Goal: Information Seeking & Learning: Learn about a topic

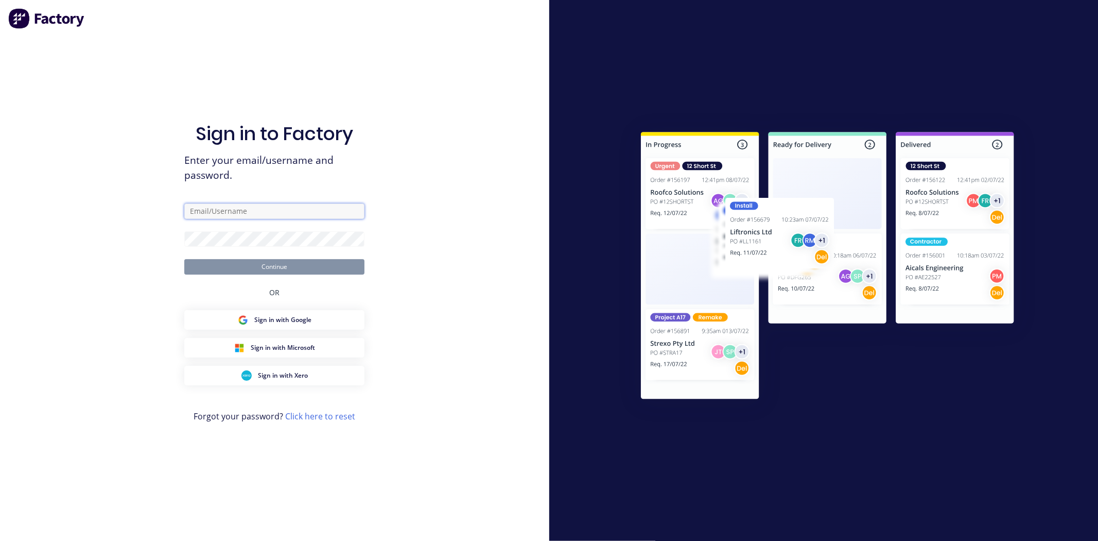
click at [266, 207] on input "text" at bounding box center [274, 210] width 180 height 15
click at [0, 540] on com-1password-button at bounding box center [0, 541] width 0 height 0
type input "team+maricardemo@factory.app"
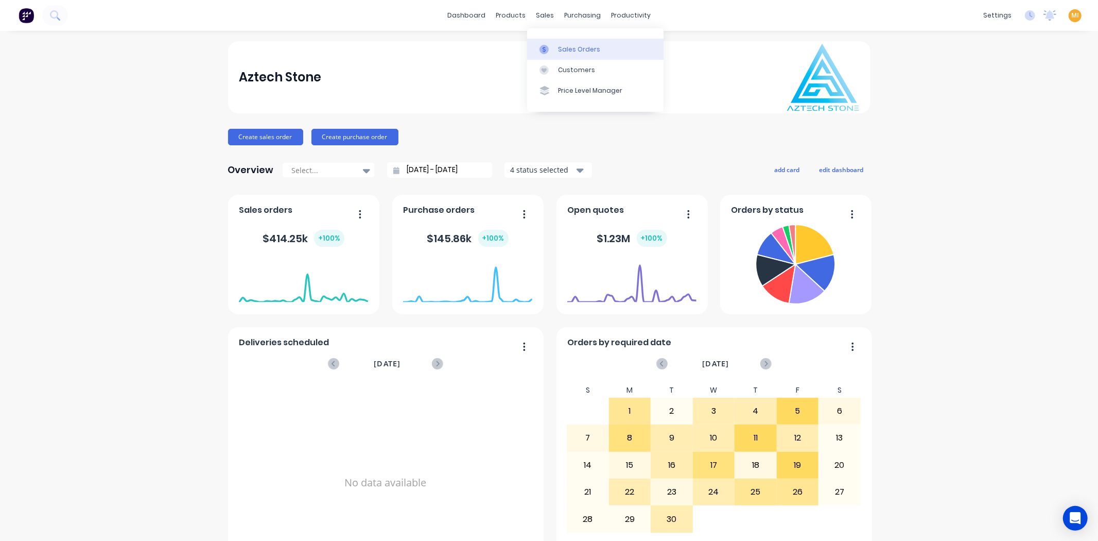
click at [574, 51] on div "Sales Orders" at bounding box center [579, 49] width 42 height 9
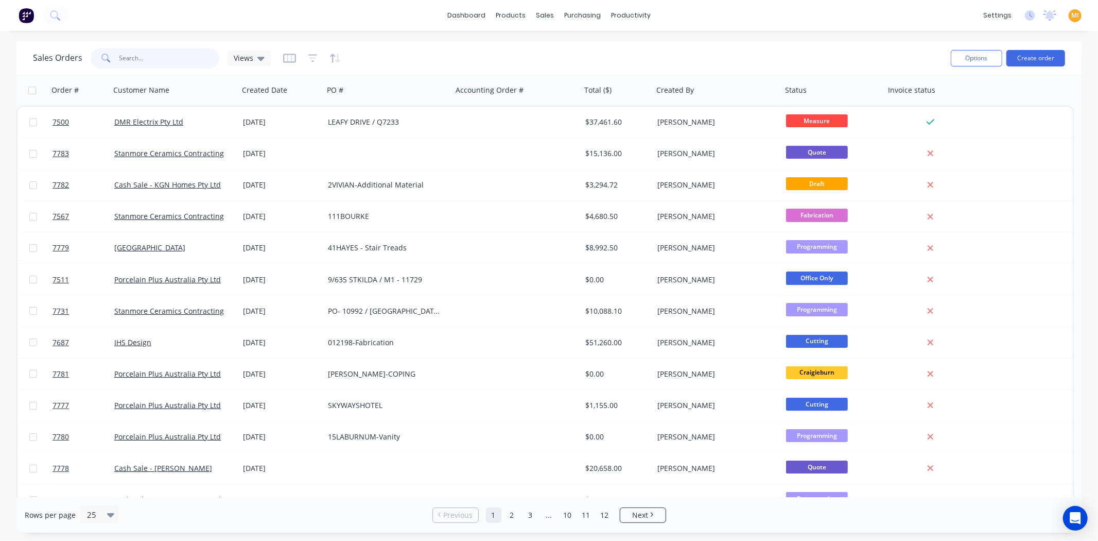
click at [150, 54] on input "text" at bounding box center [169, 58] width 100 height 21
paste input "7500"
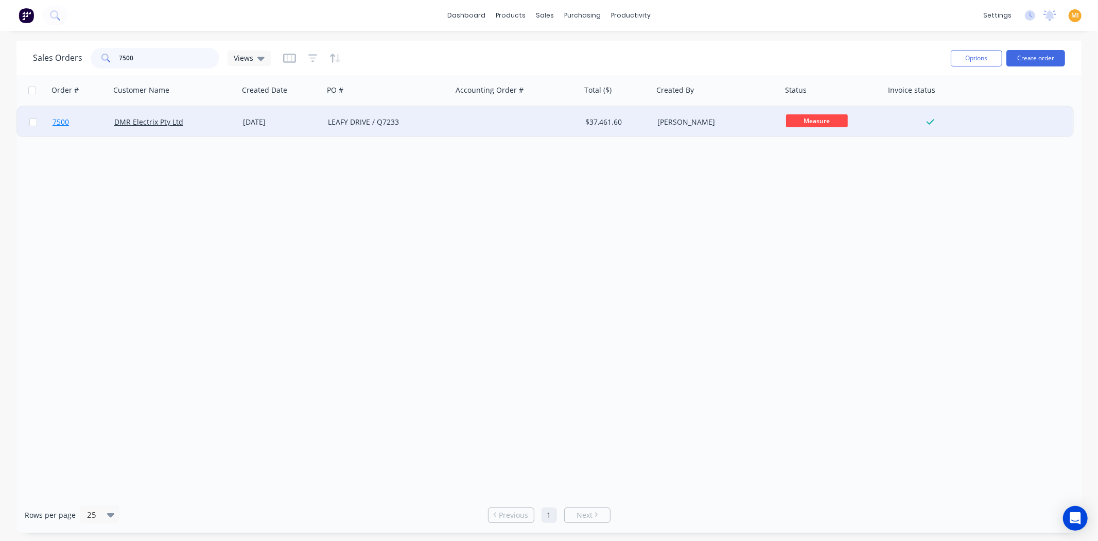
type input "7500"
click at [81, 116] on link "7500" at bounding box center [84, 122] width 62 height 31
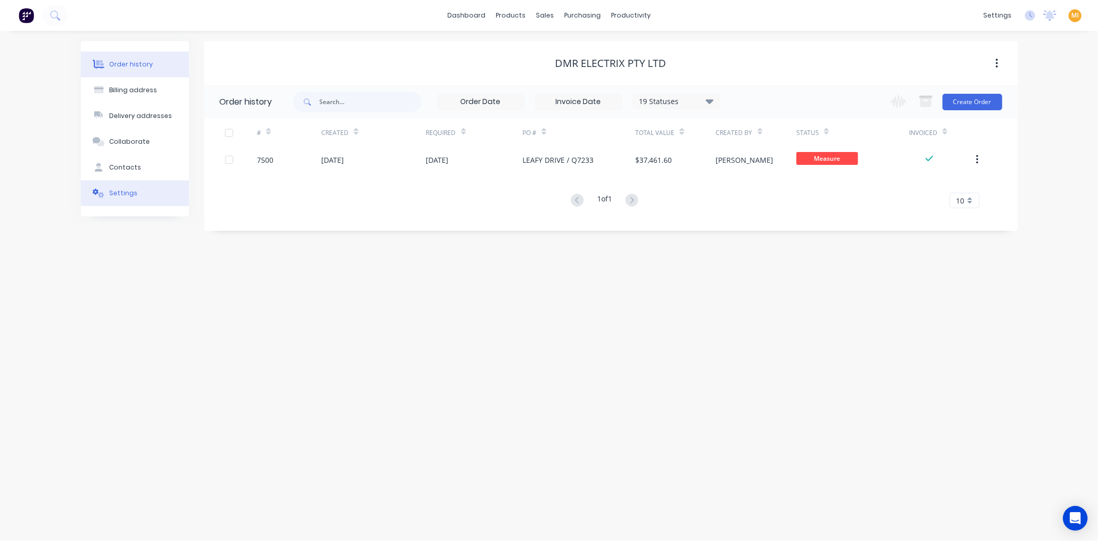
click at [140, 192] on button "Settings" at bounding box center [135, 193] width 108 height 26
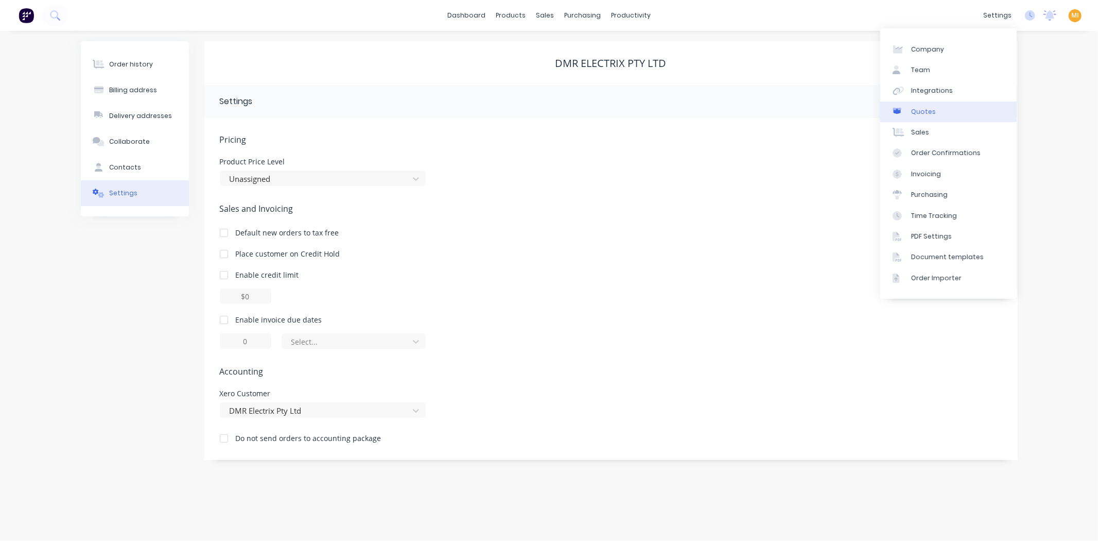
drag, startPoint x: 941, startPoint y: 94, endPoint x: 913, endPoint y: 102, distance: 30.0
click at [941, 94] on div "Integrations" at bounding box center [932, 90] width 42 height 9
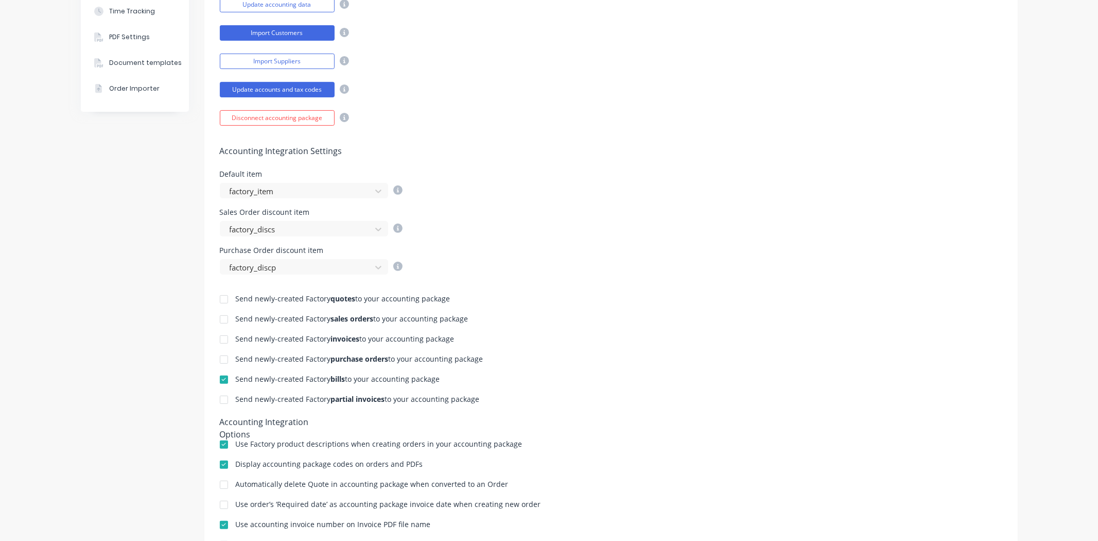
scroll to position [286, 0]
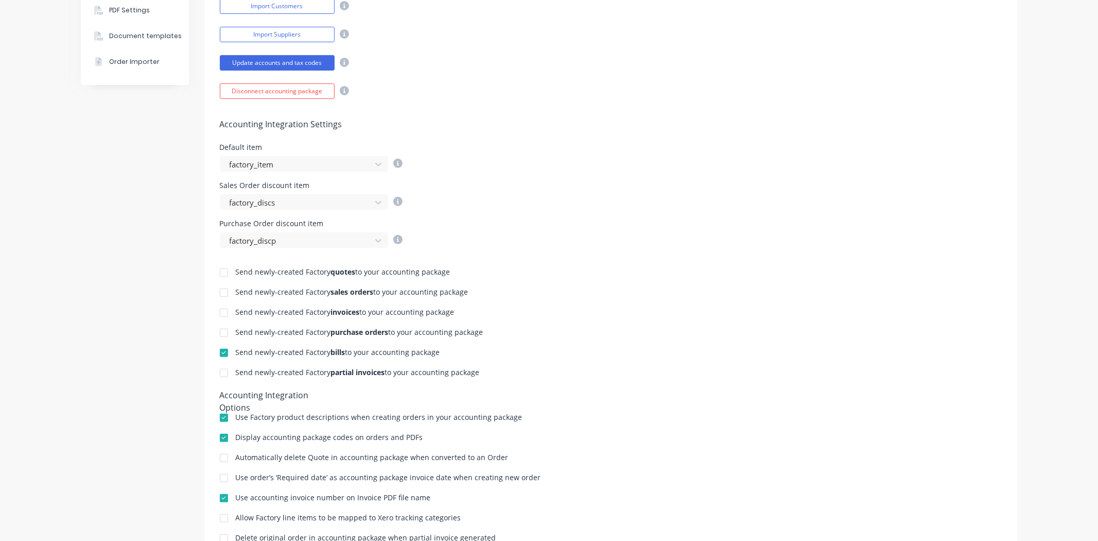
click at [219, 290] on div at bounding box center [224, 292] width 21 height 21
click at [219, 308] on div at bounding box center [224, 312] width 21 height 21
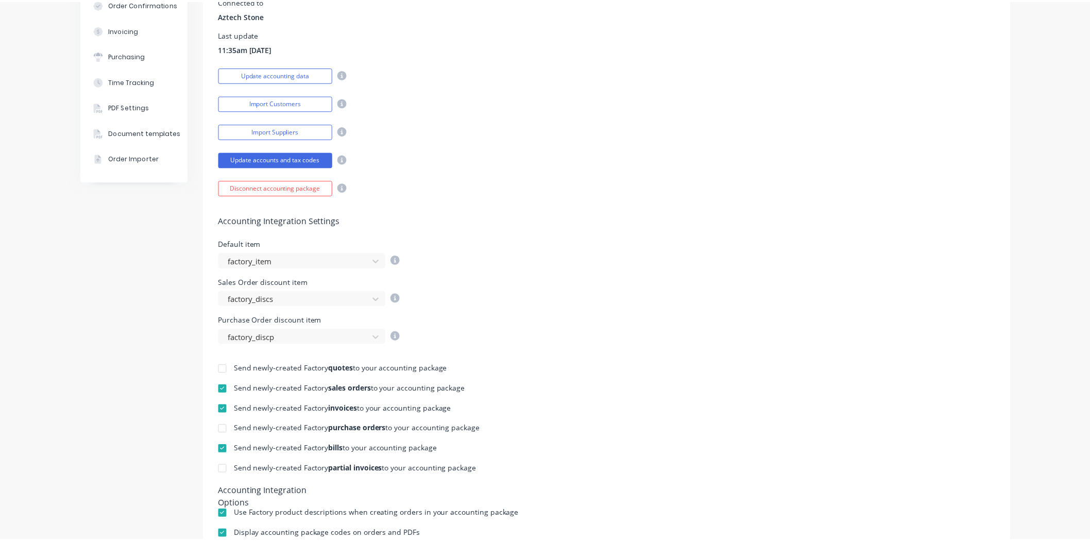
scroll to position [0, 0]
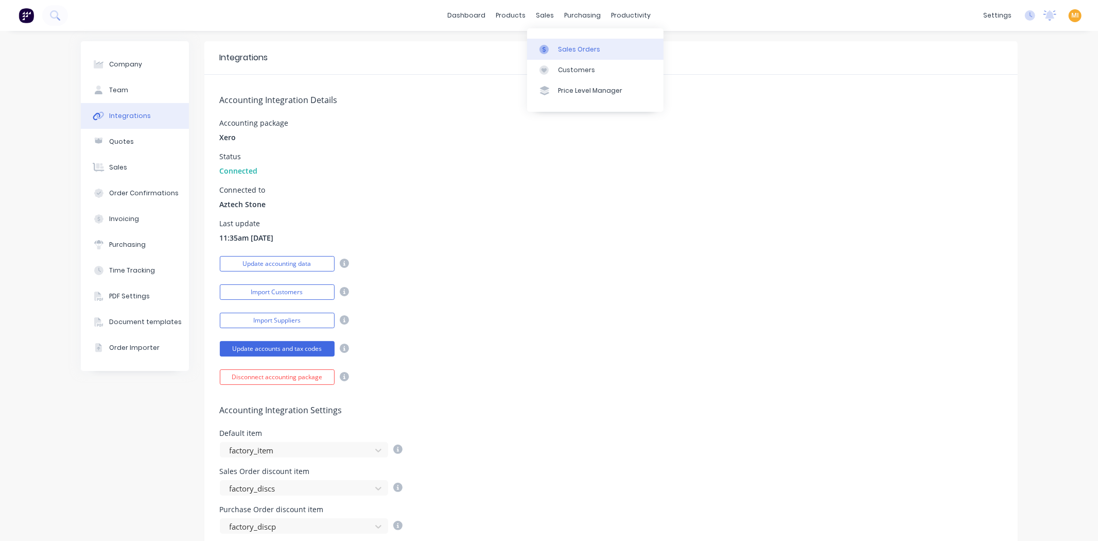
click at [563, 42] on link "Sales Orders" at bounding box center [595, 49] width 136 height 21
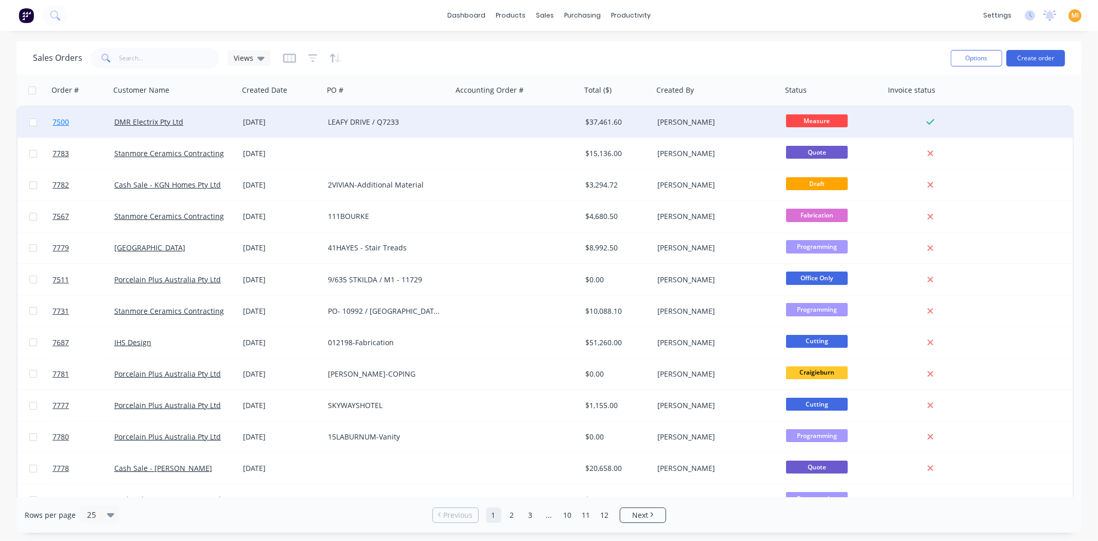
click at [81, 127] on link "7500" at bounding box center [84, 122] width 62 height 31
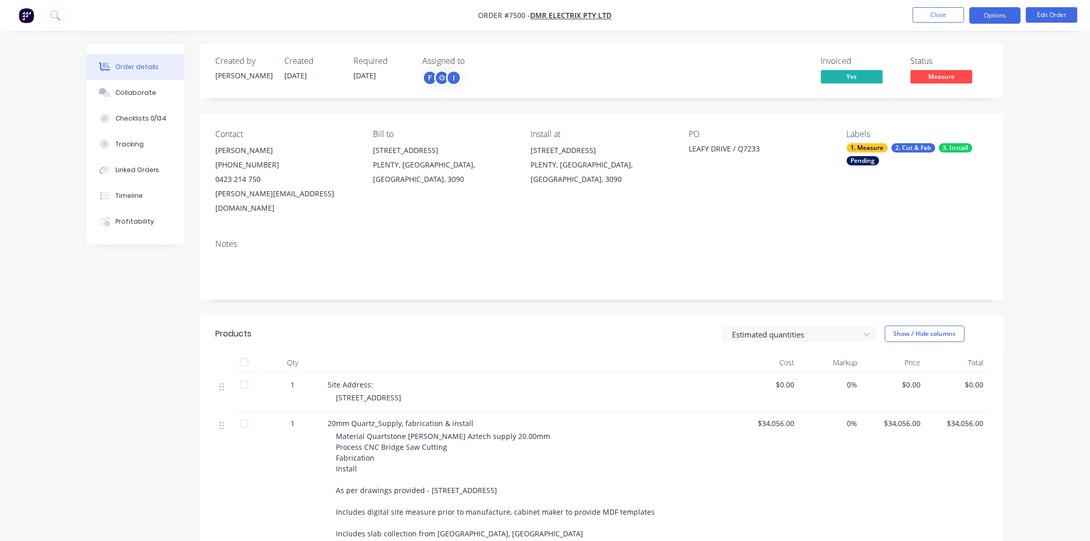
click at [976, 23] on button "Options" at bounding box center [994, 15] width 51 height 16
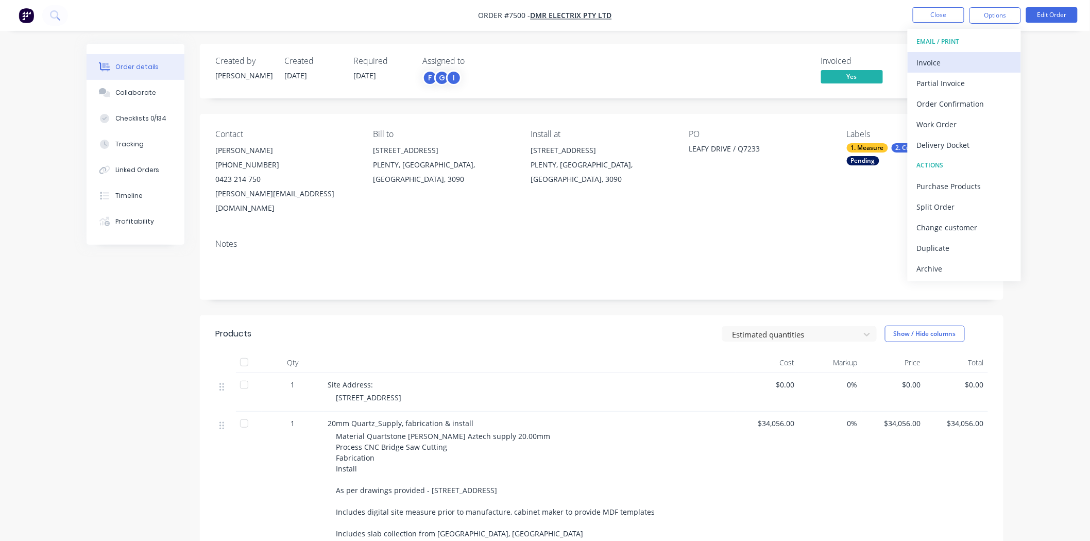
click at [934, 61] on div "Invoice" at bounding box center [964, 62] width 95 height 15
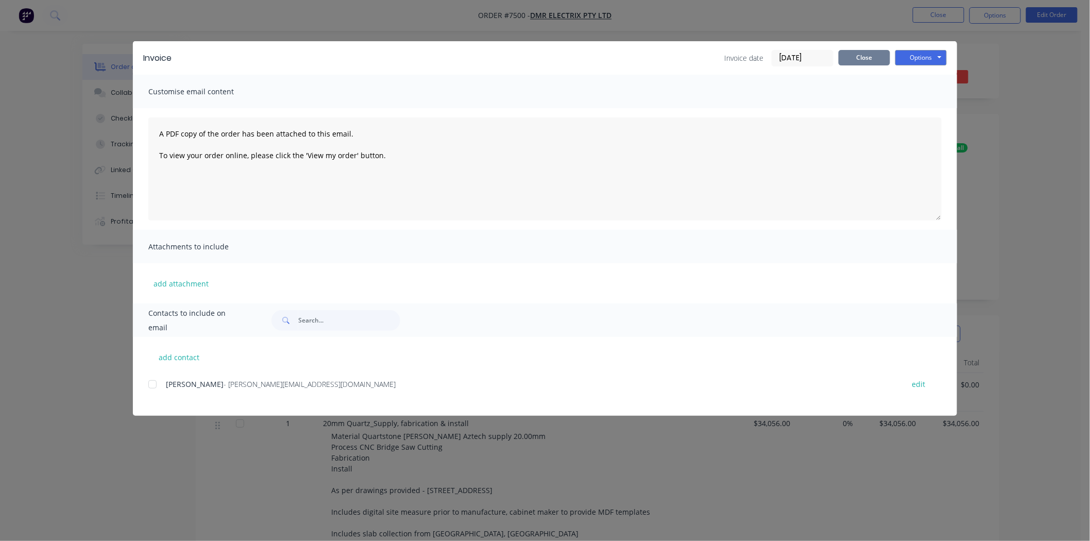
click at [872, 50] on button "Close" at bounding box center [863, 57] width 51 height 15
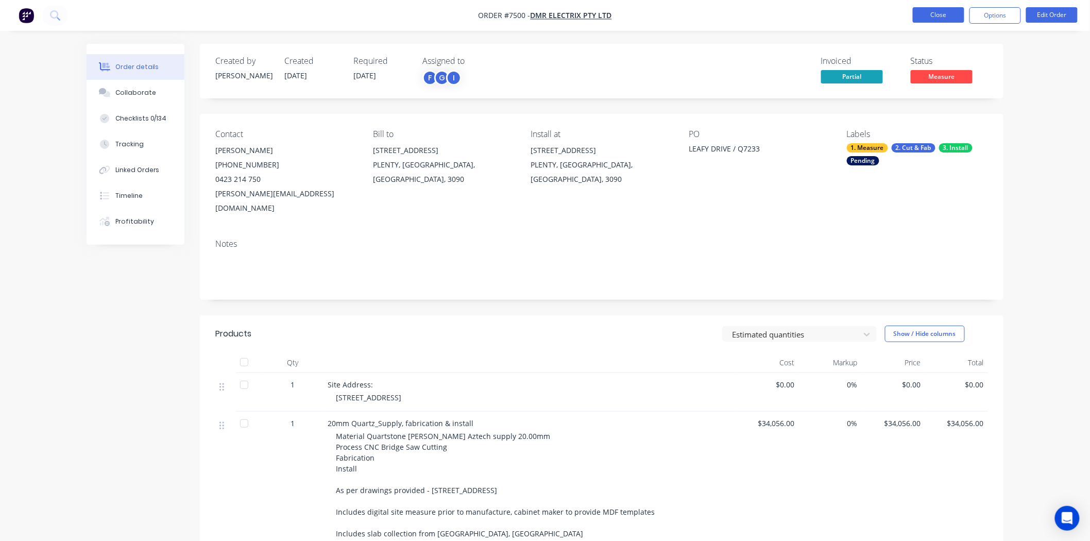
click at [935, 11] on button "Close" at bounding box center [938, 14] width 51 height 15
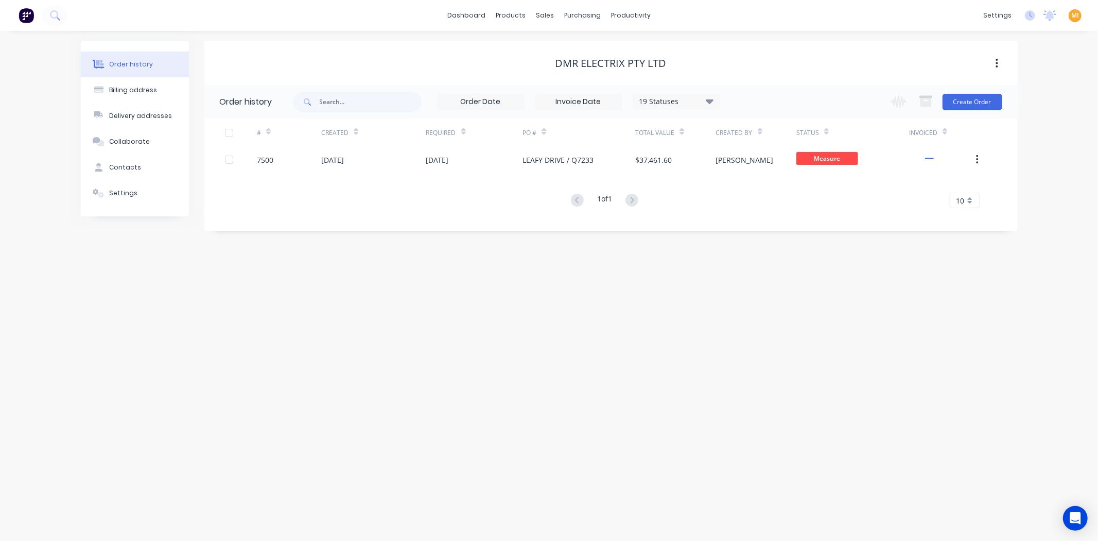
click at [20, 15] on img at bounding box center [26, 15] width 15 height 15
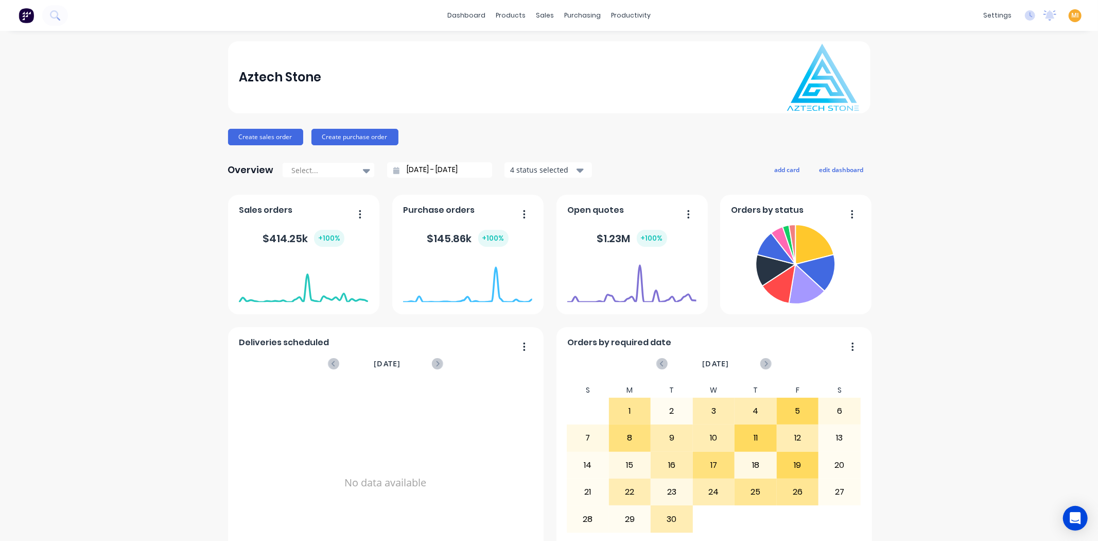
click at [1072, 13] on span "MI" at bounding box center [1076, 15] width 8 height 9
click at [998, 116] on button "Profile" at bounding box center [1011, 108] width 136 height 21
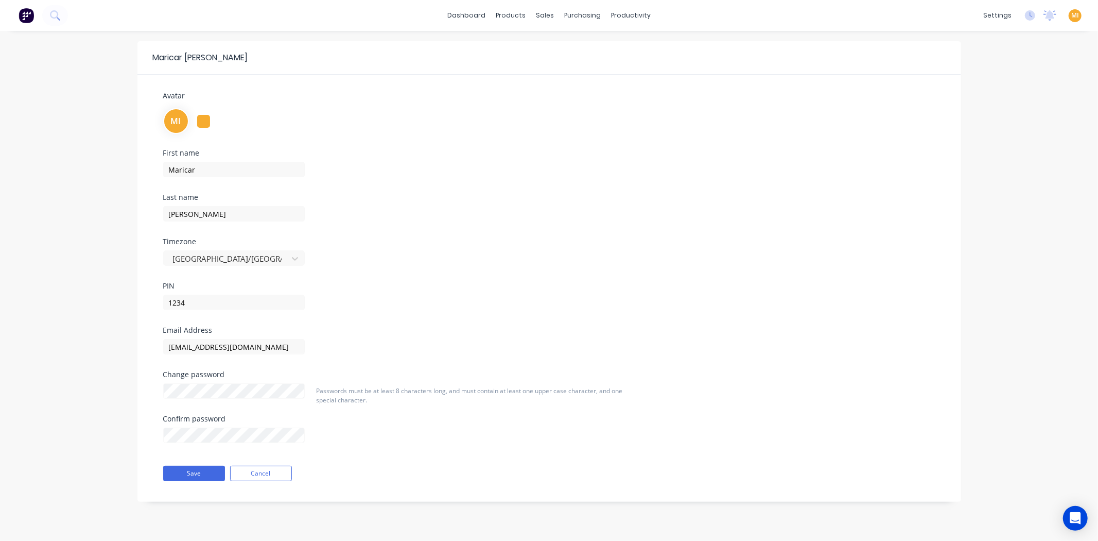
click at [22, 15] on img at bounding box center [26, 15] width 15 height 15
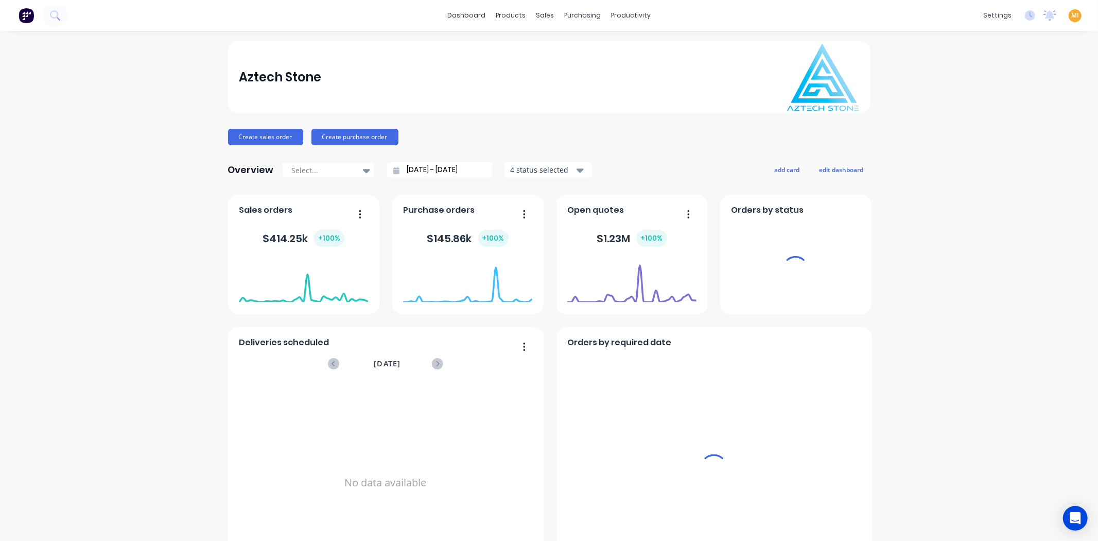
click at [1072, 14] on span "MI" at bounding box center [1076, 15] width 8 height 9
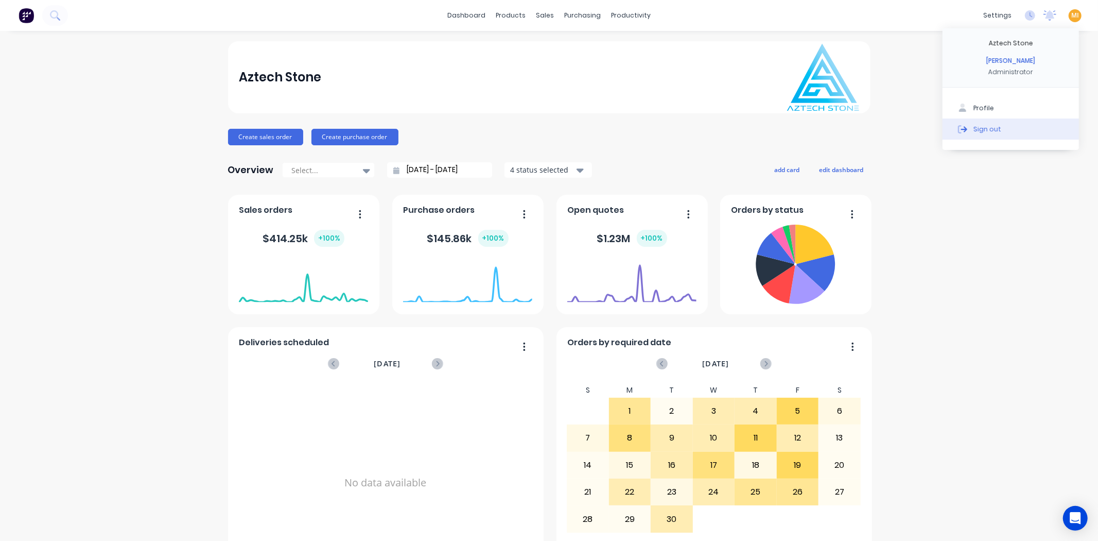
click at [989, 131] on div "Sign out" at bounding box center [988, 128] width 28 height 9
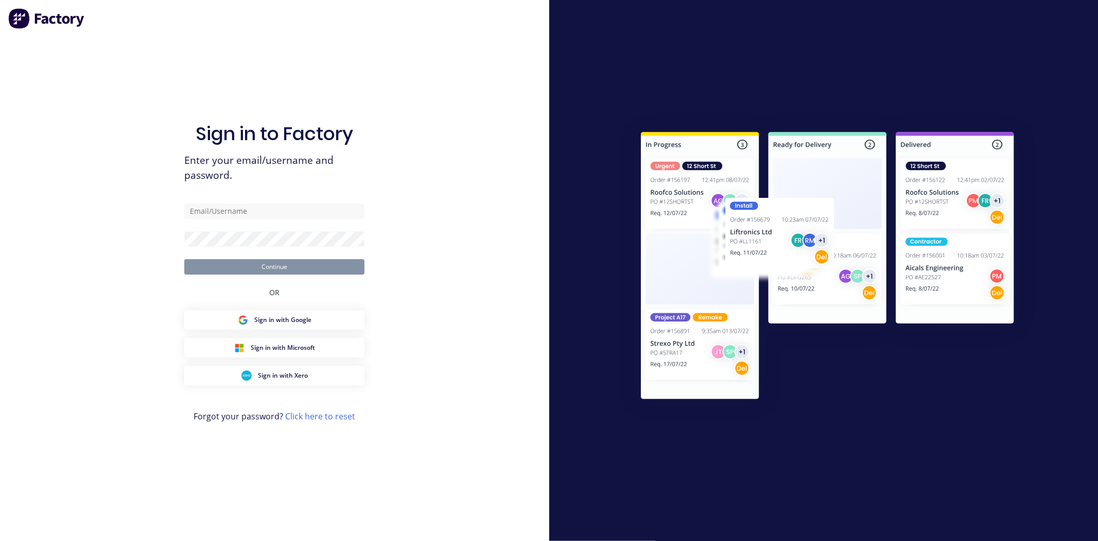
click at [275, 197] on div "Sign in to Factory Enter your email/username and password. Continue OR Sign in …" at bounding box center [274, 281] width 180 height 504
click at [275, 200] on div "Sign in to Factory Enter your email/username and password. Continue OR Sign in …" at bounding box center [274, 281] width 180 height 504
click at [271, 206] on input "text" at bounding box center [274, 210] width 180 height 15
type input "[EMAIL_ADDRESS][DOMAIN_NAME]"
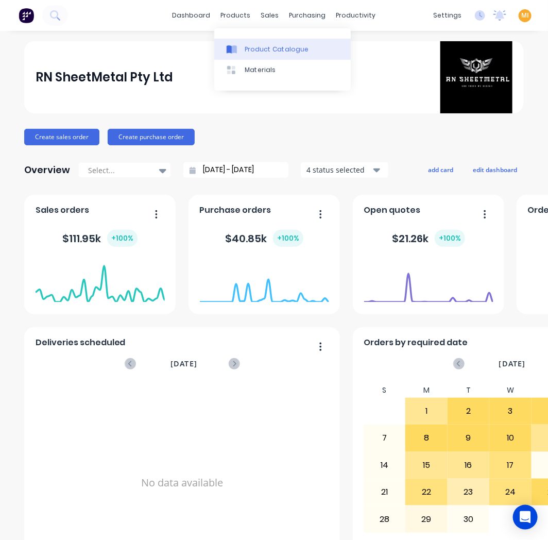
click at [238, 47] on div at bounding box center [234, 49] width 15 height 9
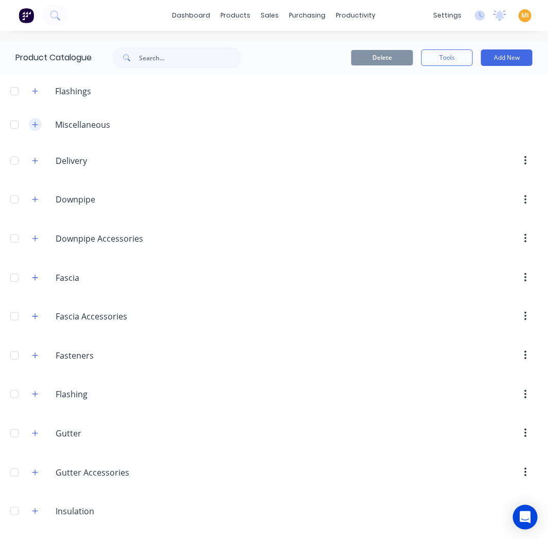
click at [37, 129] on button "button" at bounding box center [35, 124] width 13 height 13
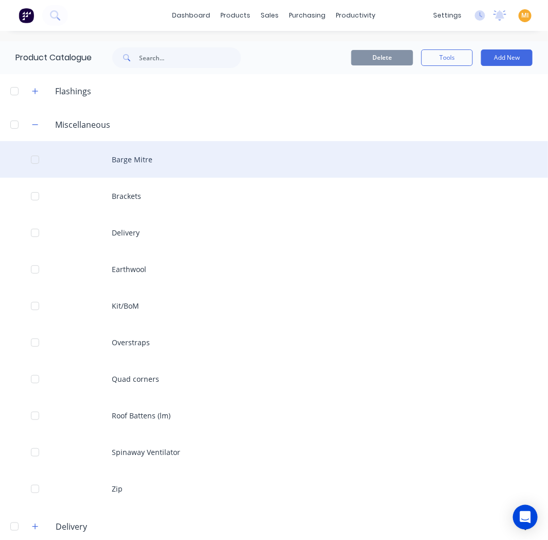
click at [151, 156] on div "Barge Mitre" at bounding box center [274, 159] width 548 height 37
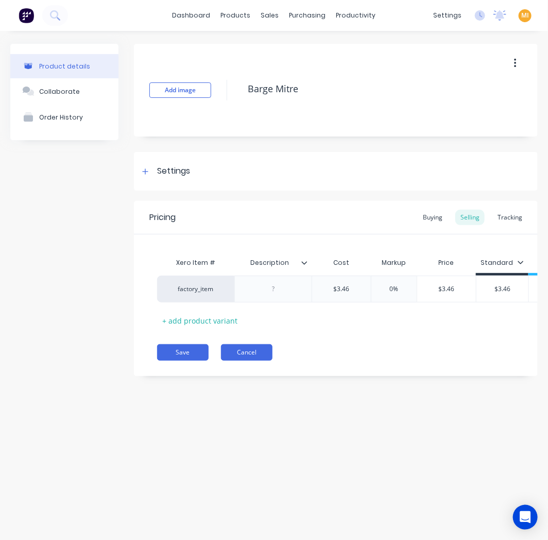
click at [234, 358] on button "Cancel" at bounding box center [246, 352] width 51 height 16
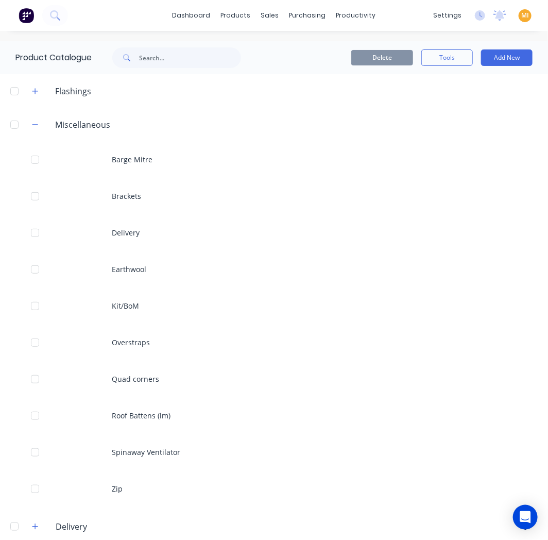
click at [145, 207] on div "Brackets" at bounding box center [274, 196] width 548 height 37
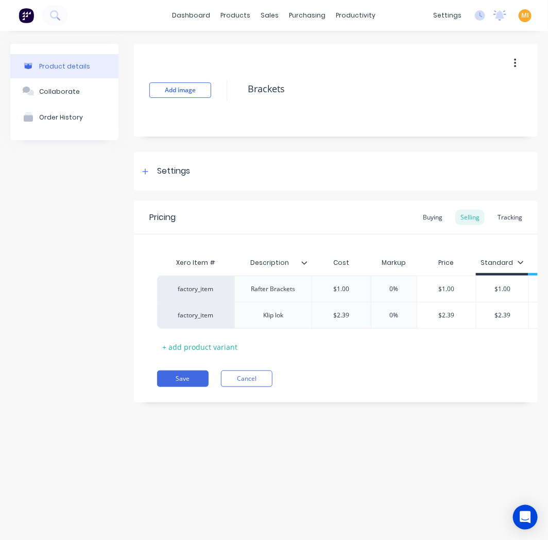
type textarea "x"
click at [249, 387] on button "Cancel" at bounding box center [246, 378] width 51 height 16
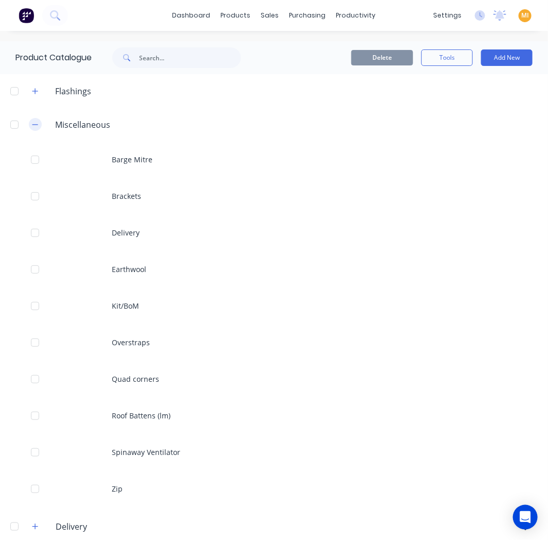
click at [37, 126] on icon "button" at bounding box center [35, 124] width 6 height 7
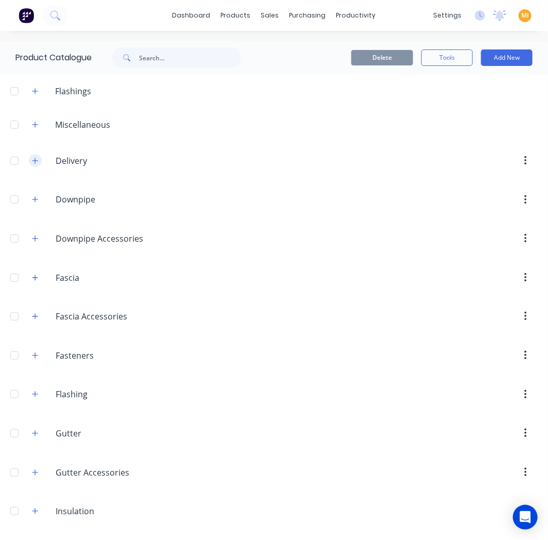
click at [34, 159] on icon "button" at bounding box center [35, 160] width 6 height 7
click at [36, 161] on icon "button" at bounding box center [35, 160] width 6 height 7
click at [35, 196] on icon "button" at bounding box center [35, 199] width 6 height 7
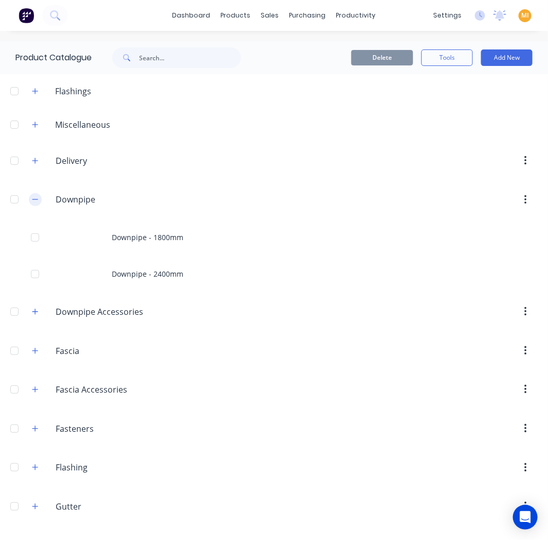
click at [36, 200] on icon "button" at bounding box center [35, 199] width 6 height 7
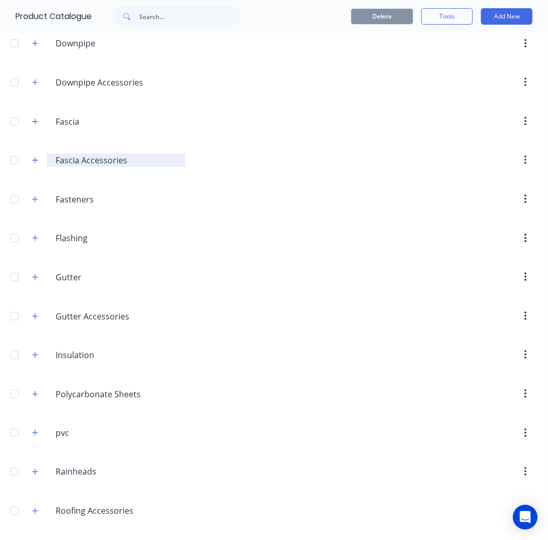
scroll to position [171, 0]
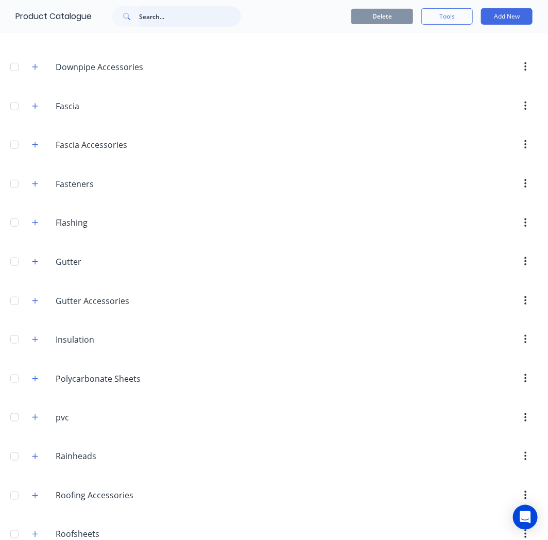
click at [161, 22] on input "text" at bounding box center [190, 16] width 102 height 21
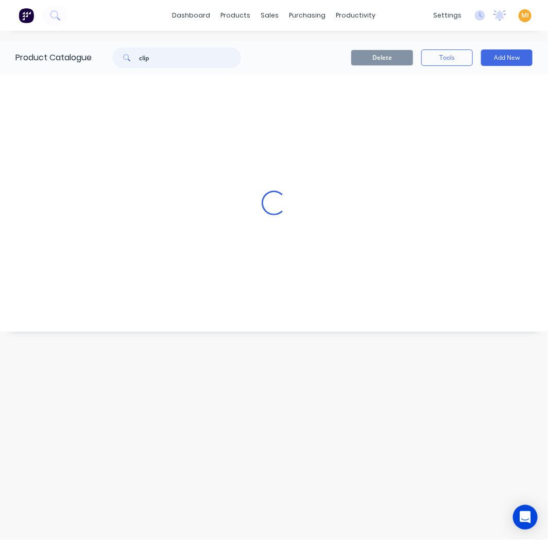
scroll to position [0, 0]
type input "clip"
click at [55, 13] on icon at bounding box center [55, 15] width 10 height 10
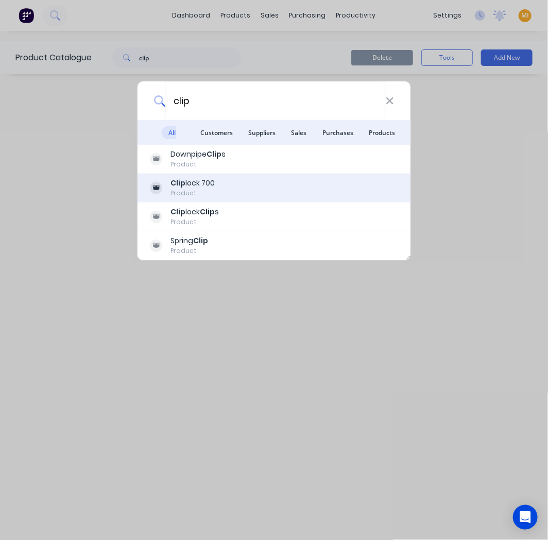
type input "clip"
click at [219, 184] on div "Clip lock 700 Product" at bounding box center [274, 188] width 248 height 20
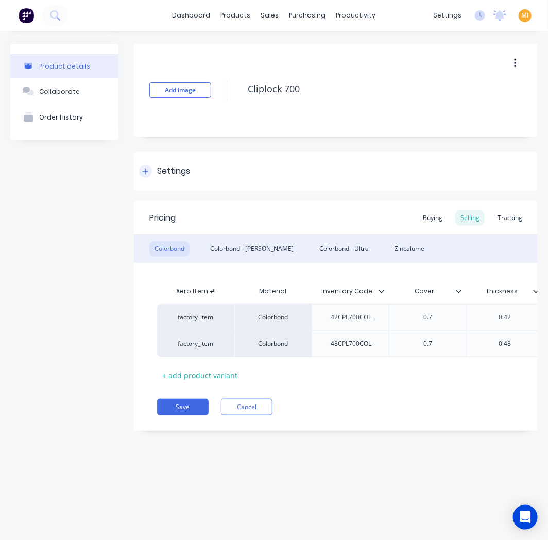
click at [205, 166] on div "Settings" at bounding box center [336, 171] width 404 height 39
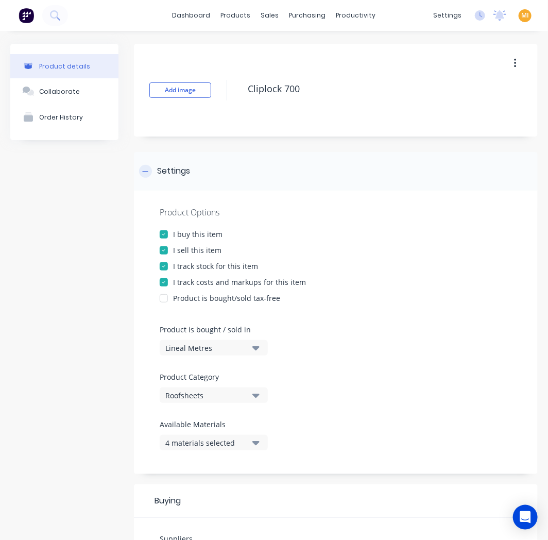
click at [205, 166] on div "Settings" at bounding box center [336, 171] width 404 height 39
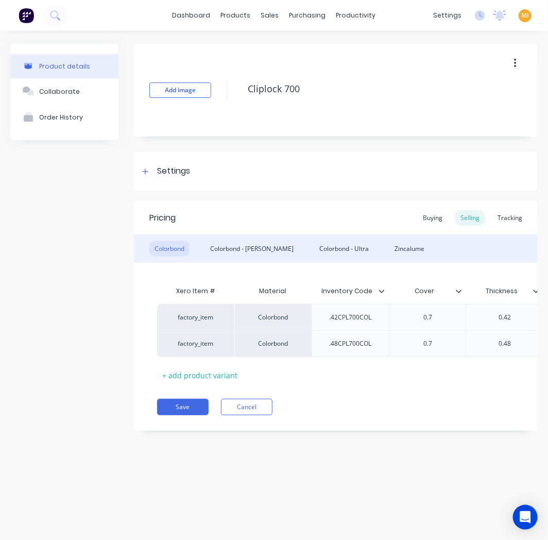
type textarea "x"
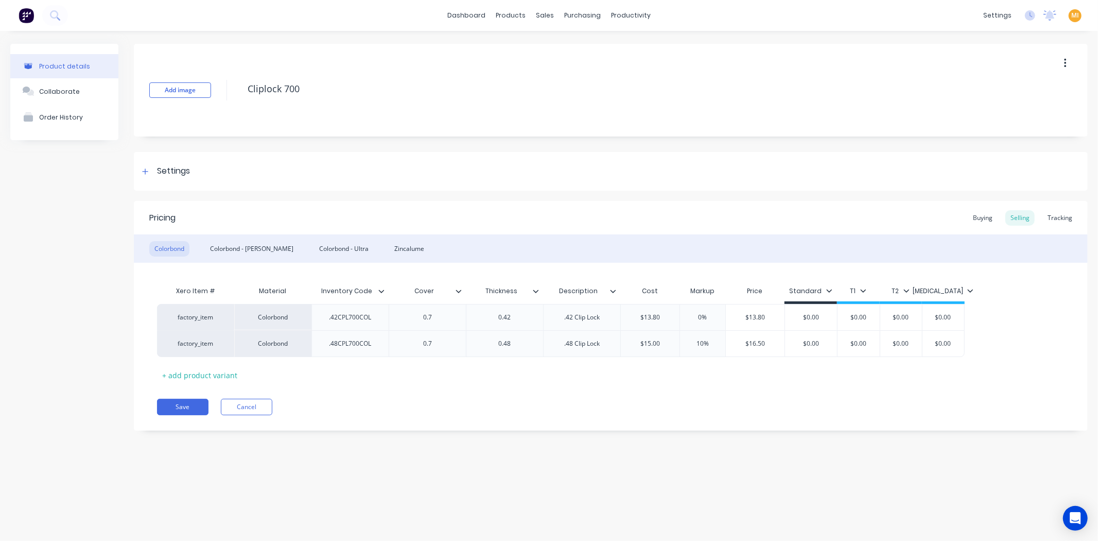
click at [28, 15] on img at bounding box center [26, 15] width 15 height 15
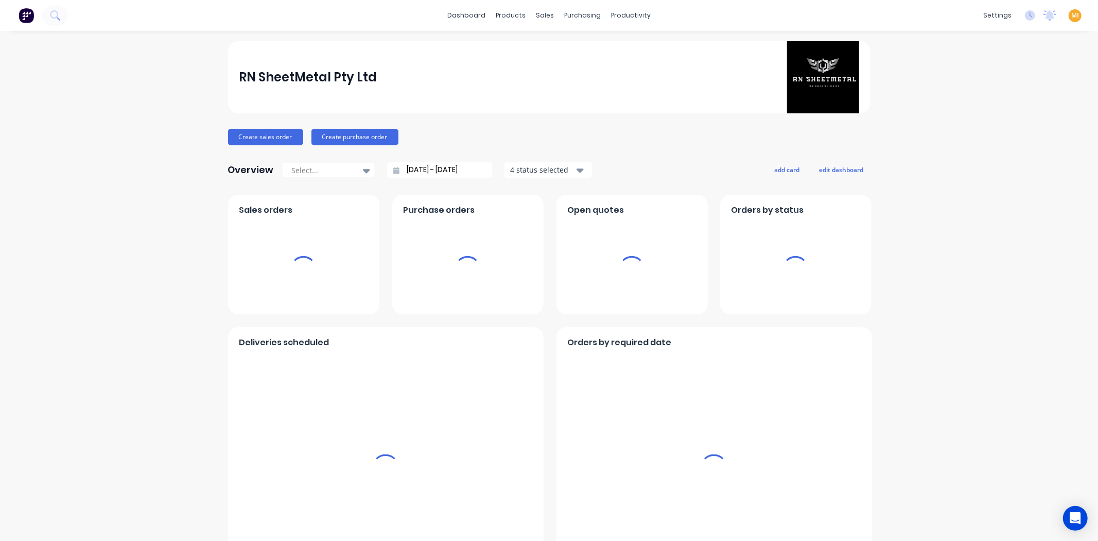
click at [1072, 15] on span "MI" at bounding box center [1076, 15] width 8 height 9
click at [986, 121] on button "Sign out" at bounding box center [1011, 128] width 136 height 21
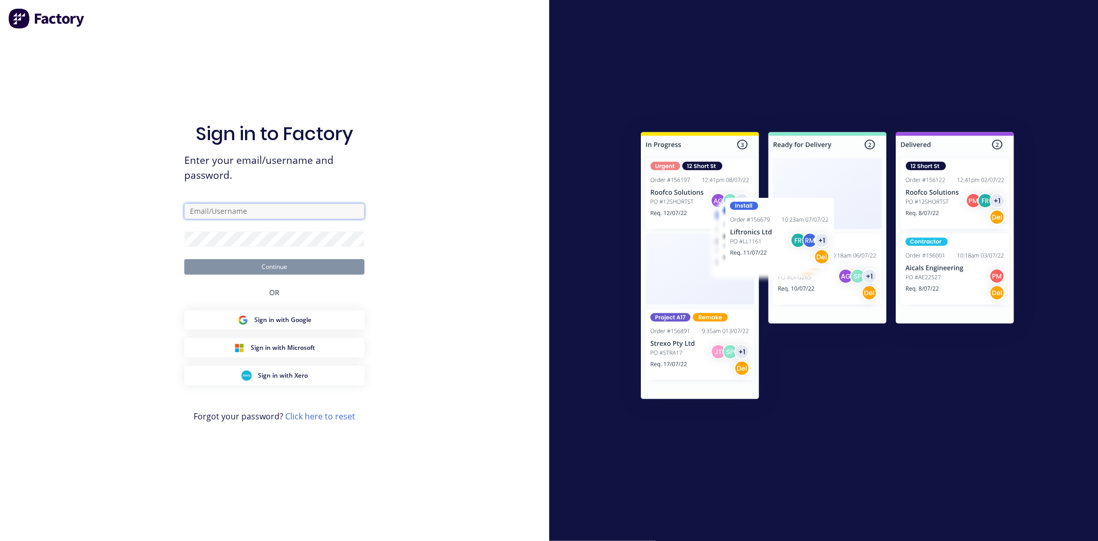
click at [253, 212] on input "text" at bounding box center [274, 210] width 180 height 15
type input "[EMAIL_ADDRESS][DOMAIN_NAME]"
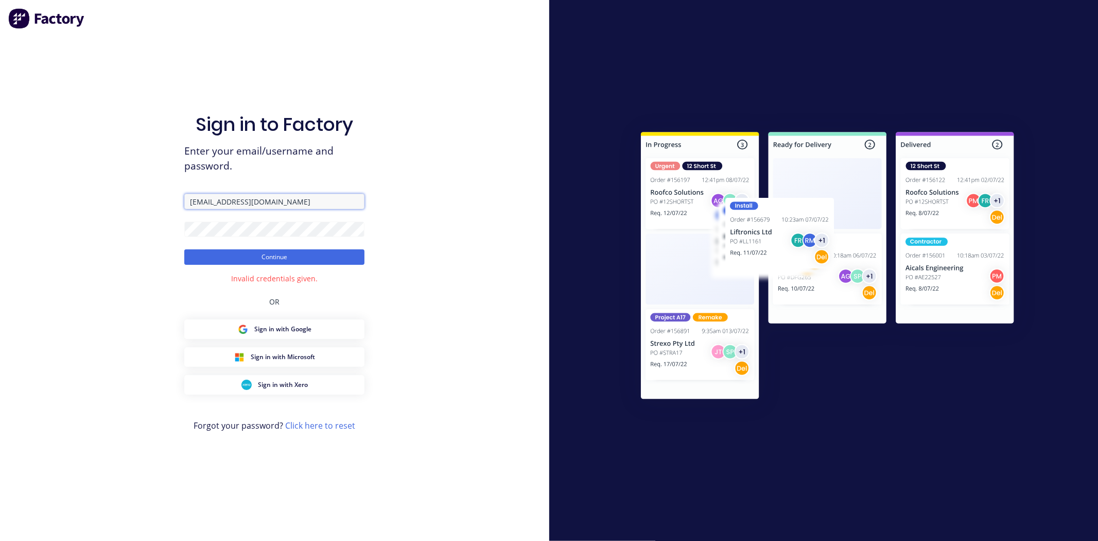
drag, startPoint x: 336, startPoint y: 202, endPoint x: 163, endPoint y: 201, distance: 173.0
click at [163, 201] on div "Sign in to Factory Enter your email/username and password. [EMAIL_ADDRESS][DOMA…" at bounding box center [274, 270] width 549 height 541
drag, startPoint x: 88, startPoint y: 243, endPoint x: 136, endPoint y: 245, distance: 48.5
click at [88, 244] on div "Sign in to Factory Enter your email/username and password. Continue Invalid cre…" at bounding box center [274, 270] width 549 height 541
click at [187, 229] on form "Continue" at bounding box center [274, 229] width 180 height 71
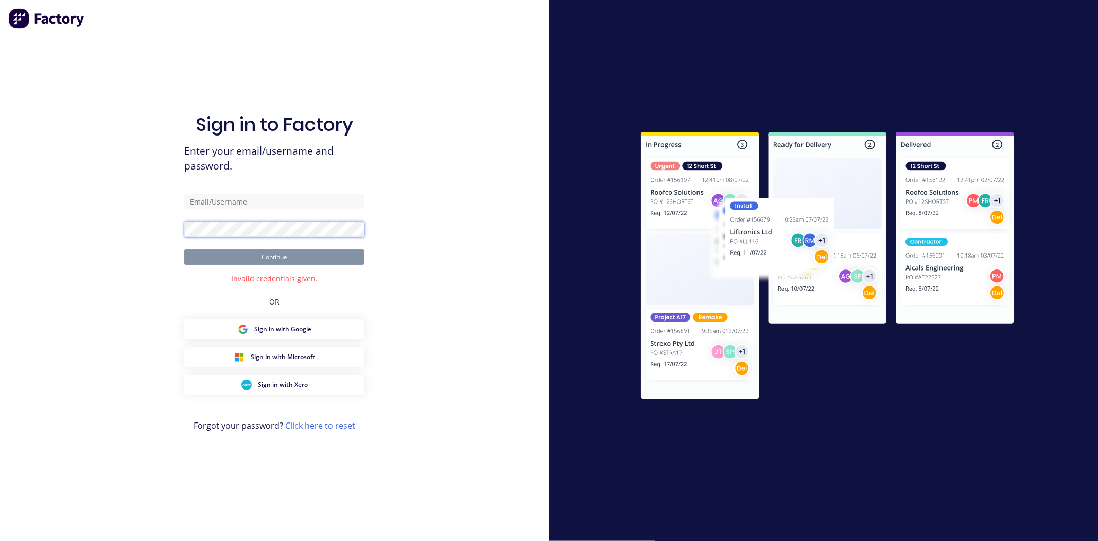
drag, startPoint x: 280, startPoint y: 238, endPoint x: 3, endPoint y: 225, distance: 277.4
click at [3, 225] on div "Sign in to Factory Enter your email/username and password. Continue Invalid cre…" at bounding box center [274, 270] width 549 height 541
drag, startPoint x: 63, startPoint y: 226, endPoint x: 212, endPoint y: 199, distance: 151.2
click at [64, 226] on div "Sign in to Factory Enter your email/username and password. Continue Invalid cre…" at bounding box center [274, 270] width 549 height 541
click at [226, 191] on div "Sign in to Factory Enter your email/username and password. Continue Invalid cre…" at bounding box center [274, 281] width 180 height 504
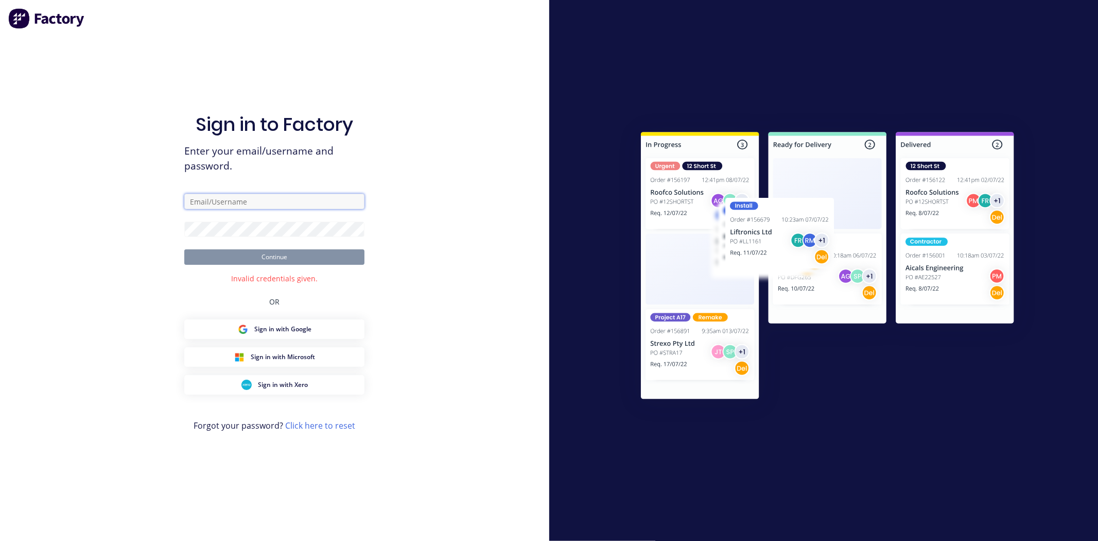
click at [222, 206] on input "text" at bounding box center [274, 201] width 180 height 15
type input "team+maricardemo@factory.app"
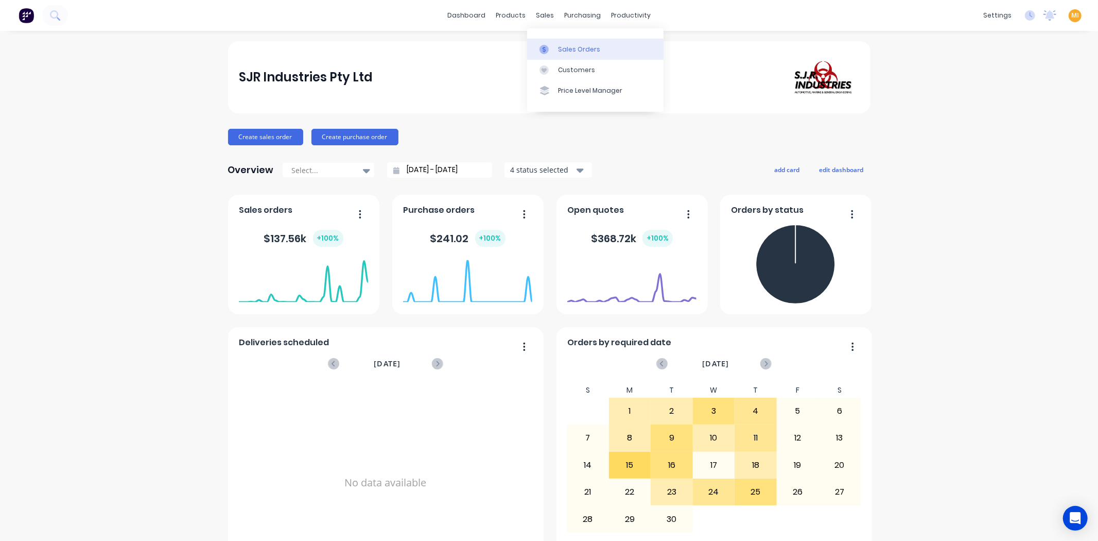
click at [577, 55] on link "Sales Orders" at bounding box center [595, 49] width 136 height 21
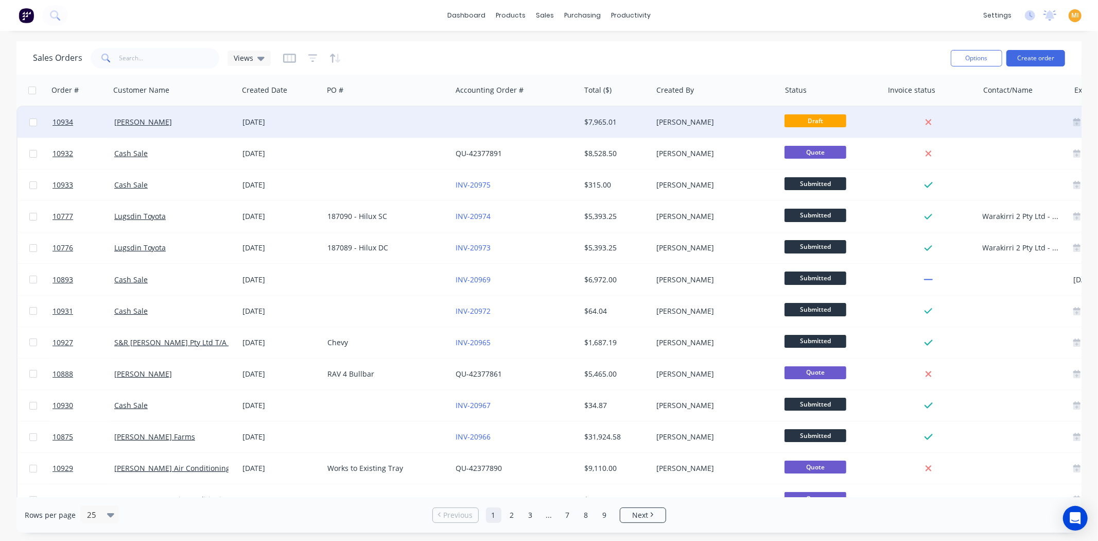
click at [204, 126] on div "[PERSON_NAME]" at bounding box center [171, 122] width 114 height 10
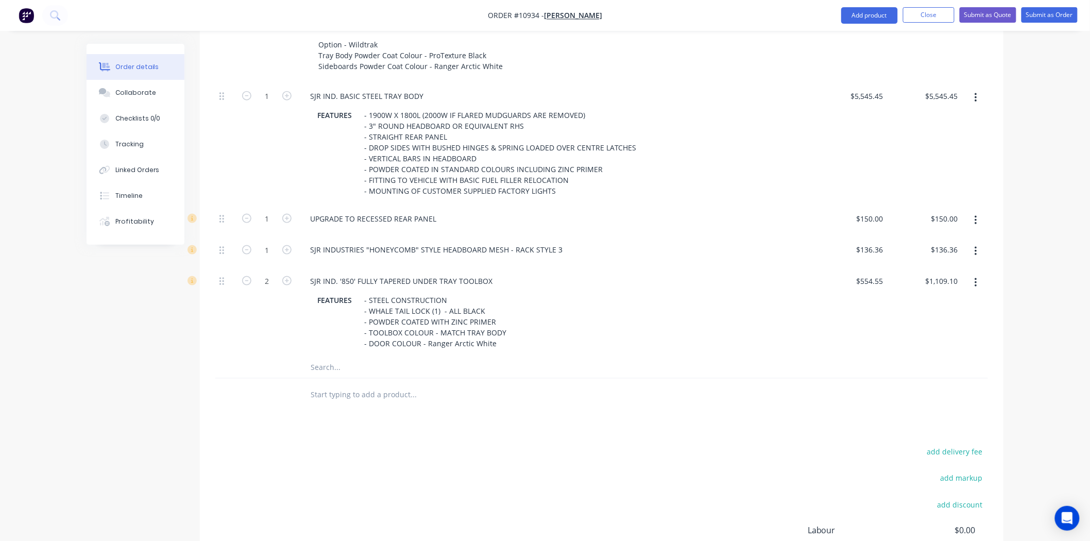
scroll to position [569, 0]
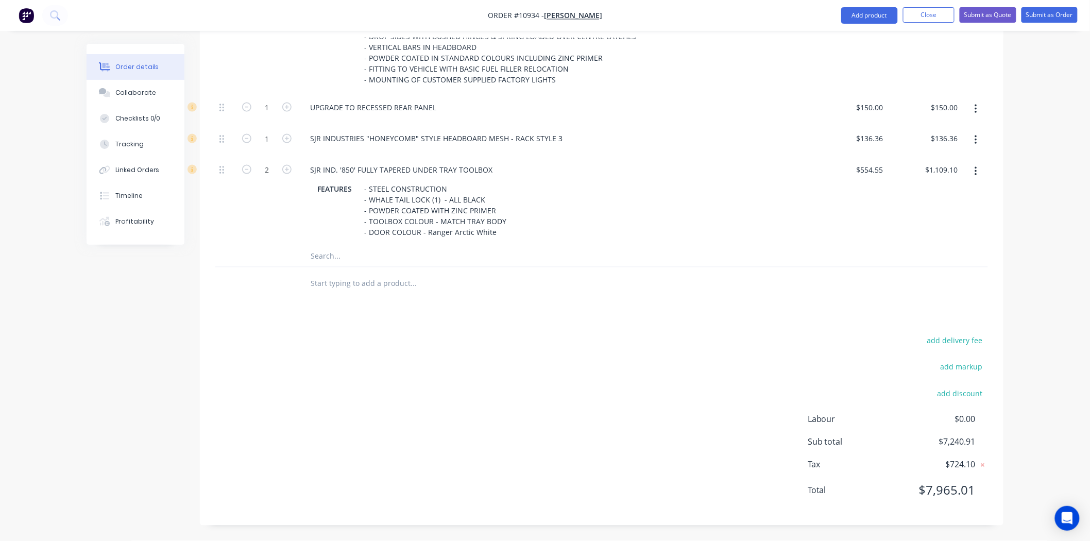
click at [331, 285] on input "text" at bounding box center [413, 283] width 206 height 21
paste input "WATERTANK15"
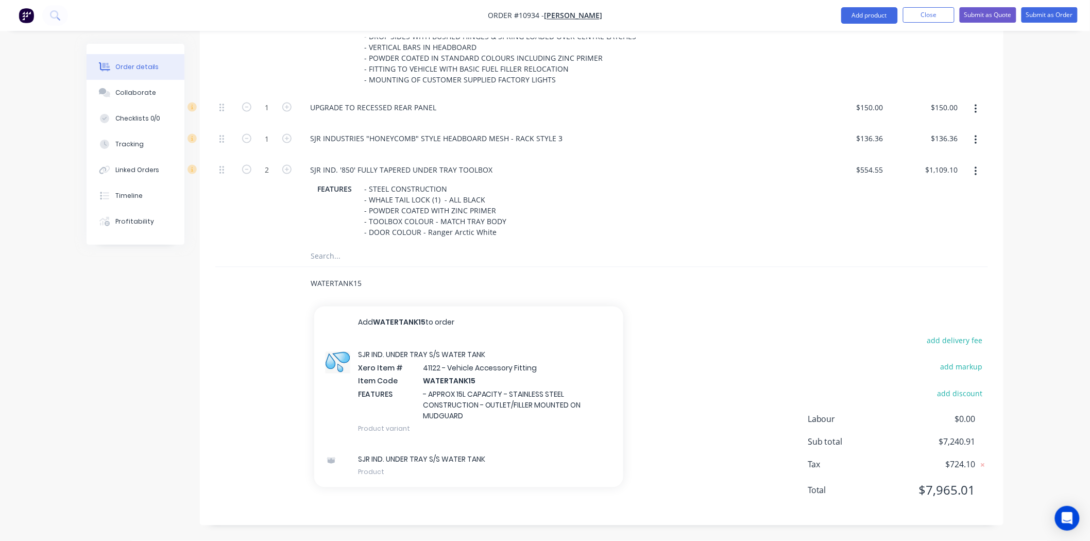
type input "WATERTANK15"
click at [347, 280] on input "WATERTANK15" at bounding box center [413, 283] width 206 height 21
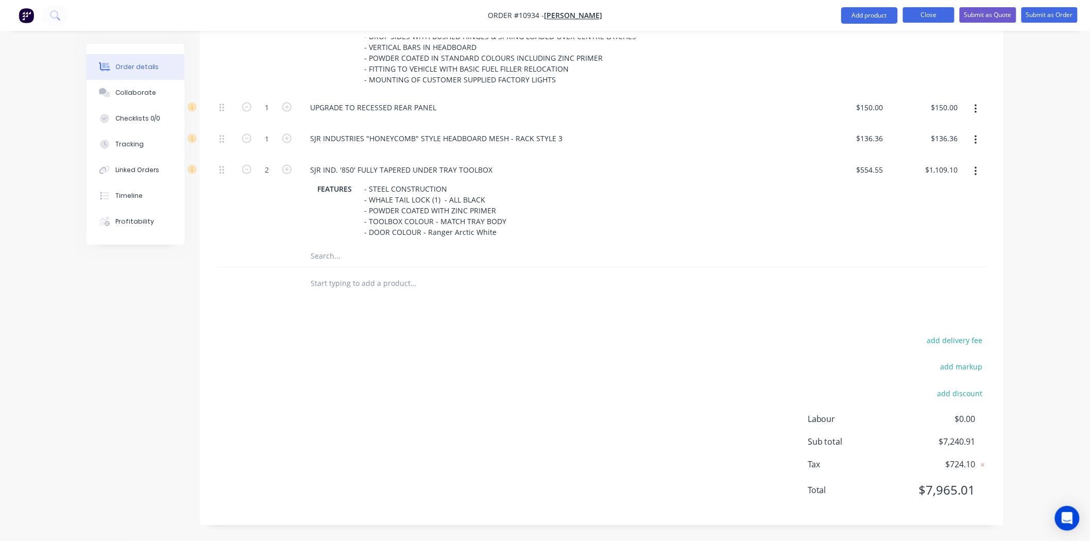
click at [935, 16] on button "Close" at bounding box center [928, 14] width 51 height 15
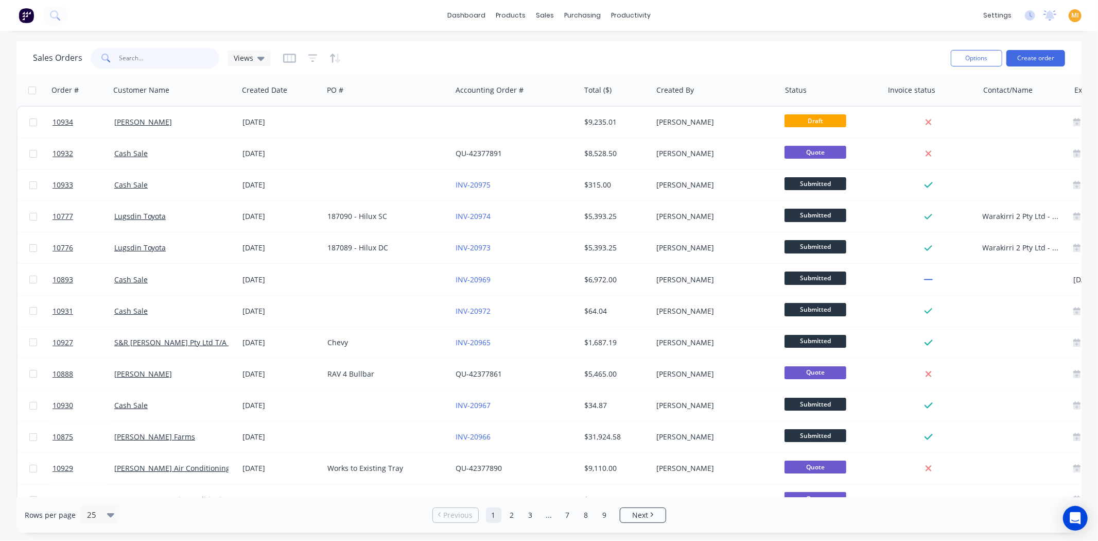
click at [168, 59] on input "text" at bounding box center [169, 58] width 100 height 21
paste input "10934"
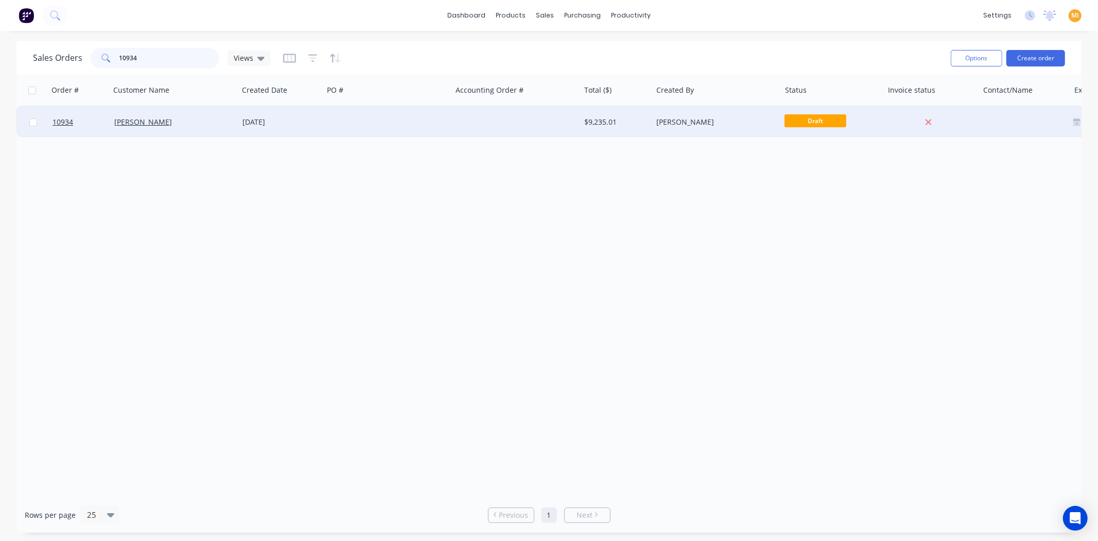
type input "10934"
click at [188, 132] on div "[PERSON_NAME]" at bounding box center [174, 122] width 128 height 31
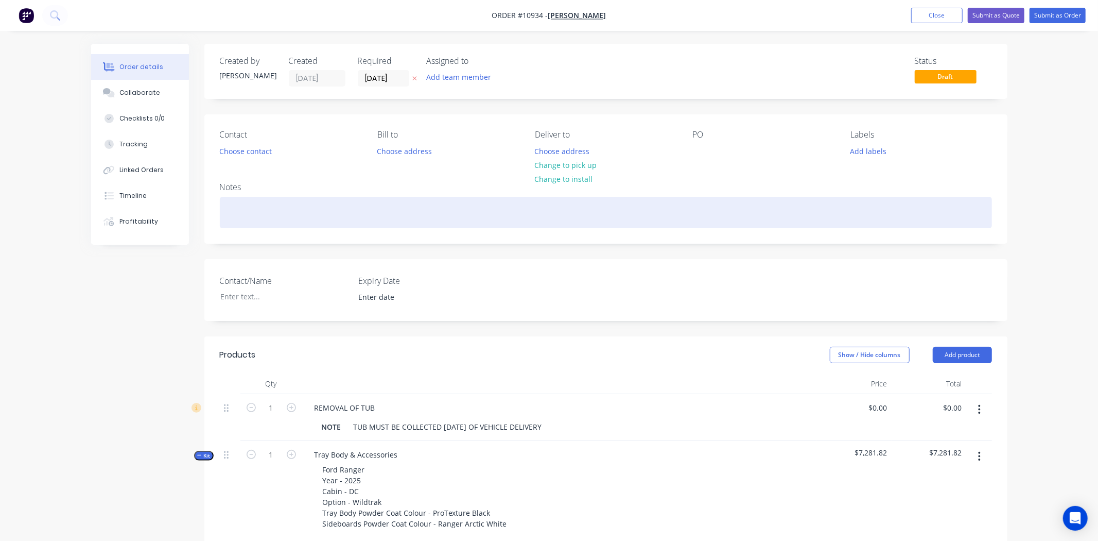
type input "$300.00"
type input "$5,545.45"
type input "$150.00"
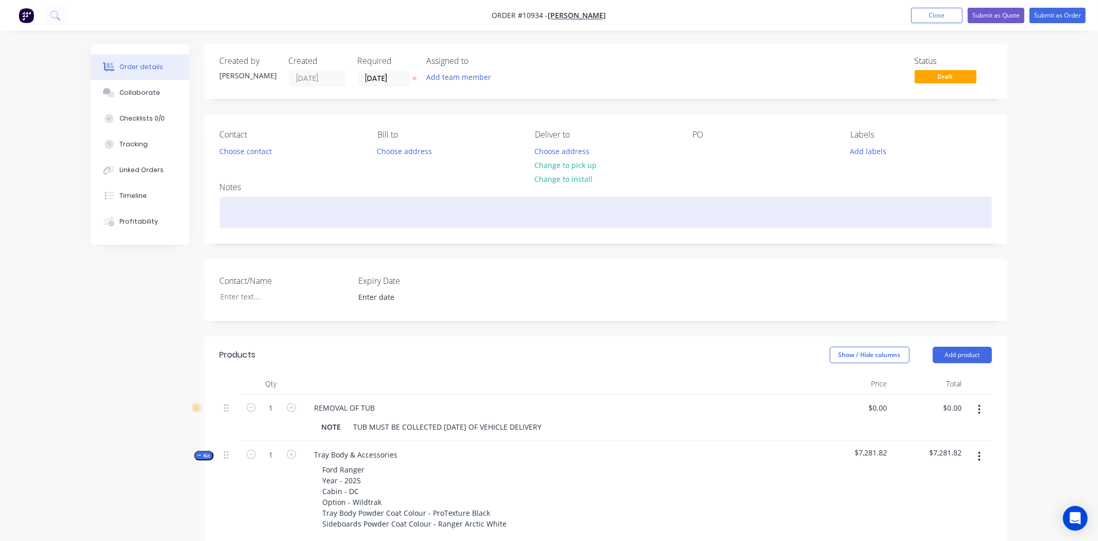
type input "$150.00"
type input "$136.36"
type input "$554.55"
type input "$1,109.10"
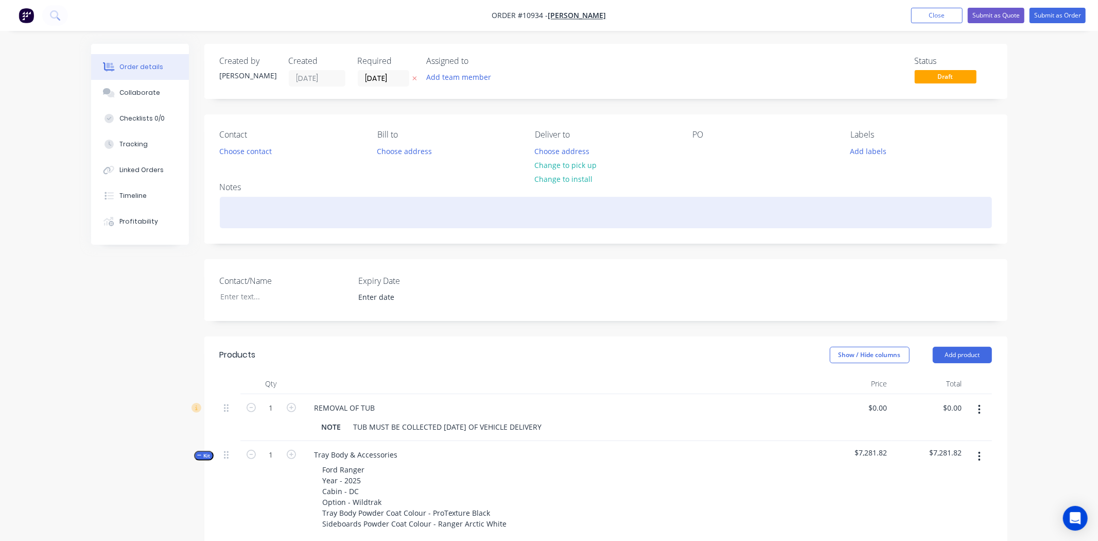
type input "$340.91"
type input "$813.64"
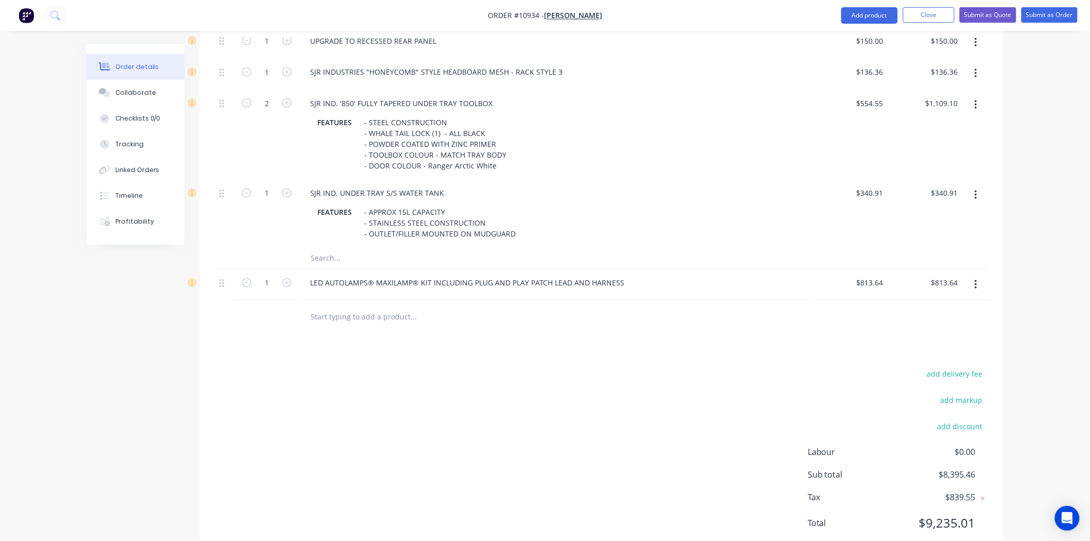
scroll to position [668, 0]
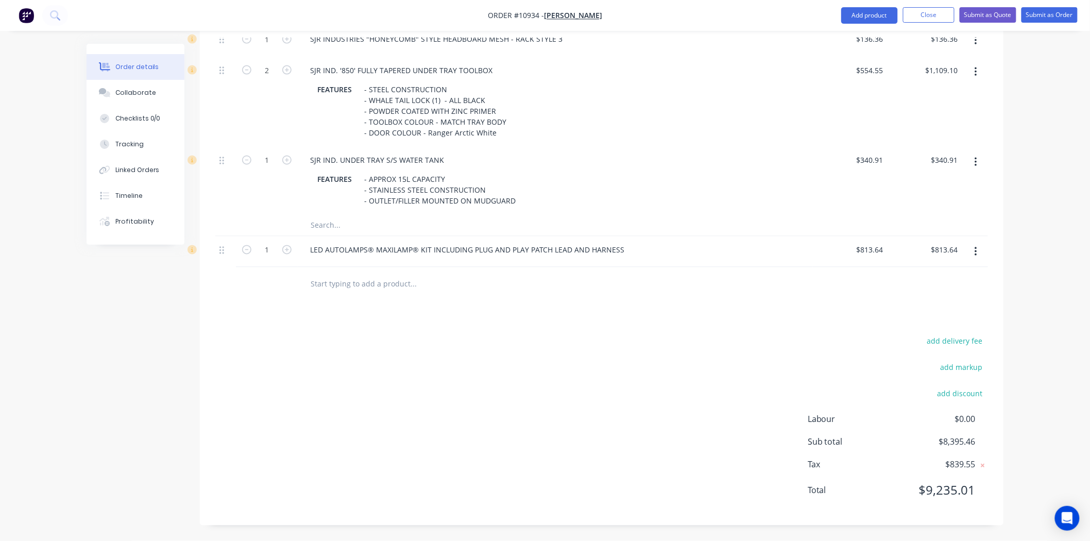
click at [316, 220] on input "text" at bounding box center [413, 225] width 206 height 21
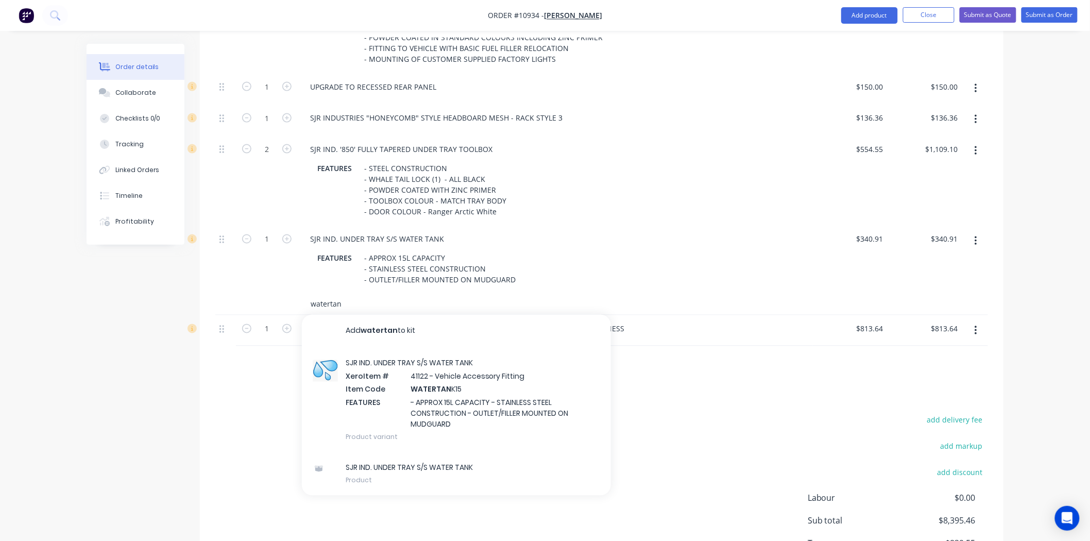
scroll to position [611, 0]
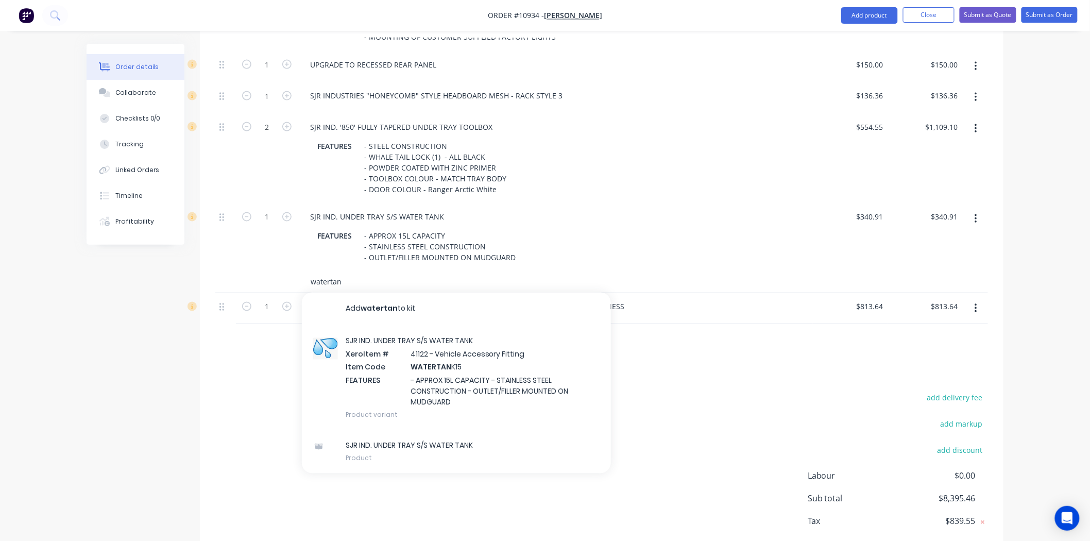
drag, startPoint x: 355, startPoint y: 282, endPoint x: 280, endPoint y: 283, distance: 75.7
click at [280, 283] on div "watertan Add watertan to kit SJR IND. UNDER TRAY S/S WATER TANK Xero Item # 411…" at bounding box center [601, 282] width 772 height 21
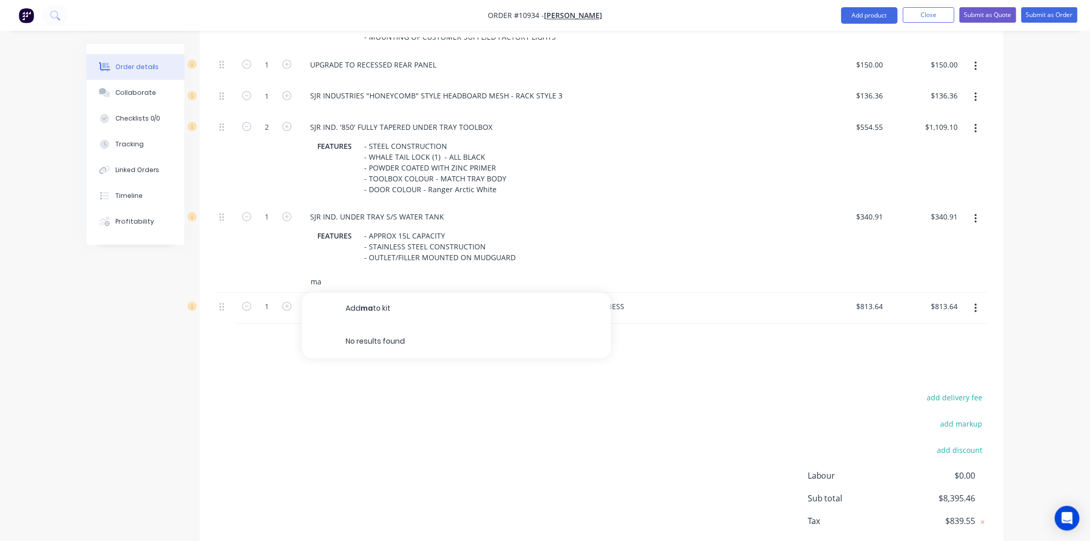
type input "m"
click at [322, 431] on div "add delivery fee add markup add discount Labour $0.00 Sub total $8,395.46 Tax $…" at bounding box center [601, 478] width 772 height 176
click at [54, 14] on icon at bounding box center [55, 15] width 10 height 10
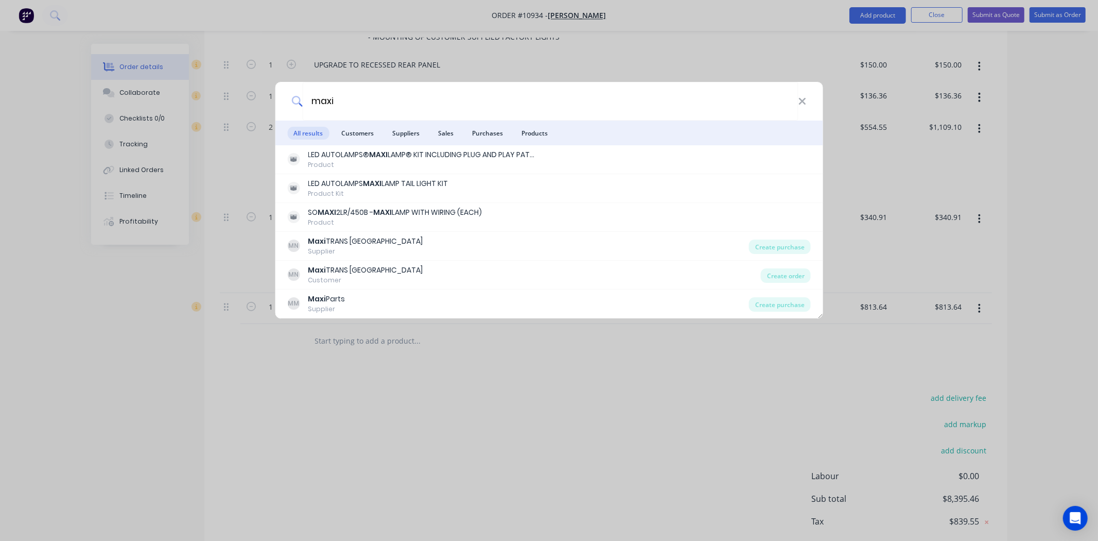
type input "maxi"
click at [382, 376] on div "maxi All results Customers Suppliers Sales Purchases Products LED AUTOLAMPS® MA…" at bounding box center [549, 270] width 1098 height 541
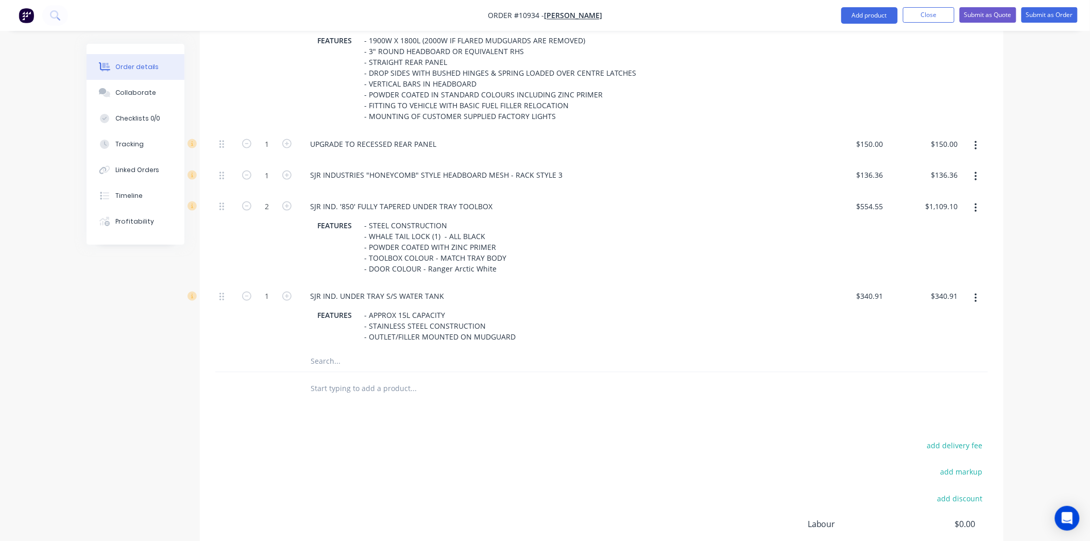
scroll to position [629, 0]
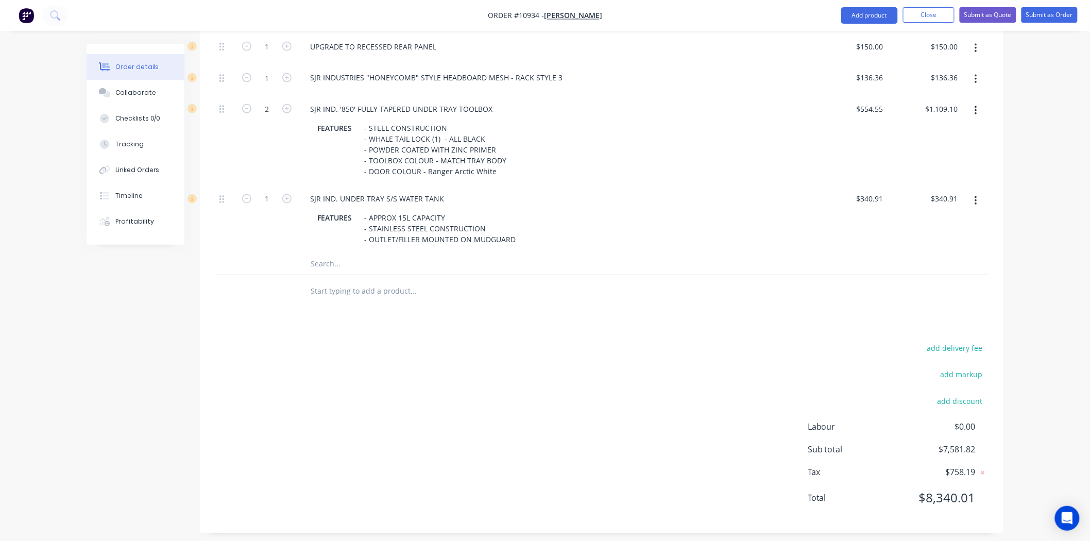
click at [335, 261] on input "text" at bounding box center [413, 264] width 206 height 21
type input "maxi"
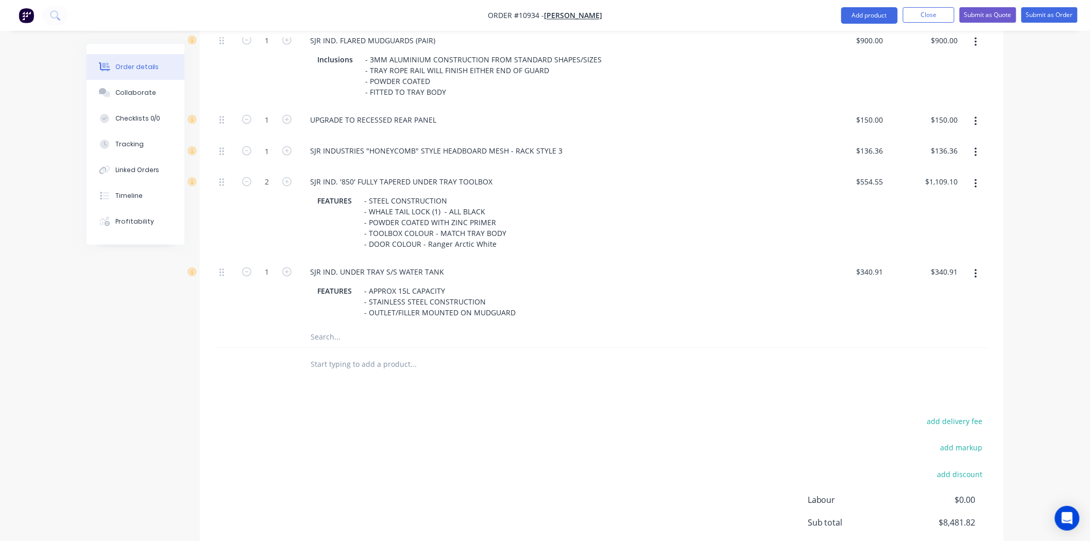
scroll to position [717, 0]
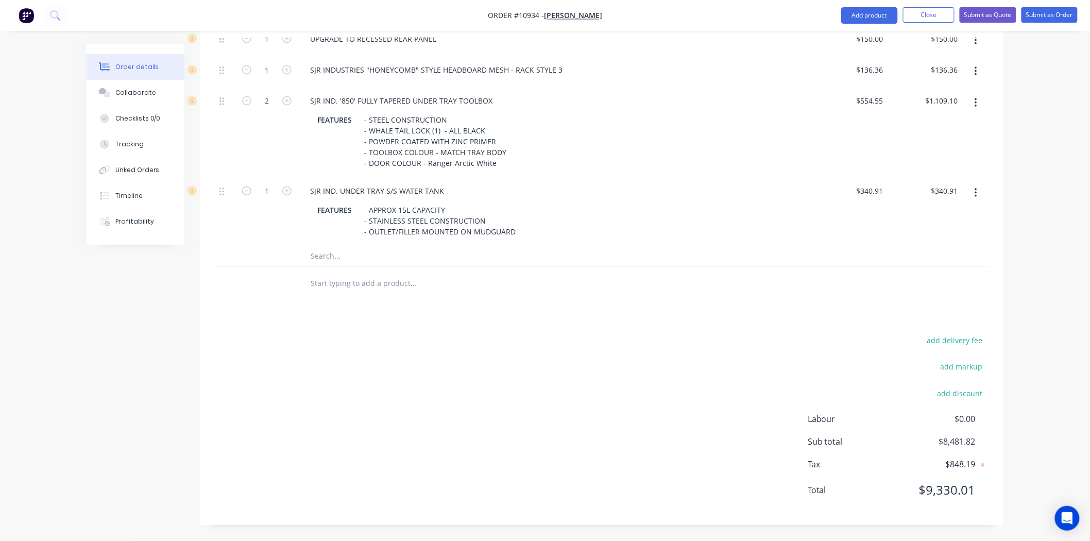
click at [341, 254] on input "text" at bounding box center [413, 256] width 206 height 21
type input "m"
click at [26, 12] on img "button" at bounding box center [26, 15] width 15 height 15
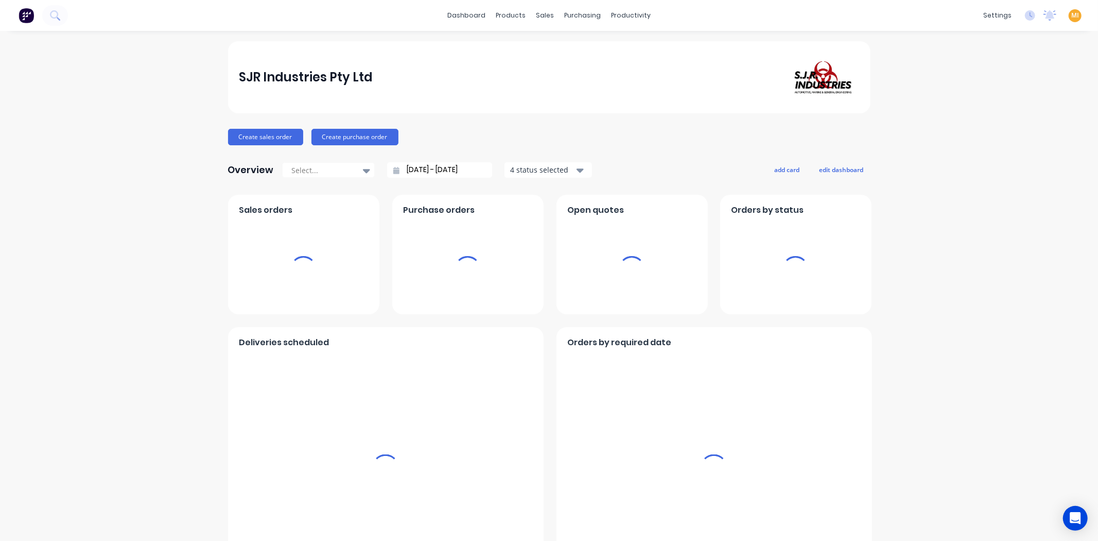
click at [1072, 15] on span "MI" at bounding box center [1076, 15] width 8 height 9
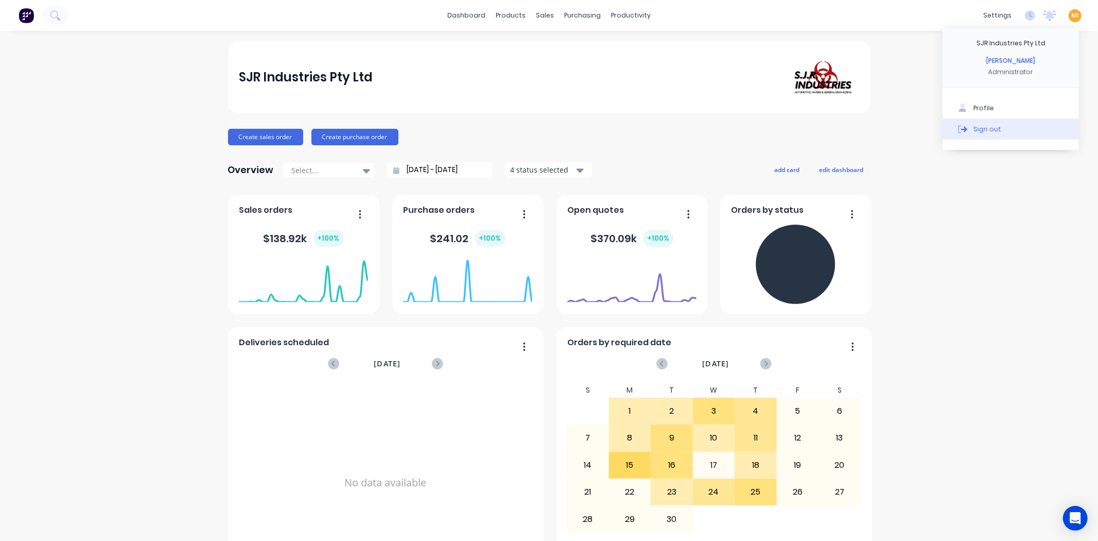
click at [1011, 135] on button "Sign out" at bounding box center [1011, 128] width 136 height 21
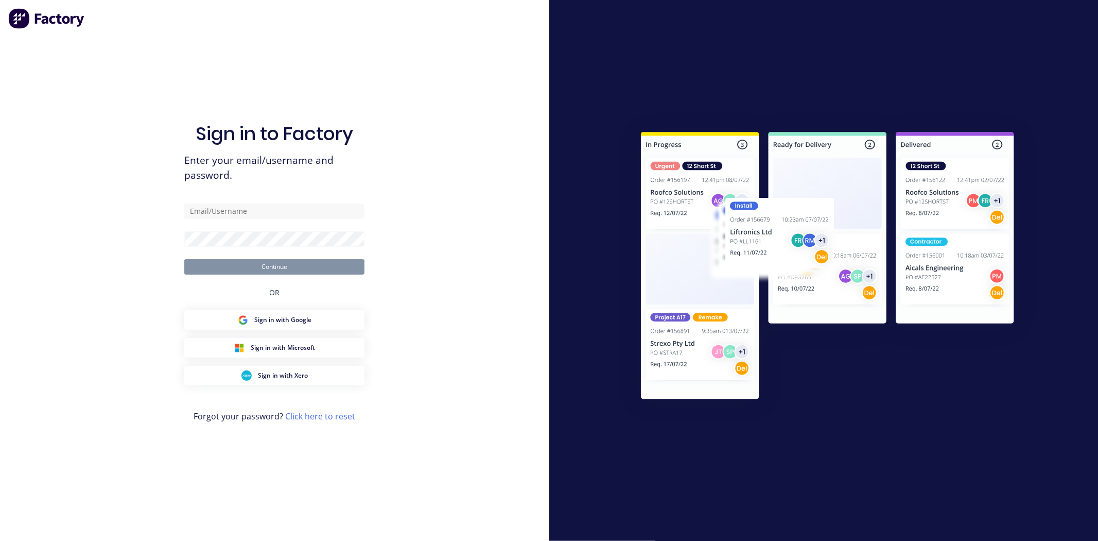
type input "[EMAIL_ADDRESS][DOMAIN_NAME]"
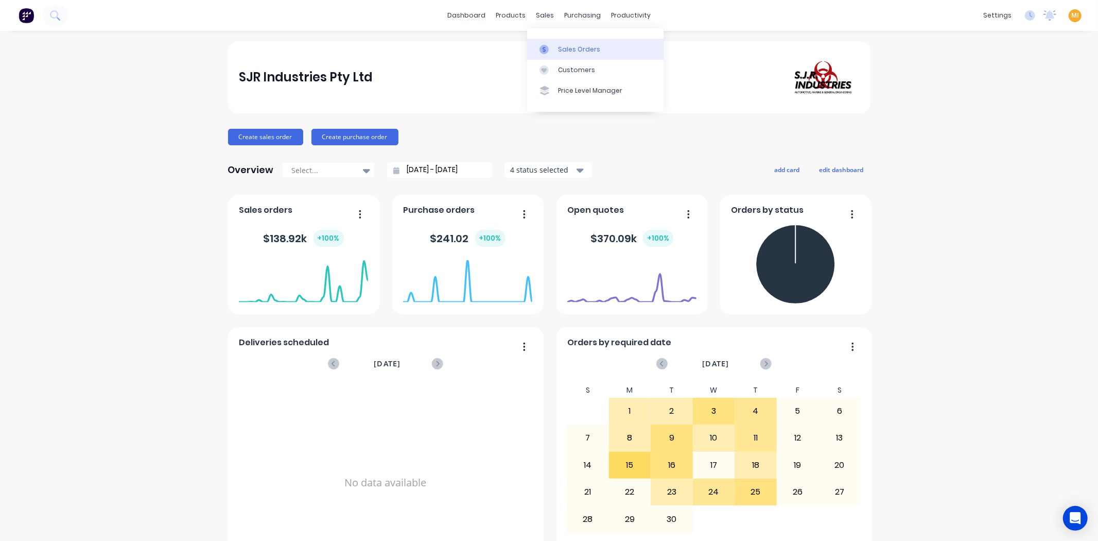
click at [553, 42] on link "Sales Orders" at bounding box center [595, 49] width 136 height 21
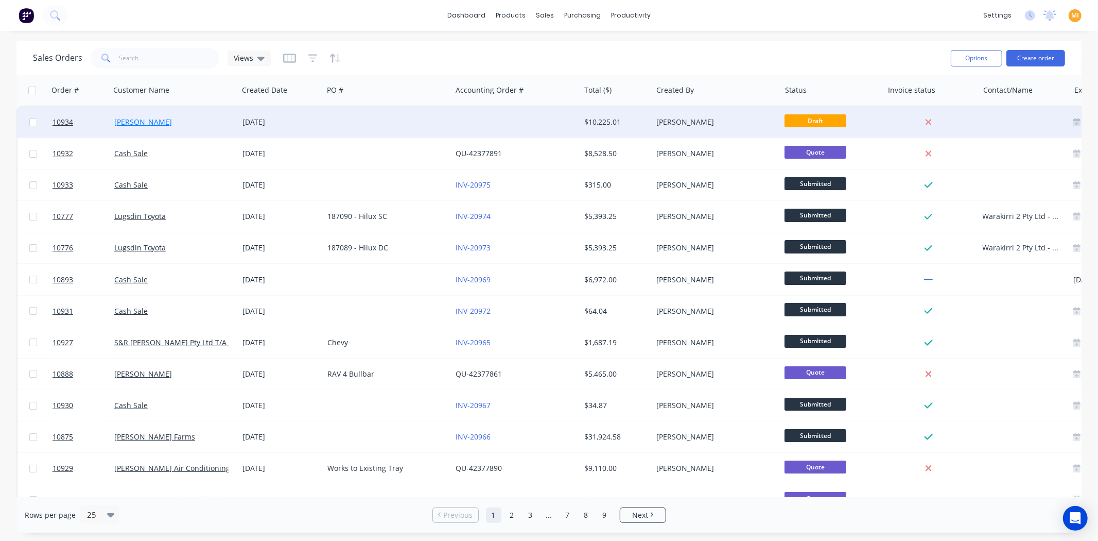
click at [115, 117] on link "Jim Callipari" at bounding box center [143, 122] width 58 height 10
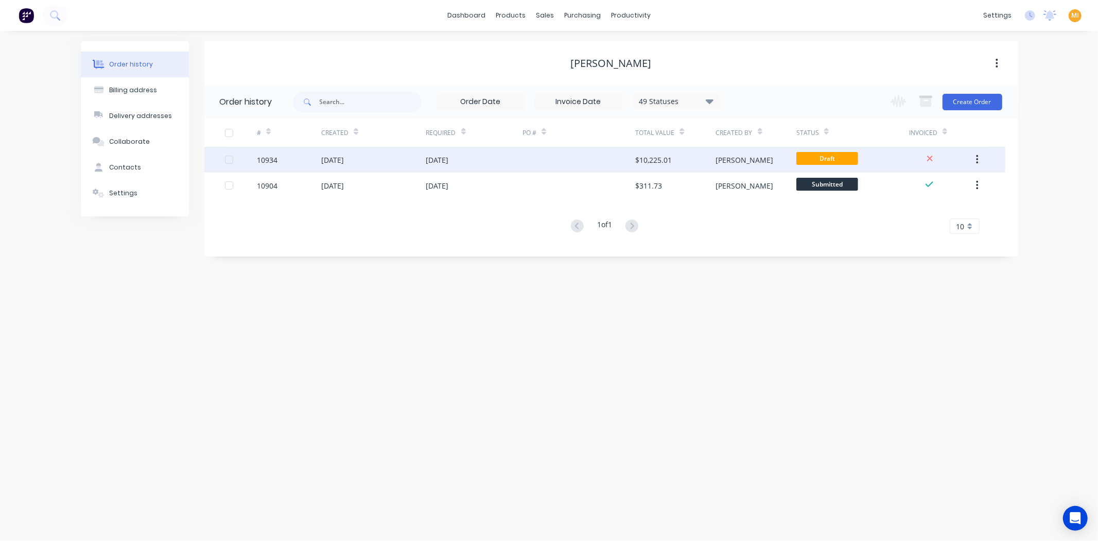
click at [344, 162] on div "25 Sep 2025" at bounding box center [332, 159] width 23 height 11
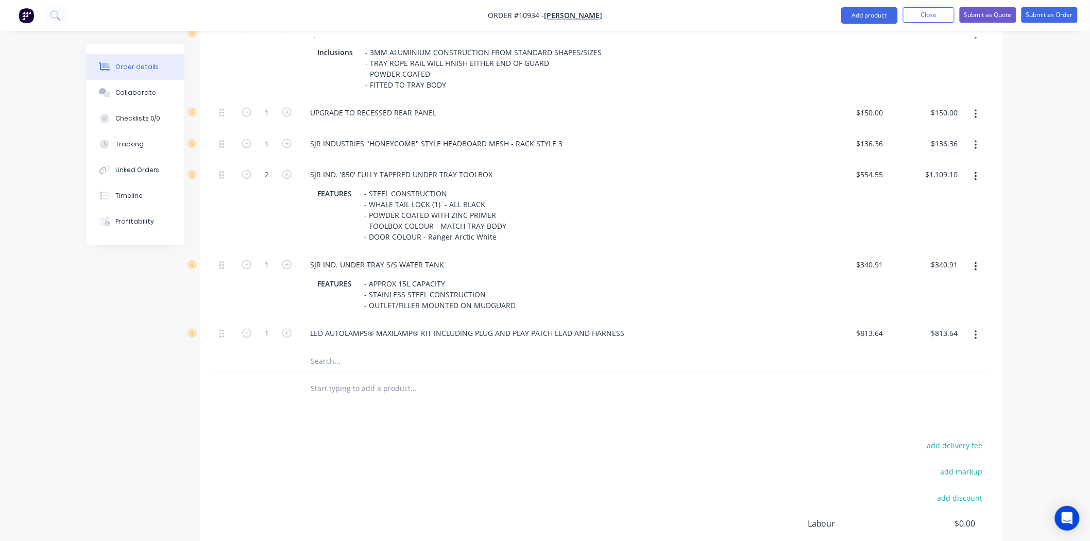
scroll to position [748, 0]
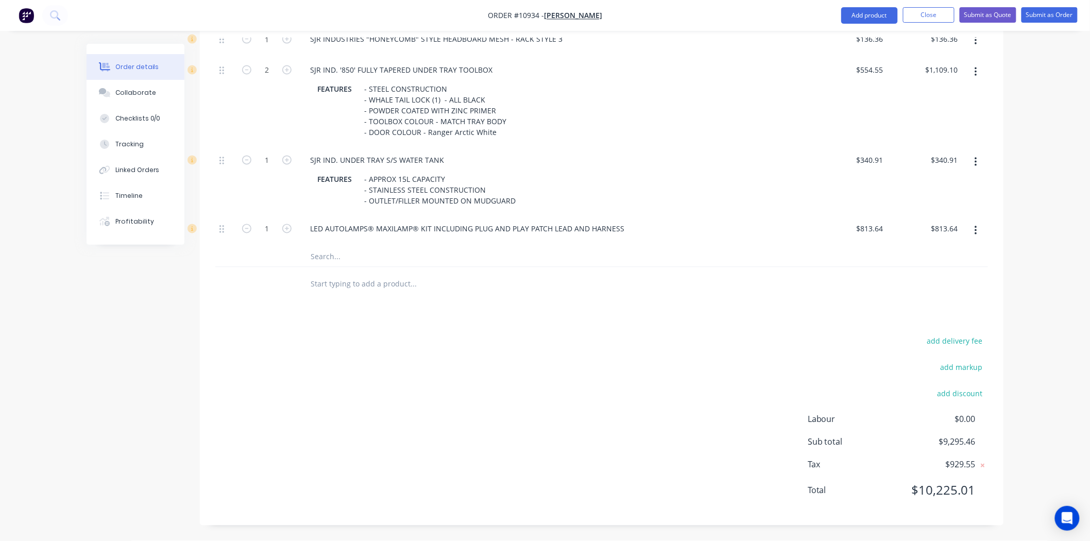
click at [334, 263] on input "text" at bounding box center [413, 256] width 206 height 21
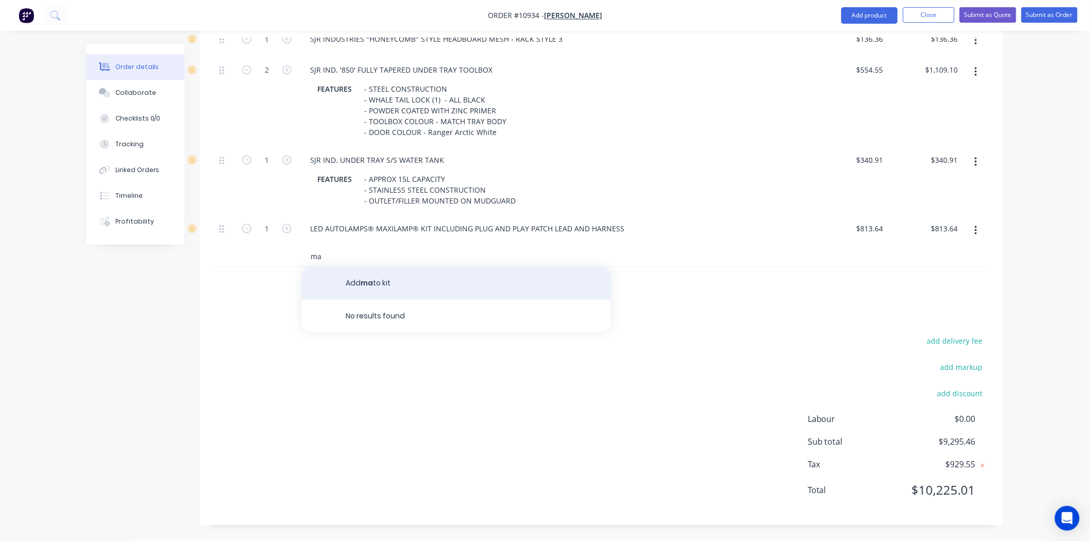
type input "m"
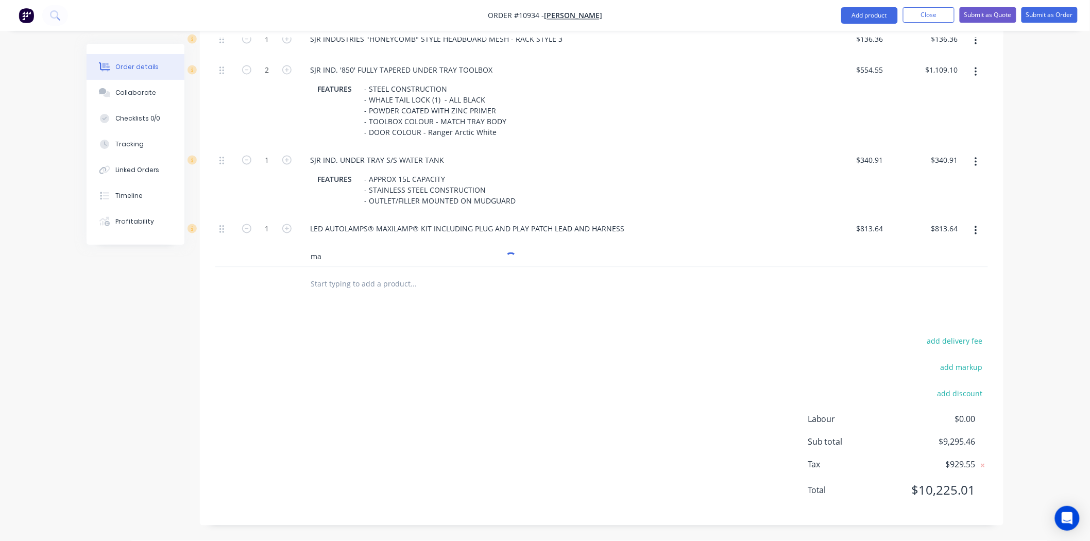
type input "m"
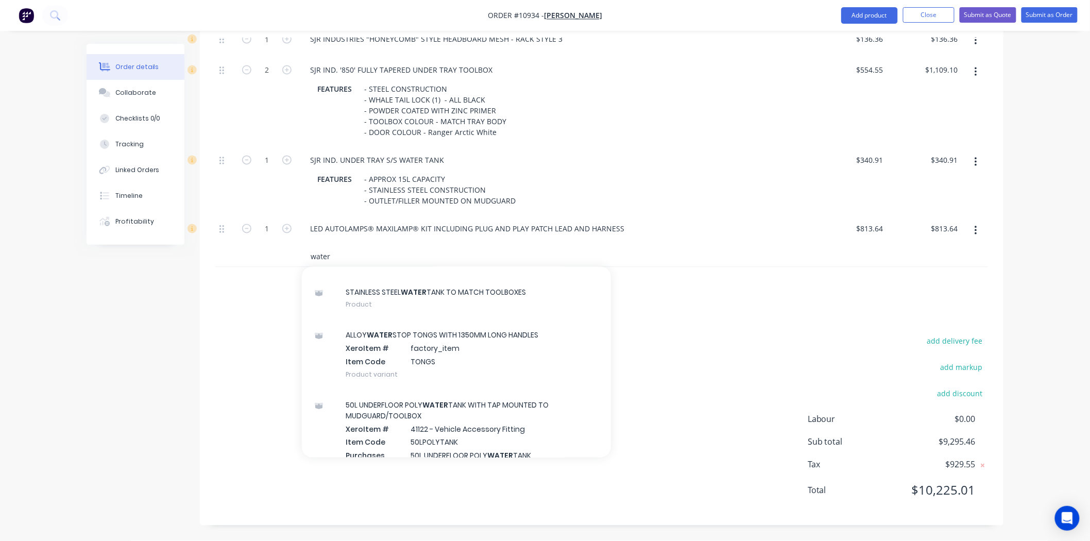
scroll to position [457, 0]
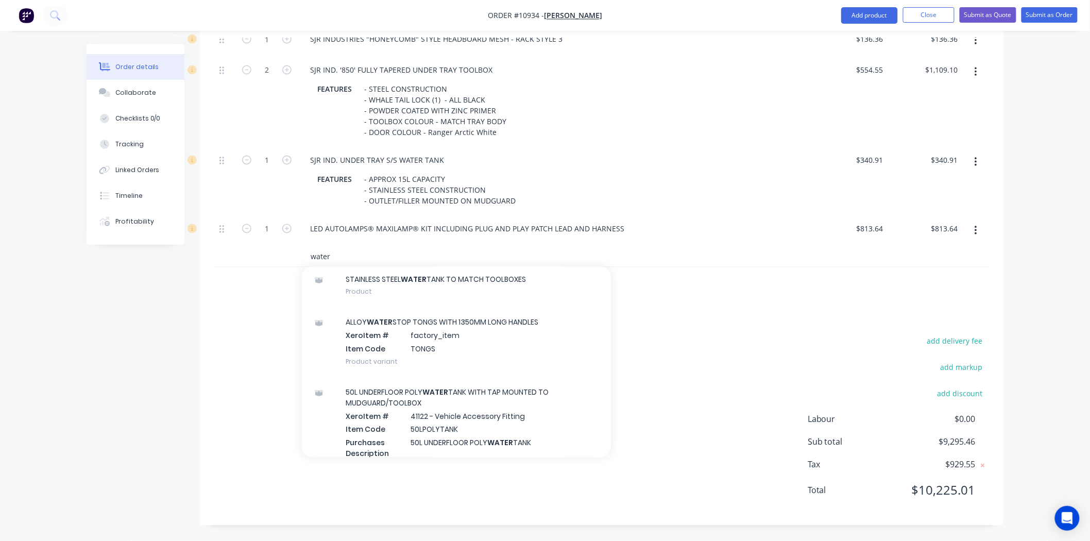
drag, startPoint x: 337, startPoint y: 257, endPoint x: 255, endPoint y: 260, distance: 81.9
click at [255, 260] on div "water Add water to kit 30L ANGLED POLY WATER TANK (FITTED) BEHIND WHEEL Product…" at bounding box center [601, 256] width 772 height 21
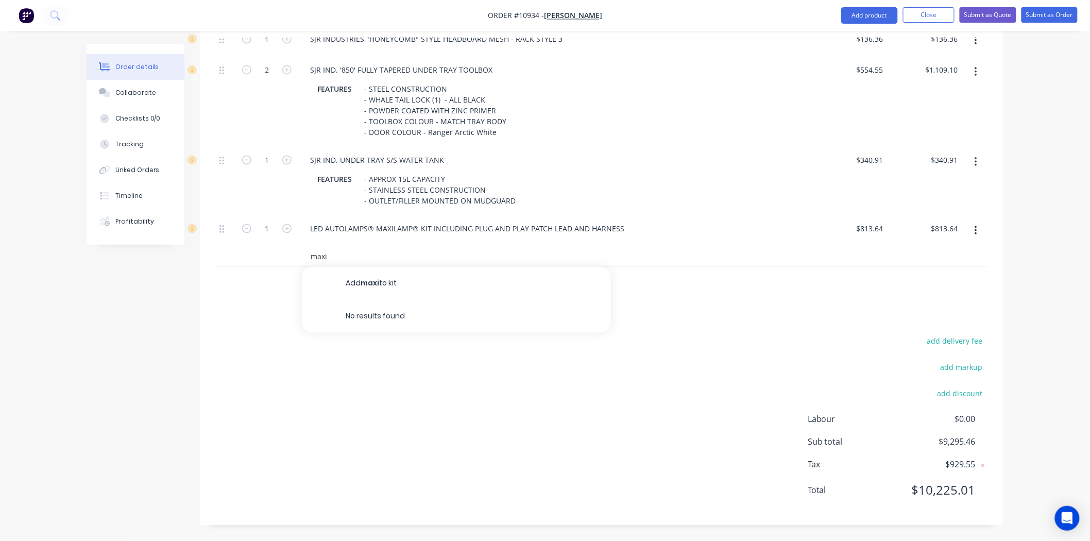
drag, startPoint x: 341, startPoint y: 254, endPoint x: 259, endPoint y: 254, distance: 82.4
click at [259, 254] on div "maxi Add maxi to kit No results found" at bounding box center [601, 256] width 772 height 21
type input "a"
click at [426, 371] on div "add delivery fee add markup add discount Labour $0.00 Sub total $9,295.46 Tax $…" at bounding box center [601, 422] width 772 height 176
click at [920, 13] on button "Close" at bounding box center [928, 14] width 51 height 15
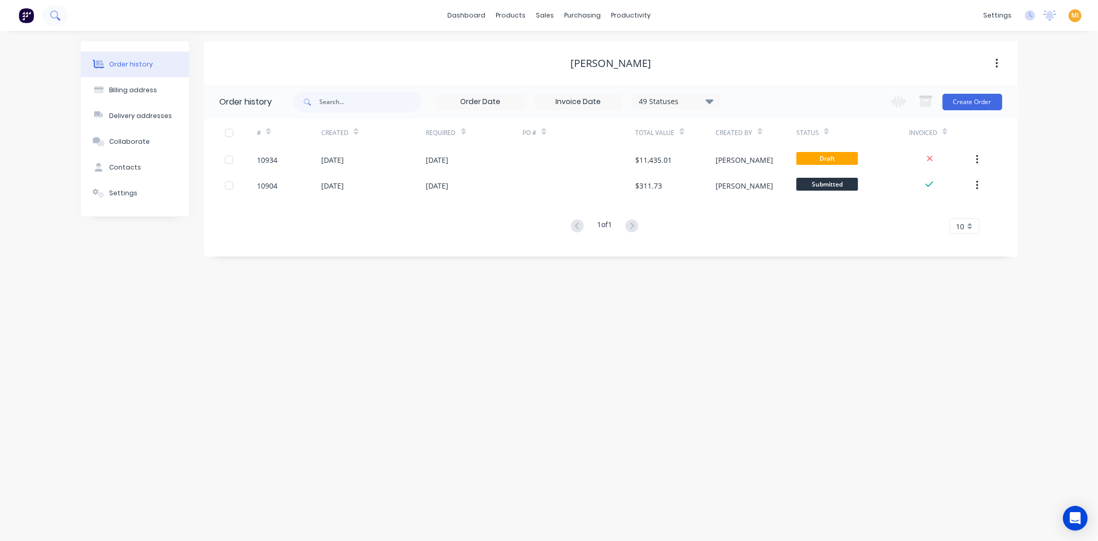
click at [57, 14] on icon at bounding box center [55, 15] width 10 height 10
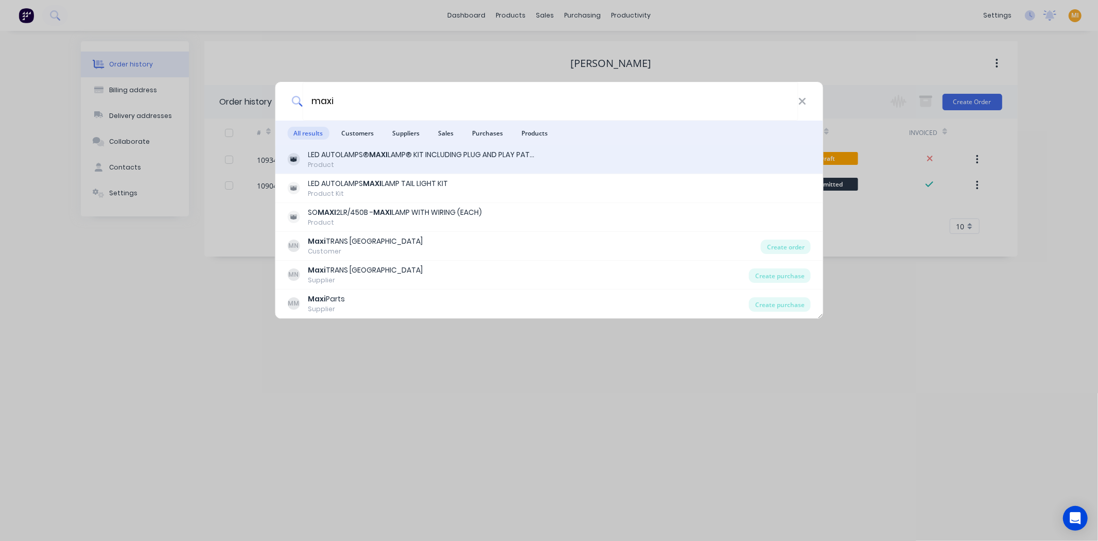
type input "maxi"
click at [406, 158] on div "LED AUTOLAMPS® MAXI LAMP® KIT INCLUDING PLUG AND PLAY PATCH LEAD AND HARNESS" at bounding box center [424, 154] width 232 height 11
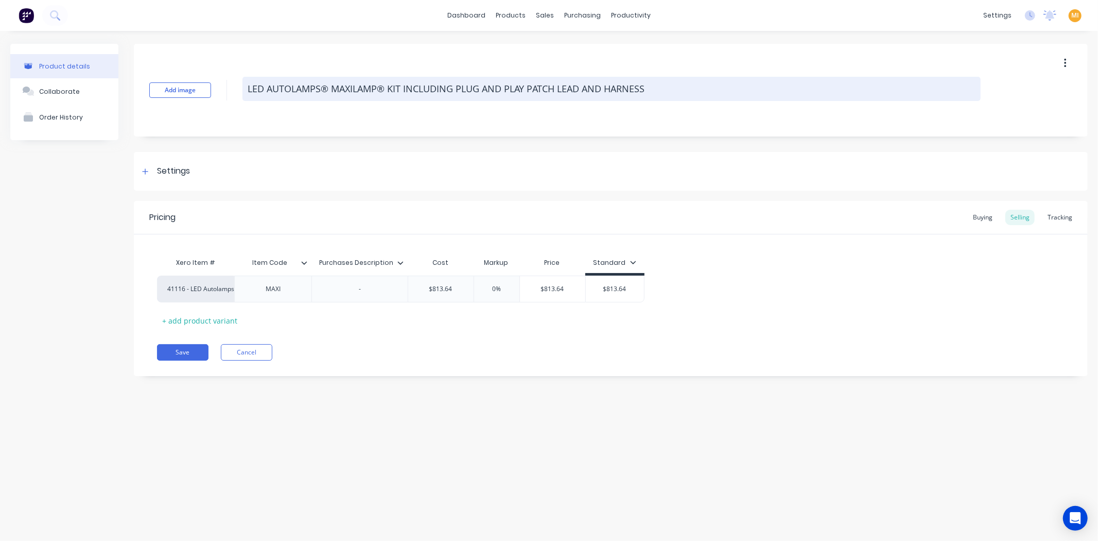
click at [378, 88] on textarea "LED AUTOLAMPS® MAXILAMP® KIT INCLUDING PLUG AND PLAY PATCH LEAD AND HARNESS" at bounding box center [612, 89] width 738 height 24
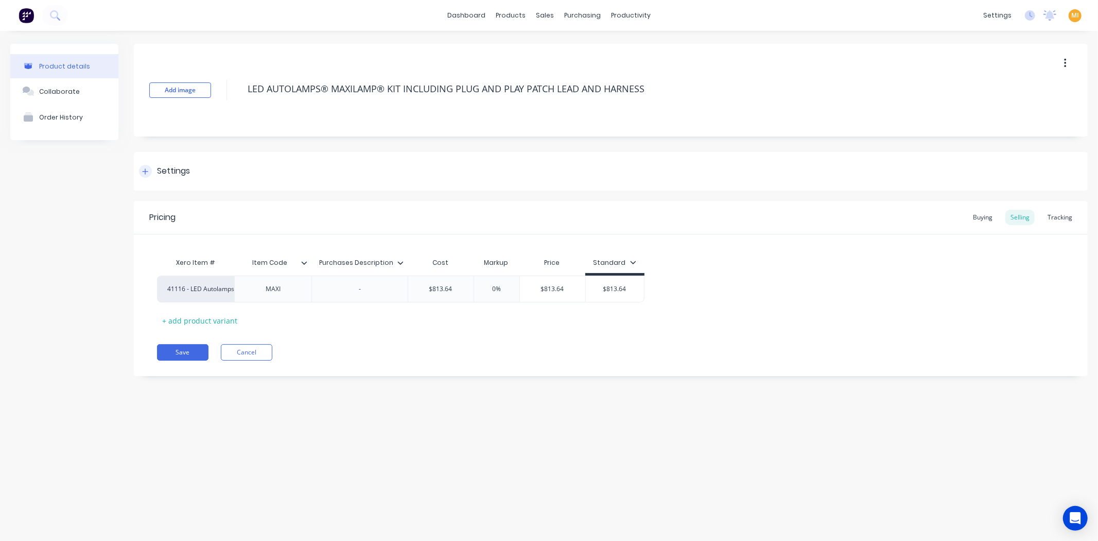
click at [177, 165] on div "Settings" at bounding box center [173, 171] width 33 height 13
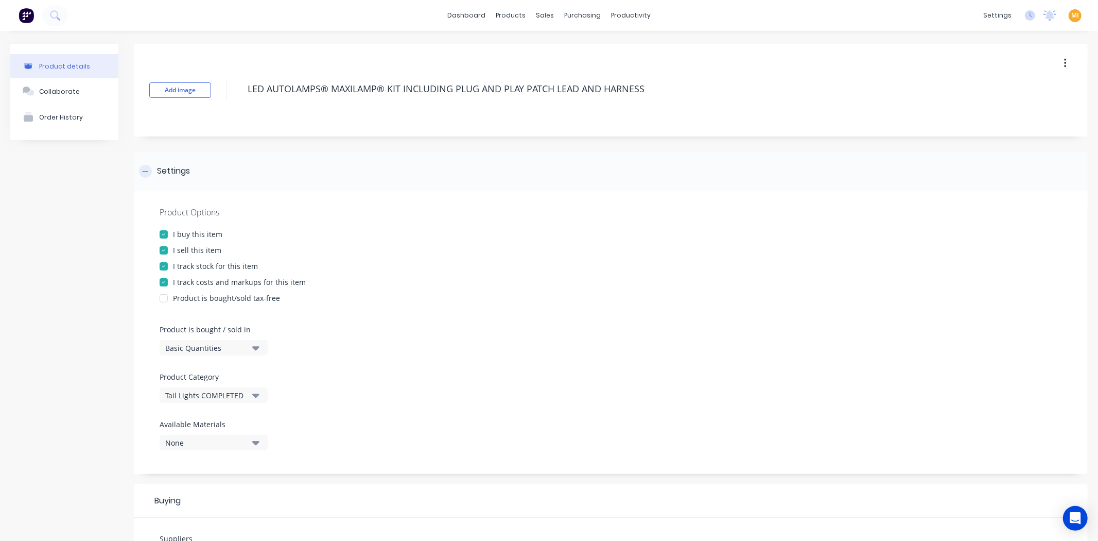
click at [177, 165] on div "Settings" at bounding box center [173, 171] width 33 height 13
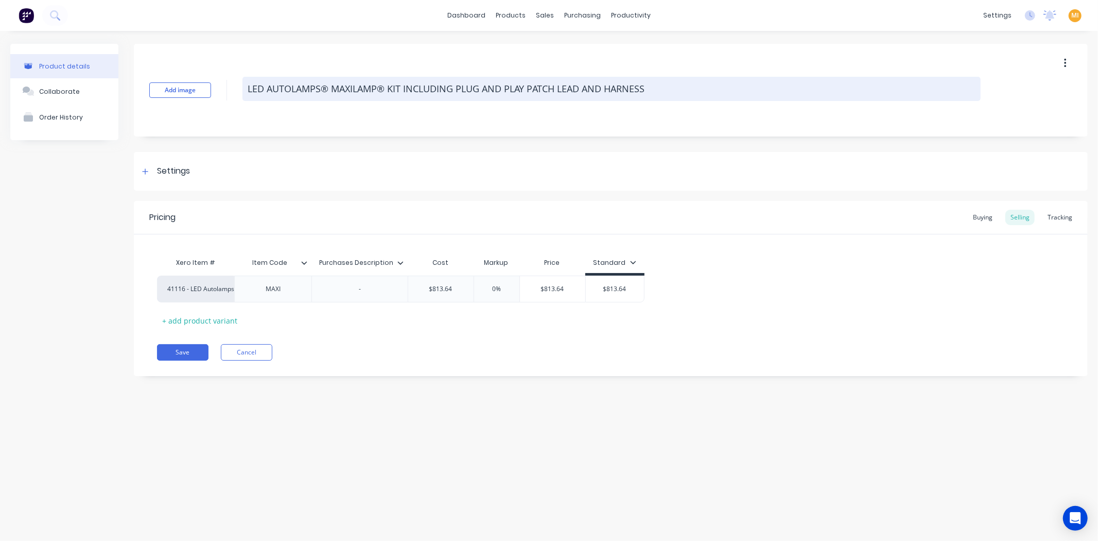
click at [379, 89] on textarea "LED AUTOLAMPS® MAXILAMP® KIT INCLUDING PLUG AND PLAY PATCH LEAD AND HARNESS" at bounding box center [612, 89] width 738 height 24
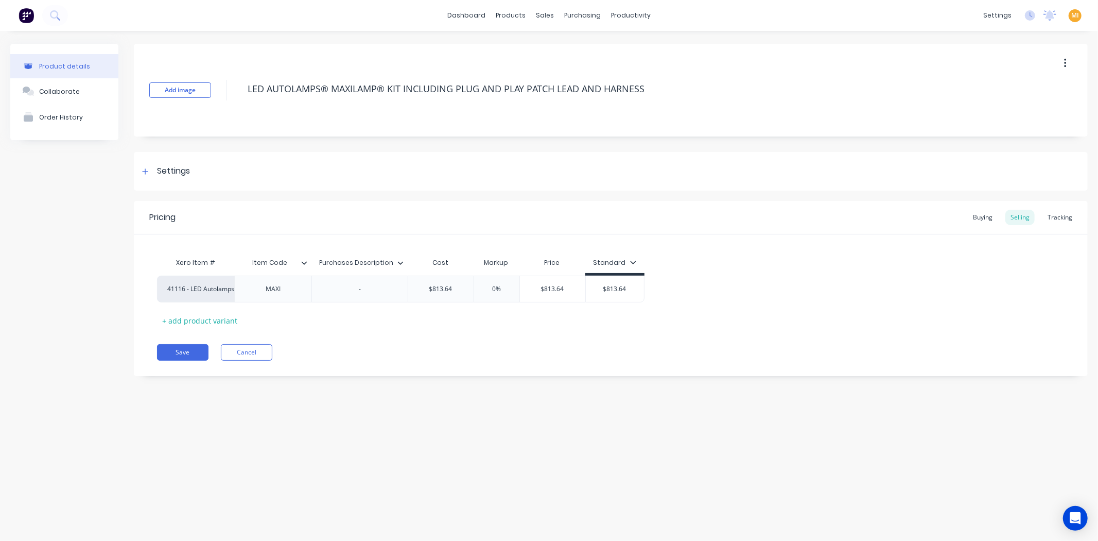
type textarea "x"
type textarea "LED AUTOLAMPS® MAXILAMP ® KIT INCLUDING PLUG AND PLAY PATCH LEAD AND HARNESS"
type textarea "x"
type textarea "LED AUTOLAMPS® MAXILAMP ® KIT INCLUDING PLUG AND PLAY PATCH LEAD AND HARNESS"
click at [197, 351] on button "Save" at bounding box center [182, 352] width 51 height 16
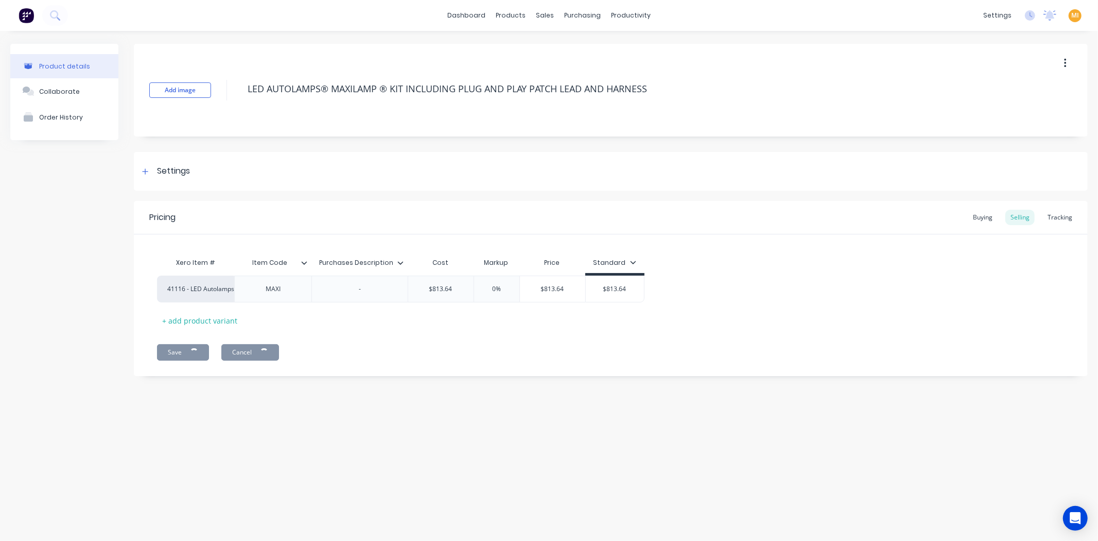
type textarea "x"
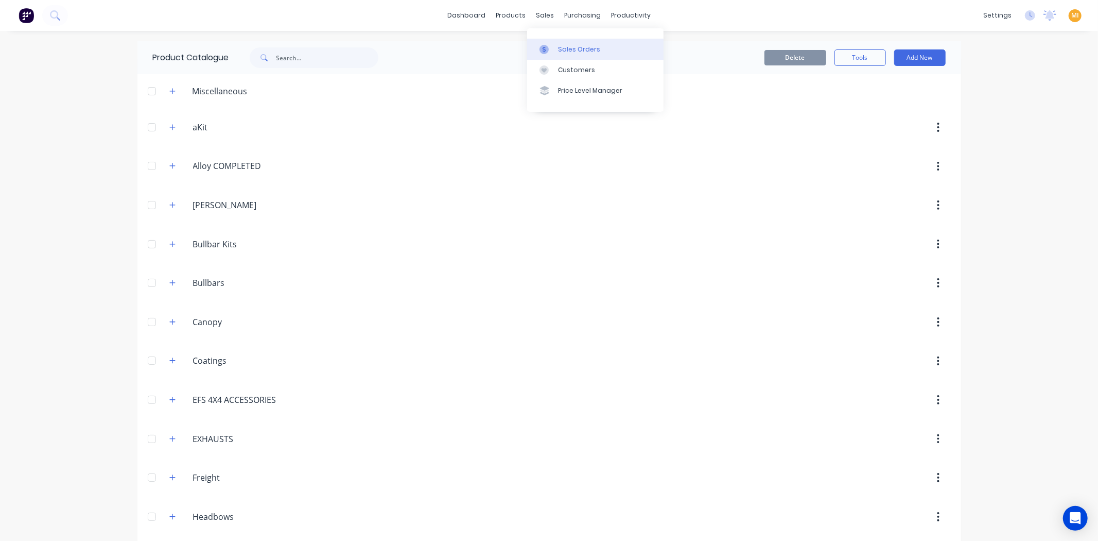
click at [569, 50] on div "Sales Orders" at bounding box center [579, 49] width 42 height 9
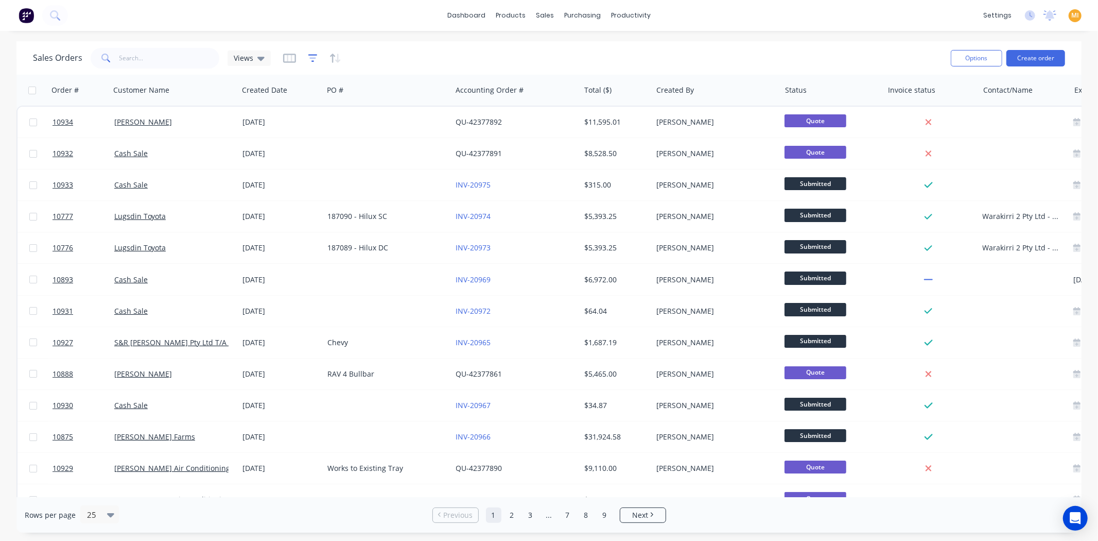
click at [312, 58] on icon "button" at bounding box center [312, 58] width 7 height 2
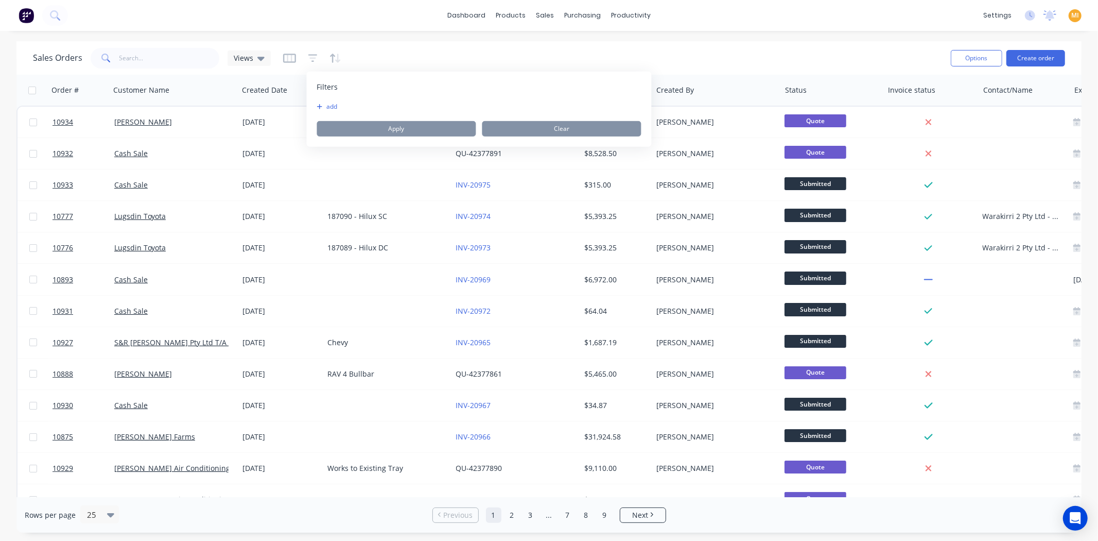
click at [333, 102] on button "add" at bounding box center [330, 106] width 26 height 8
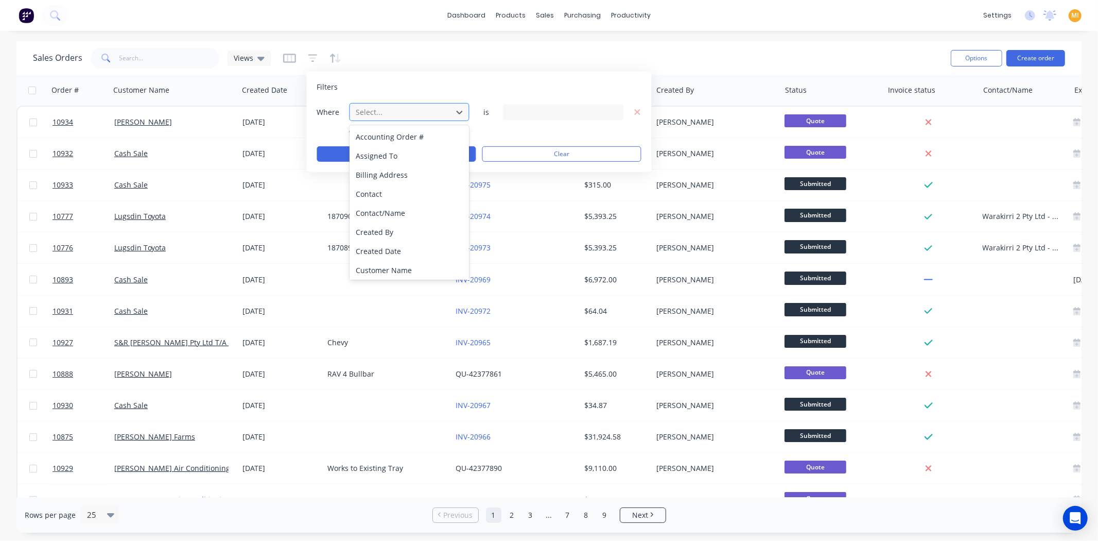
click at [387, 109] on div at bounding box center [401, 112] width 92 height 13
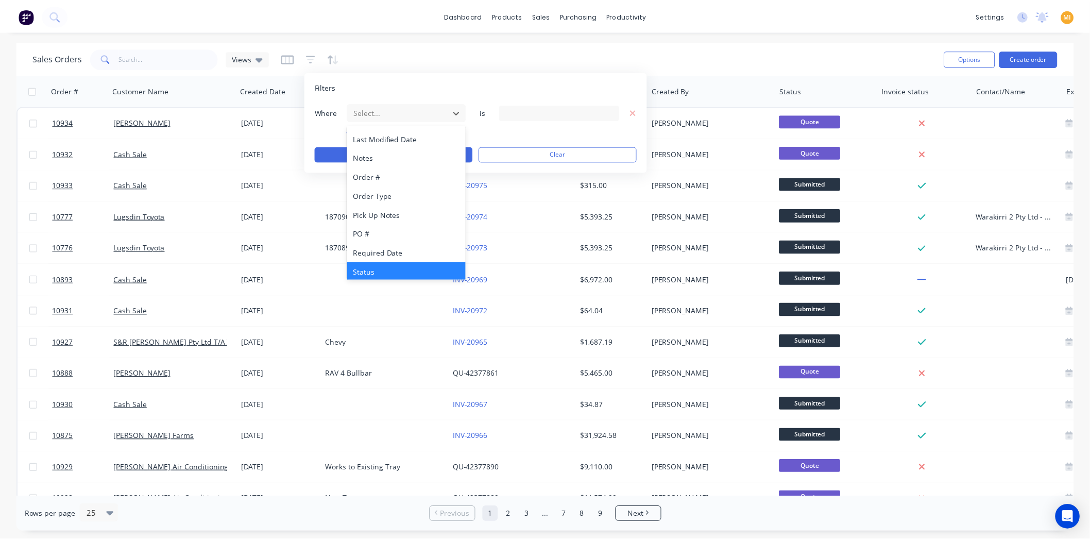
scroll to position [287, 0]
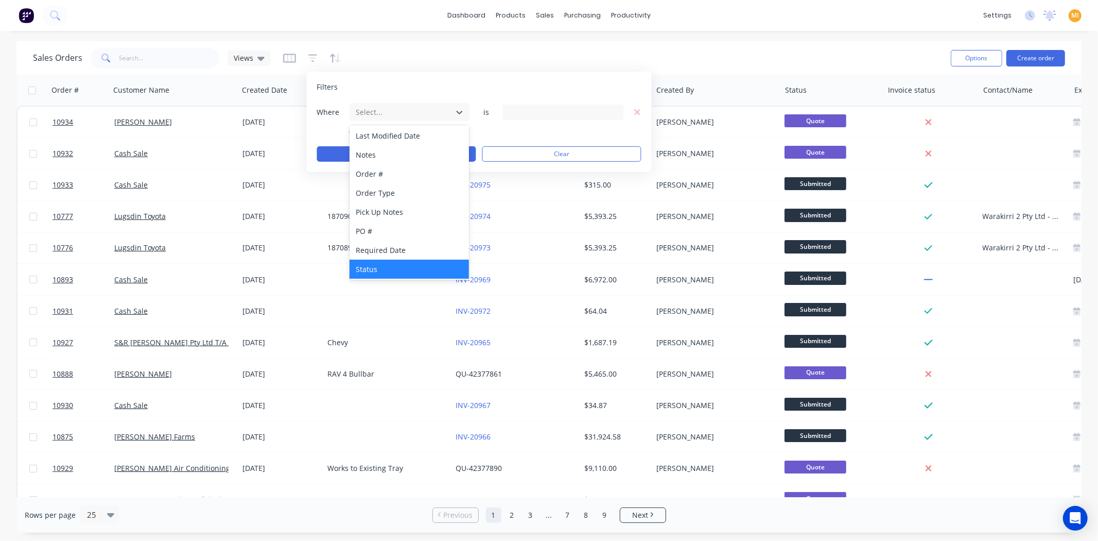
click at [383, 269] on div "Status" at bounding box center [410, 269] width 120 height 19
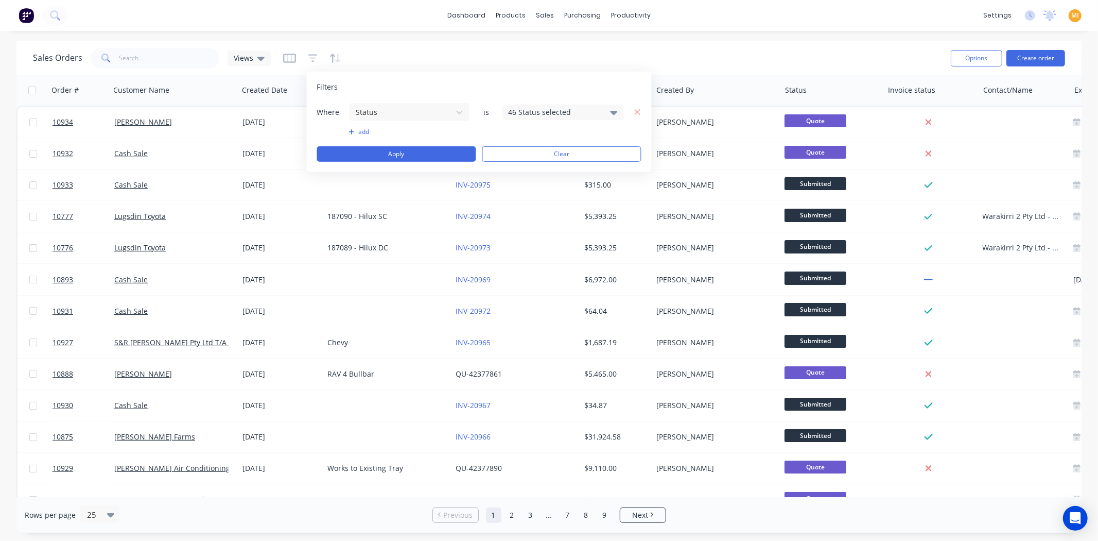
click at [528, 114] on div "46 Status selected" at bounding box center [555, 112] width 93 height 11
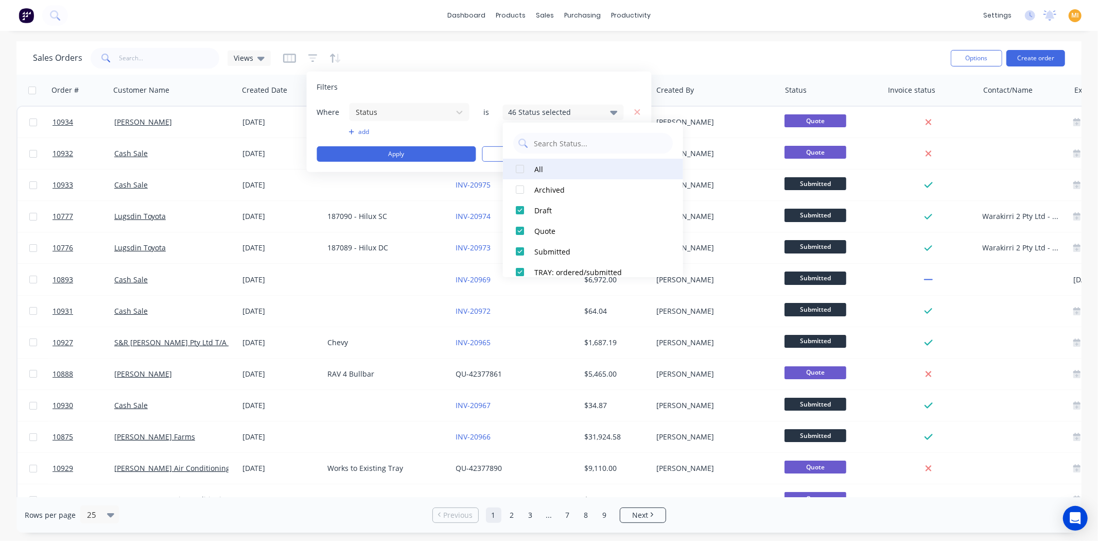
click at [518, 169] on div at bounding box center [520, 169] width 21 height 21
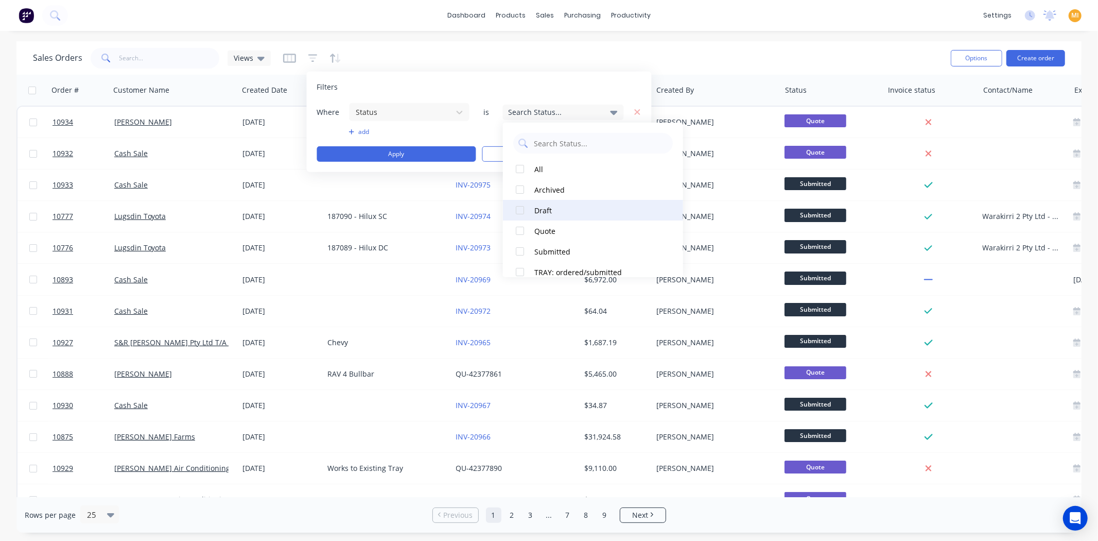
click at [523, 211] on div at bounding box center [520, 210] width 21 height 21
click at [390, 158] on button "Apply" at bounding box center [396, 153] width 159 height 15
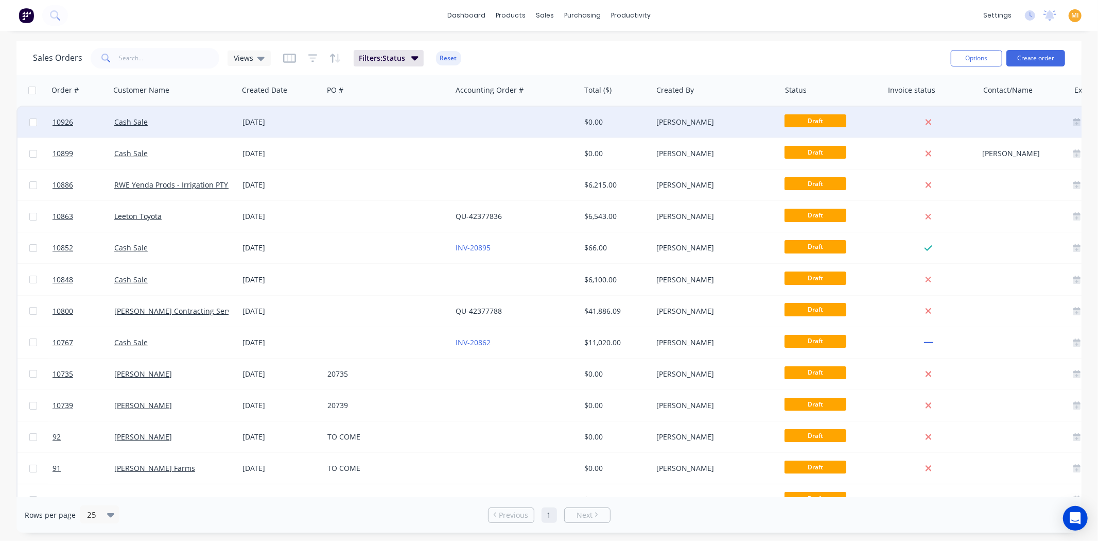
click at [325, 121] on div at bounding box center [387, 122] width 128 height 31
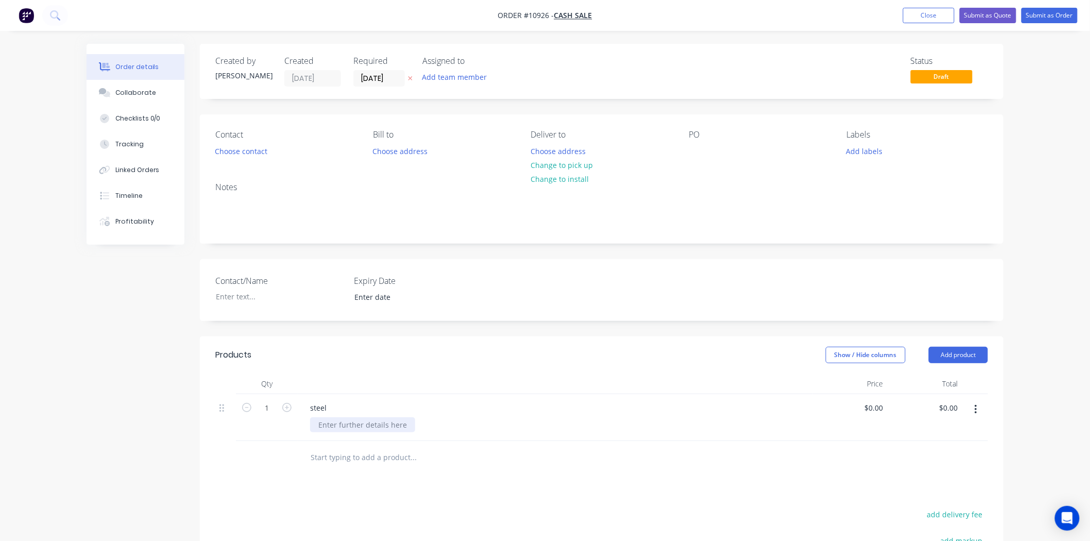
click at [331, 418] on div at bounding box center [362, 424] width 105 height 15
click at [335, 461] on input "text" at bounding box center [413, 457] width 206 height 21
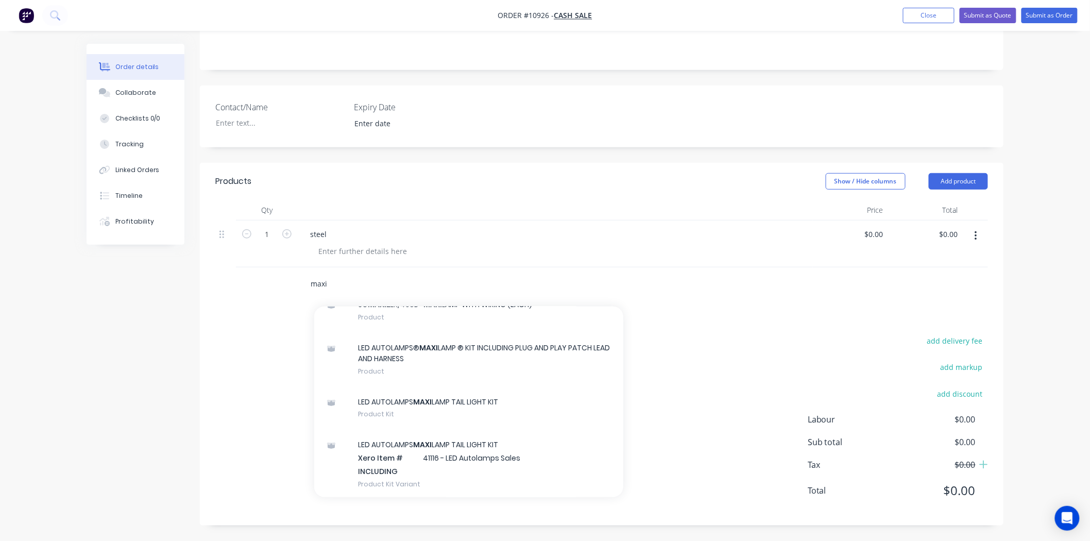
scroll to position [250, 0]
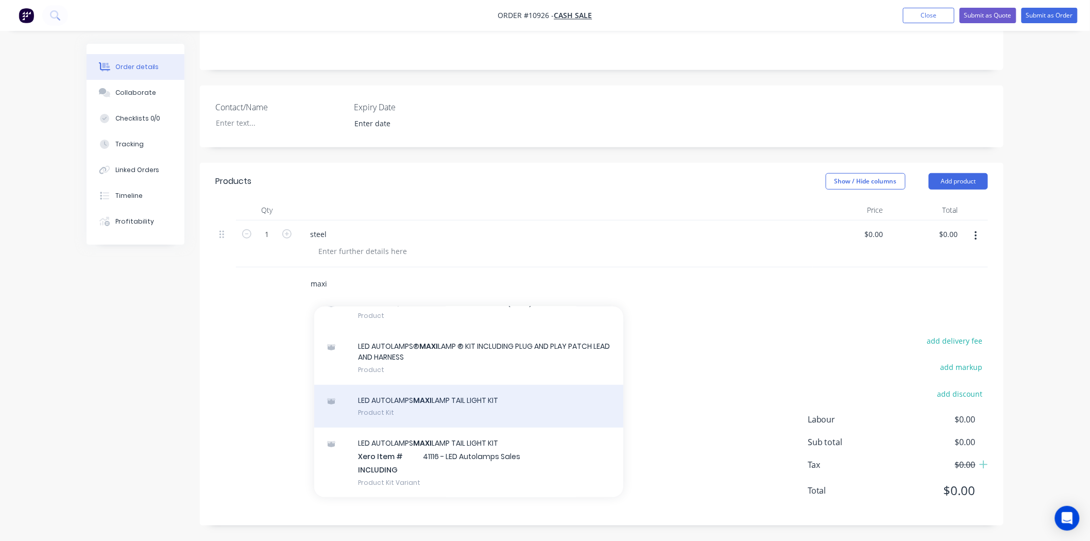
type input "maxi"
click at [418, 410] on div "LED AUTOLAMPS MAXI LAMP TAIL LIGHT KIT Product Kit" at bounding box center [468, 406] width 309 height 43
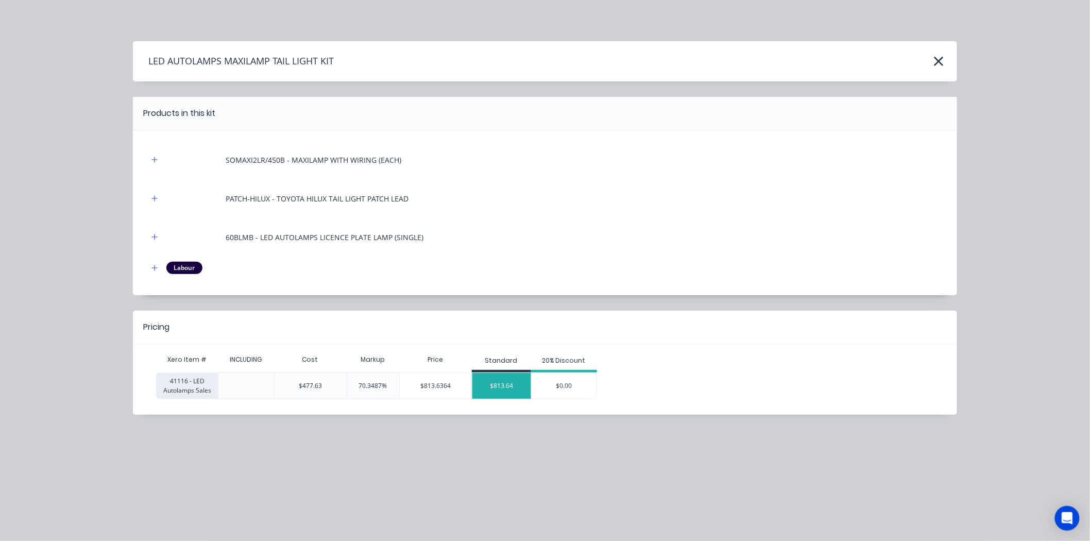
click at [501, 388] on div "$813.64" at bounding box center [501, 386] width 59 height 26
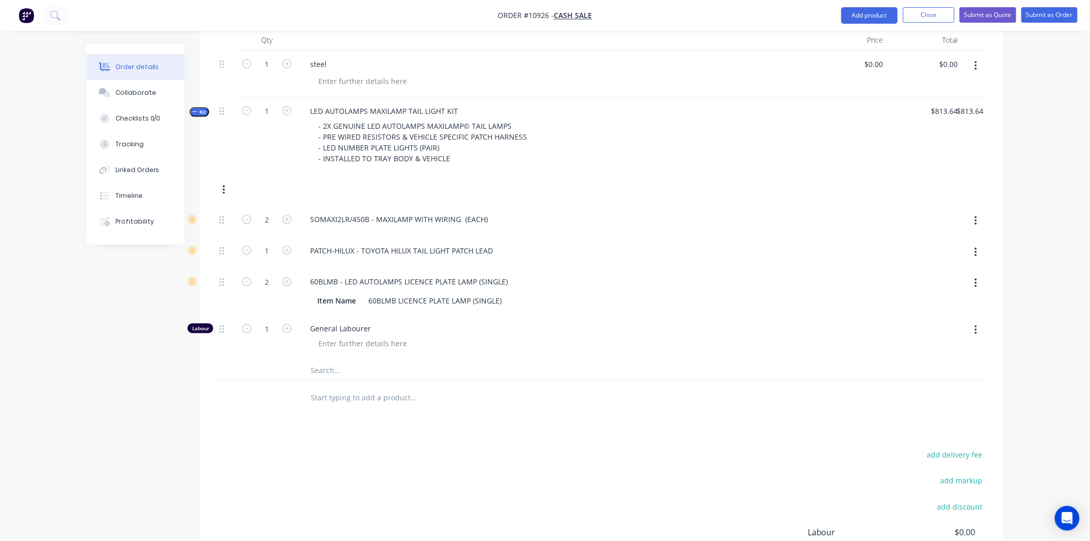
scroll to position [343, 0]
click at [325, 377] on input "text" at bounding box center [413, 370] width 206 height 21
type input "maxi"
drag, startPoint x: 348, startPoint y: 367, endPoint x: 273, endPoint y: 373, distance: 75.0
click at [273, 373] on div "maxi Add maxi to kit No results found" at bounding box center [601, 370] width 772 height 21
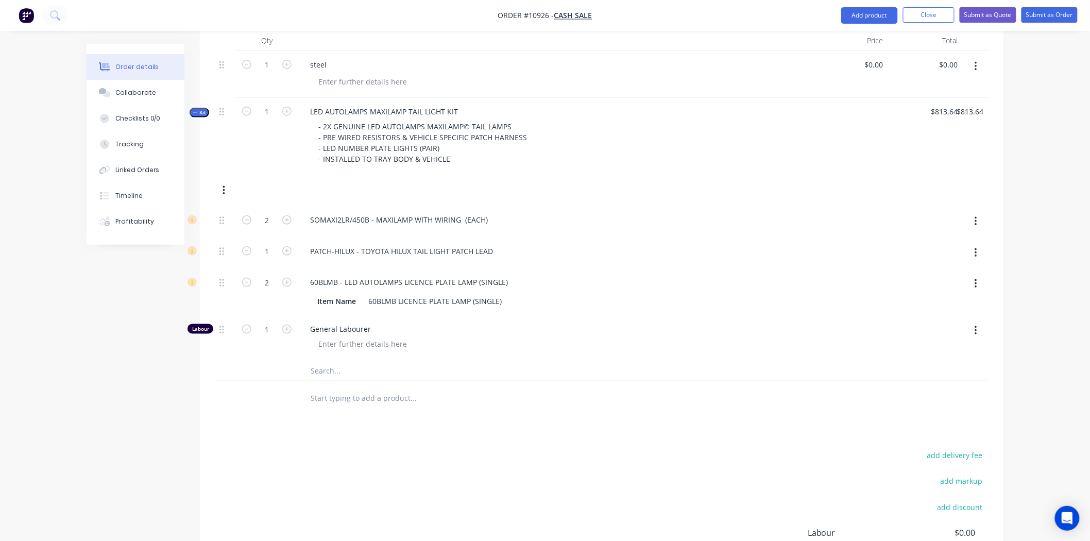
click at [263, 402] on div at bounding box center [267, 397] width 62 height 33
click at [336, 403] on input "text" at bounding box center [413, 397] width 206 height 21
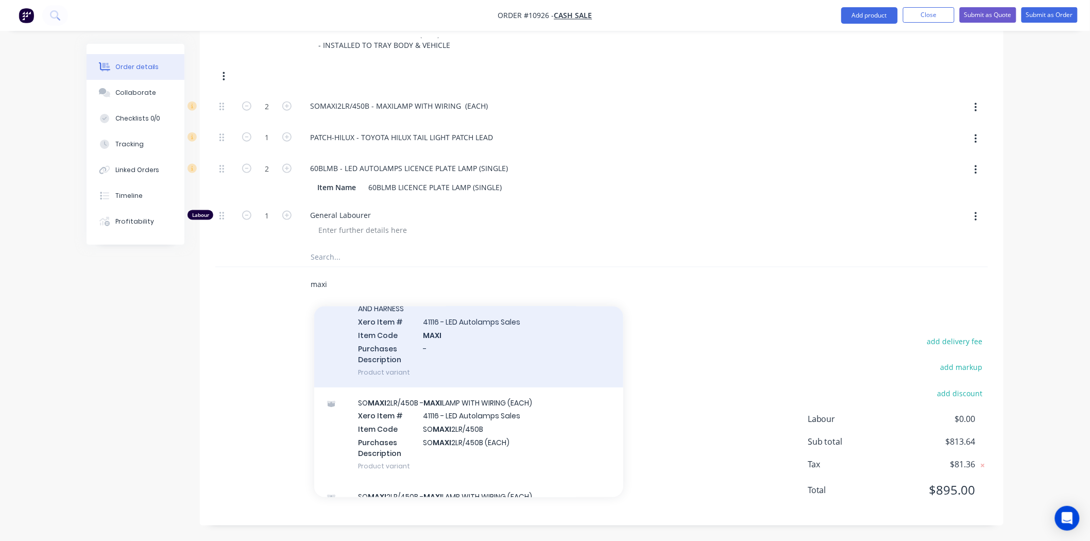
scroll to position [0, 0]
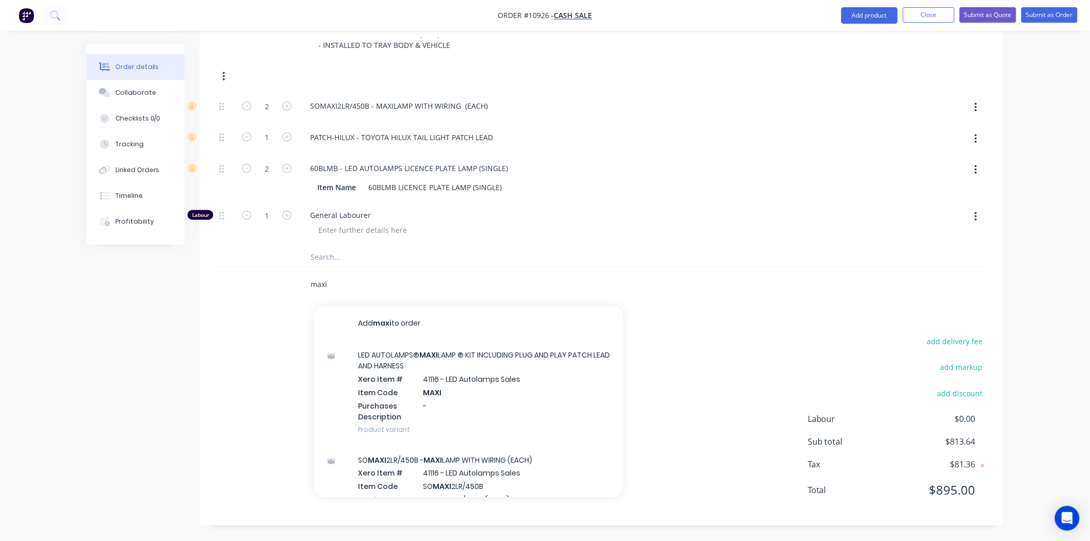
type input "maxi"
click at [356, 256] on input "text" at bounding box center [413, 256] width 206 height 21
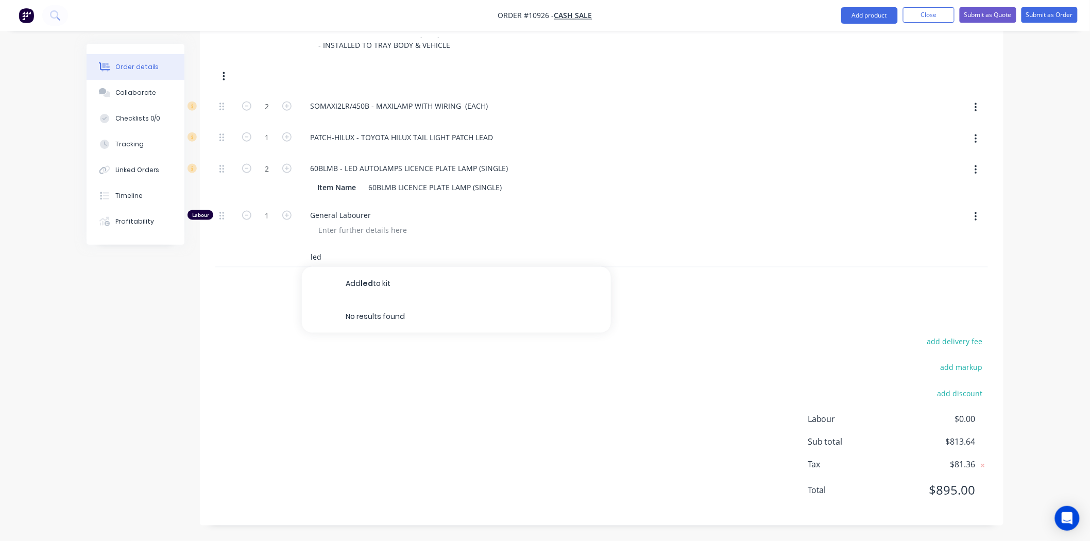
type input "led"
click at [279, 349] on div "add delivery fee add markup add discount Labour $0.00 Sub total $813.64 Tax $81…" at bounding box center [601, 422] width 772 height 176
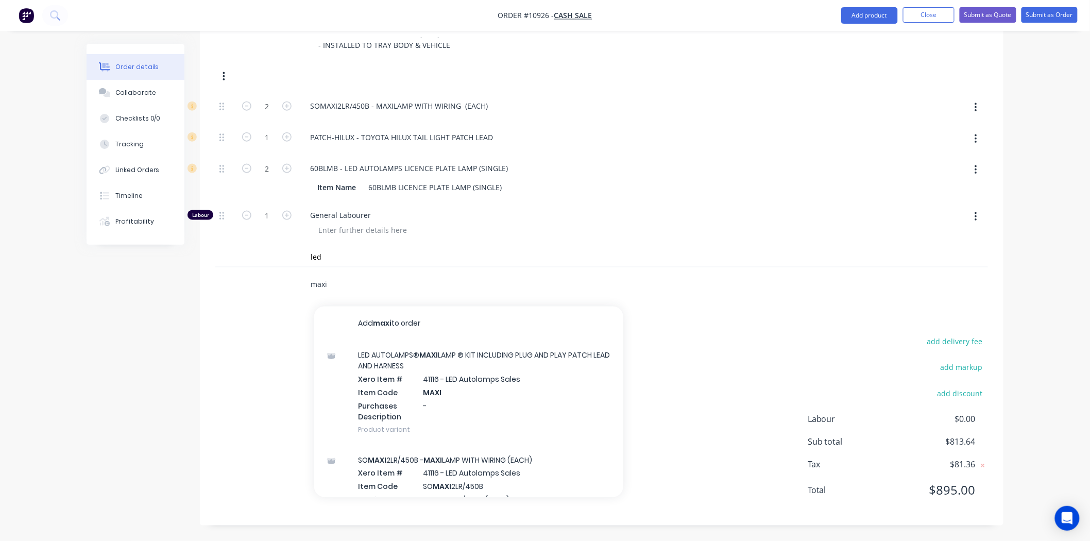
drag, startPoint x: 348, startPoint y: 283, endPoint x: 211, endPoint y: 281, distance: 137.0
click at [211, 281] on div "Qty Price Total 1 steel $0.00 $0.00 $0.00 $0.00 Kit 1 LED AUTOLAMPS MAXILAMP TA…" at bounding box center [601, 109] width 803 height 385
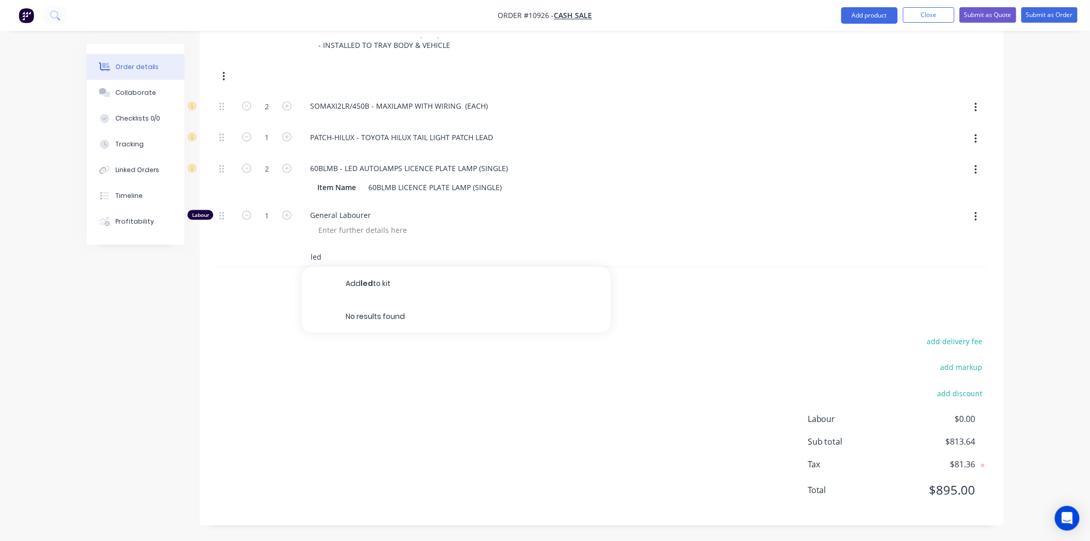
drag, startPoint x: 332, startPoint y: 254, endPoint x: 238, endPoint y: 252, distance: 93.2
click at [243, 252] on div "led Add led to kit No results found" at bounding box center [601, 256] width 772 height 21
type input "water"
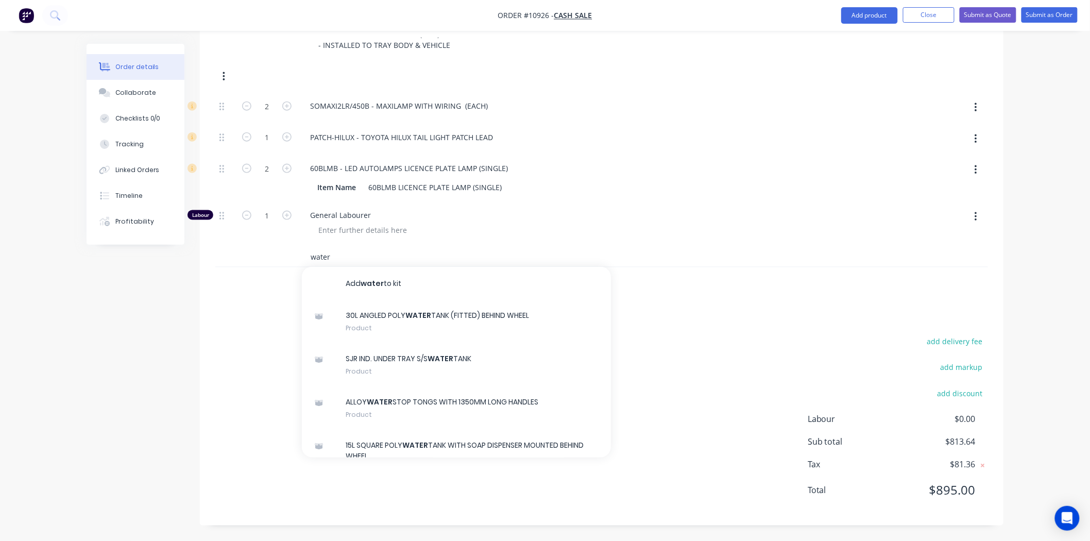
drag, startPoint x: 338, startPoint y: 253, endPoint x: 233, endPoint y: 250, distance: 104.6
click at [233, 250] on div "water Add water to kit 30L ANGLED POLY WATER TANK (FITTED) BEHIND WHEEL Product…" at bounding box center [601, 256] width 772 height 21
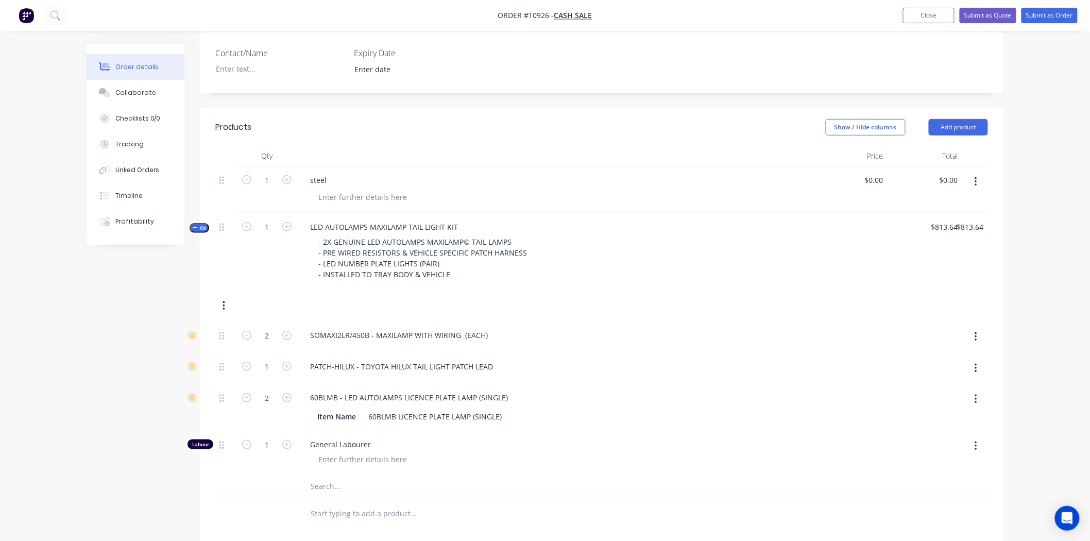
scroll to position [229, 0]
click at [194, 230] on span "Kit" at bounding box center [199, 227] width 13 height 8
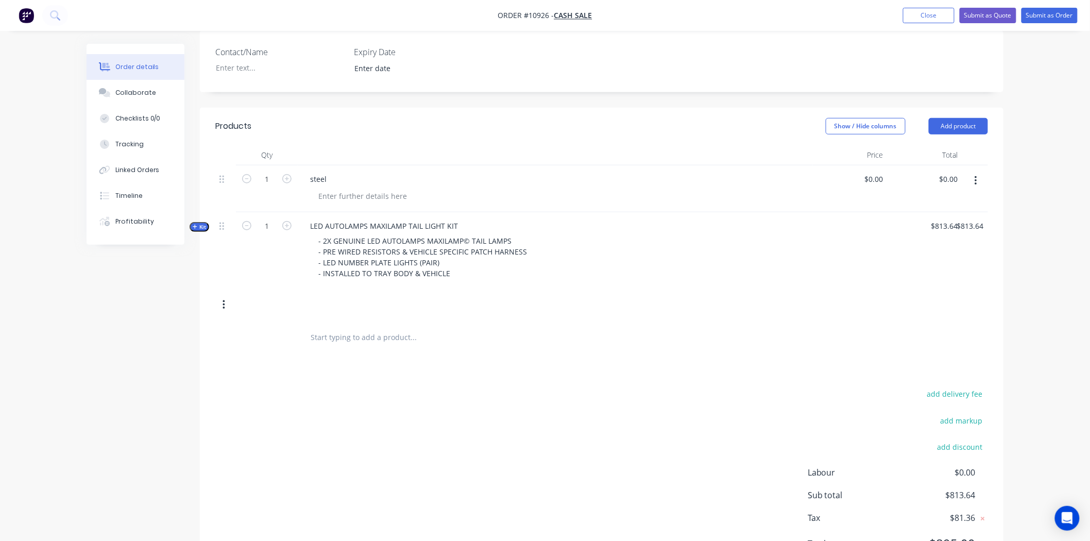
click at [222, 301] on icon "button" at bounding box center [223, 304] width 3 height 11
click at [192, 415] on div "Delete" at bounding box center [186, 414] width 79 height 15
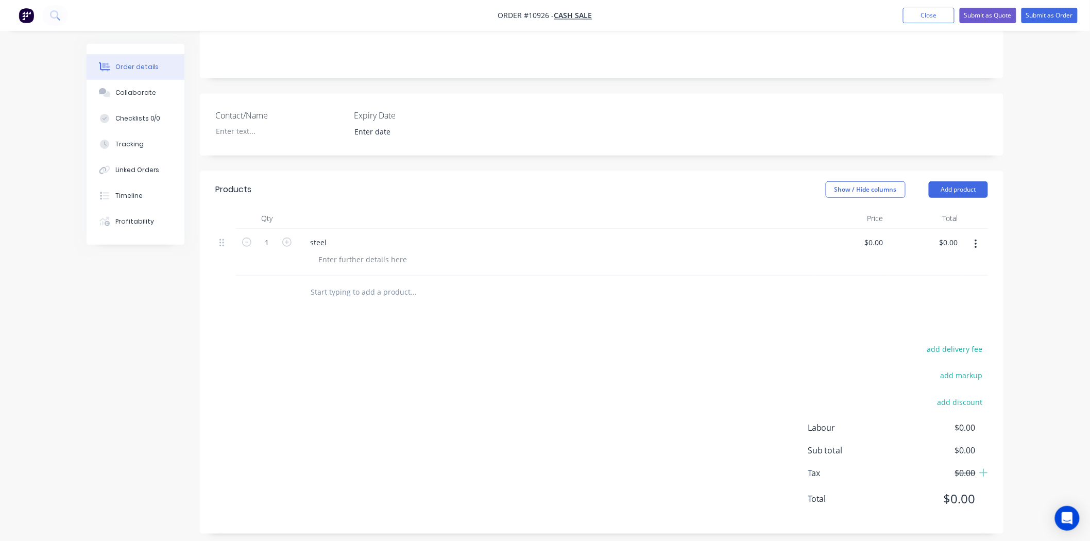
scroll to position [171, 0]
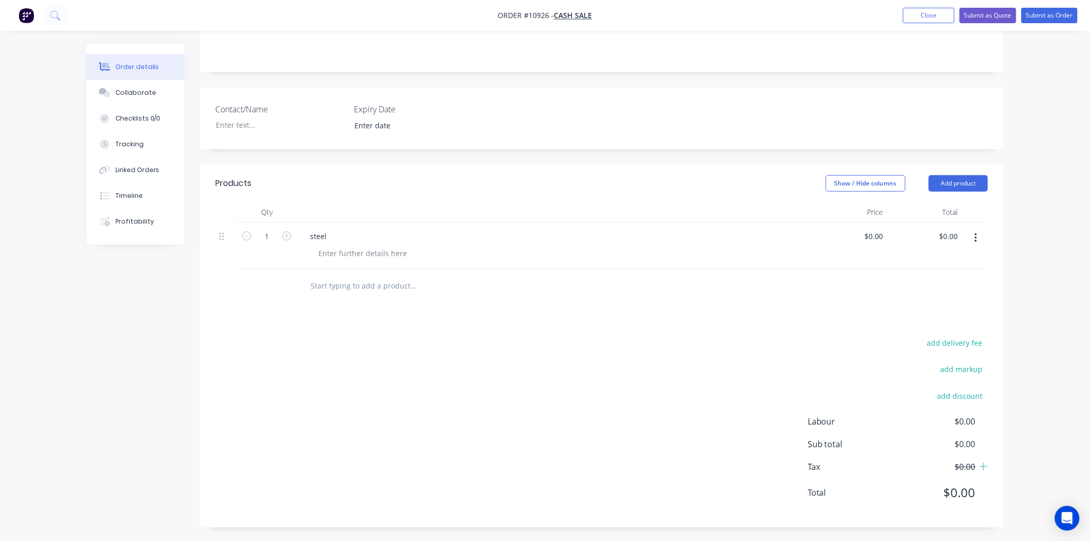
click at [314, 289] on input "text" at bounding box center [413, 286] width 206 height 21
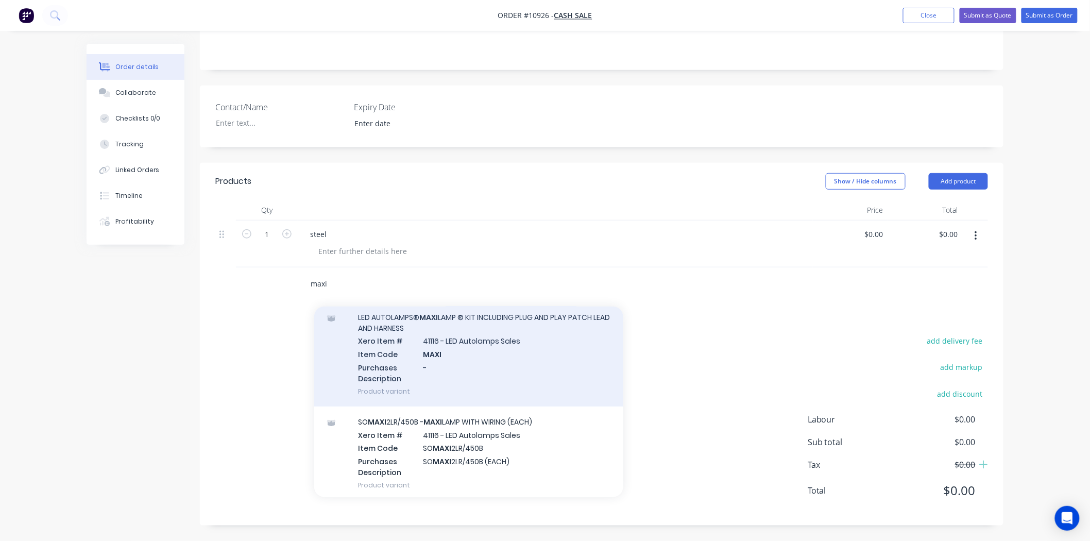
scroll to position [0, 0]
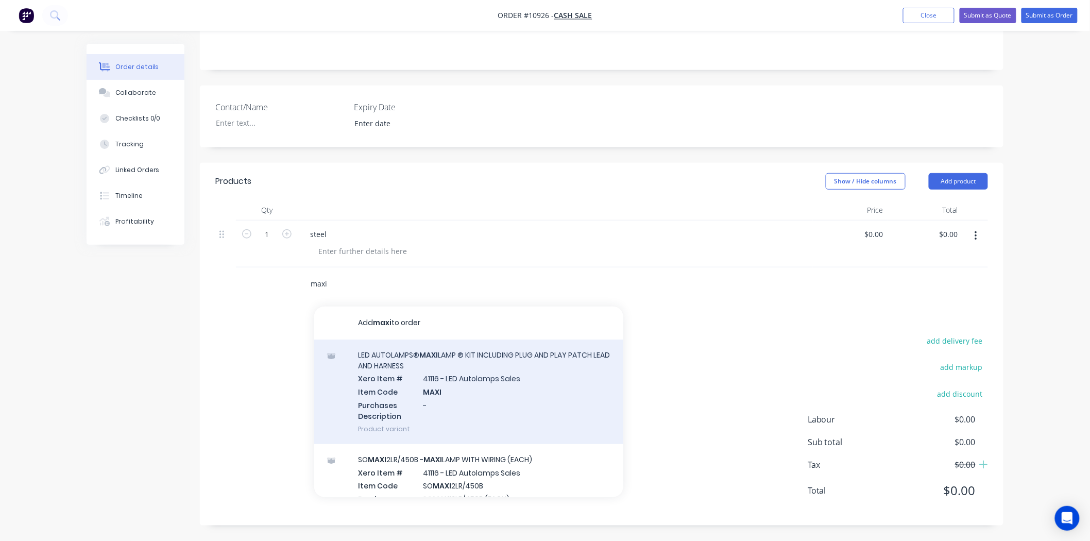
type input "maxi"
click at [444, 393] on div "LED AUTOLAMPS® MAXI LAMP ® KIT INCLUDING PLUG AND PLAY PATCH LEAD AND HARNESS X…" at bounding box center [468, 391] width 309 height 105
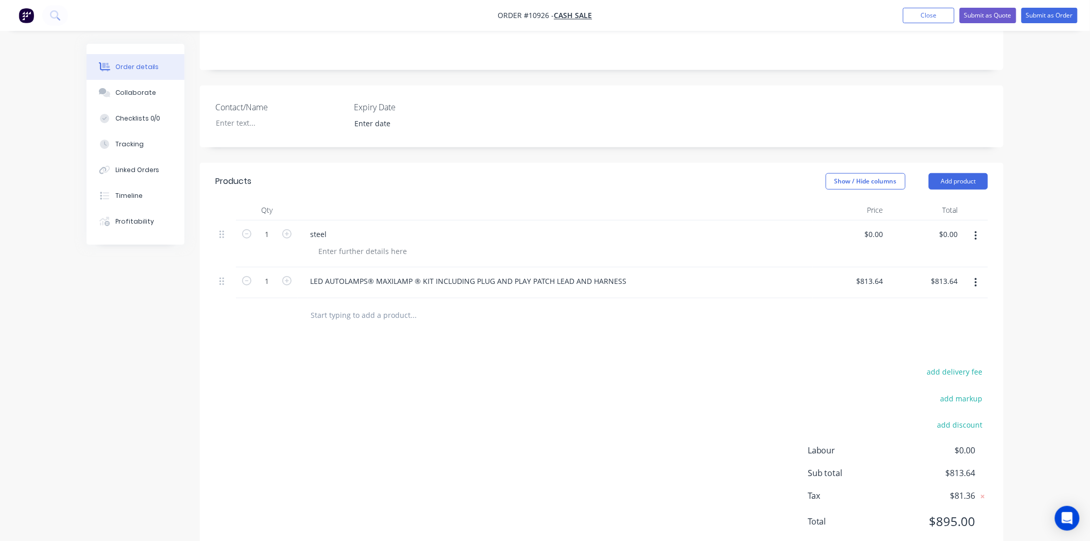
click at [977, 284] on button "button" at bounding box center [976, 282] width 24 height 19
click at [927, 369] on div "Delete" at bounding box center [938, 371] width 79 height 15
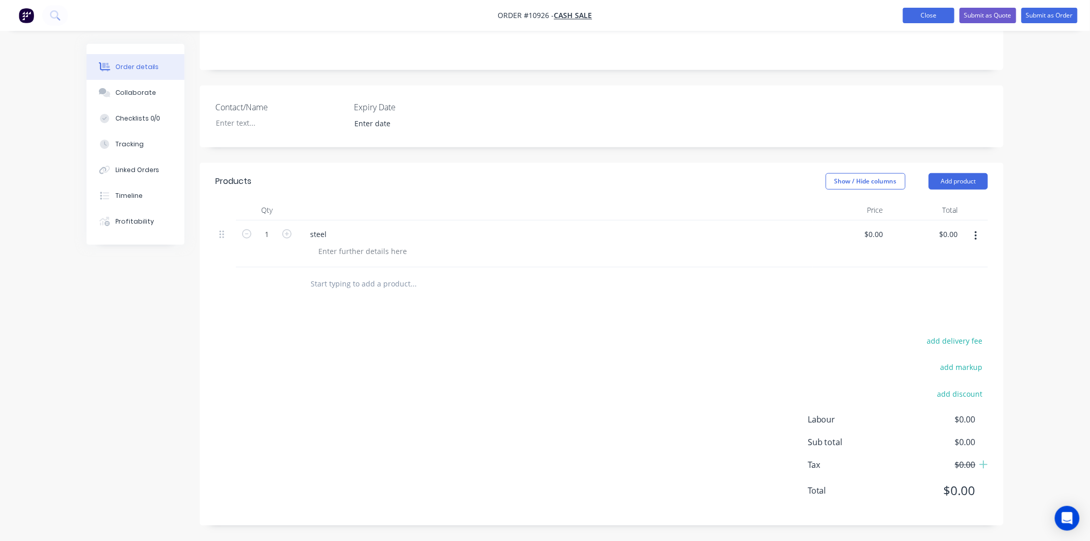
click at [920, 20] on button "Close" at bounding box center [928, 15] width 51 height 15
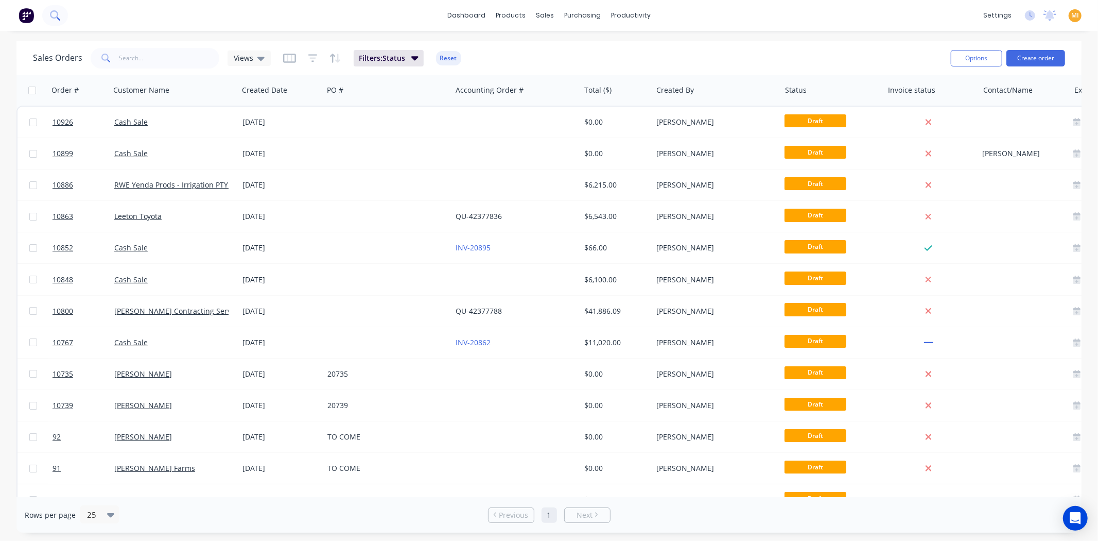
click at [54, 14] on icon at bounding box center [55, 15] width 10 height 10
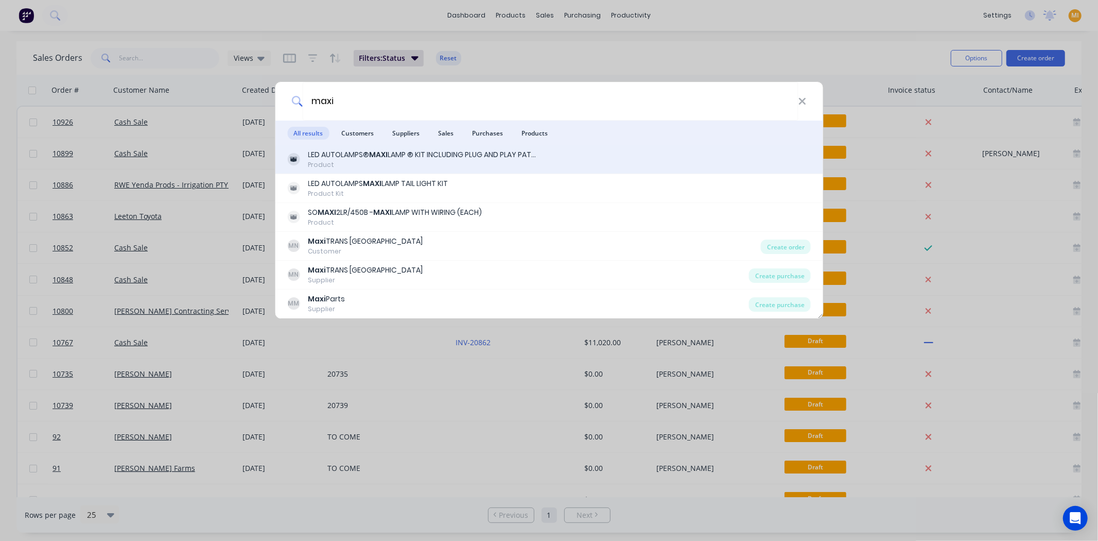
type input "maxi"
click at [371, 150] on b "MAXI" at bounding box center [378, 154] width 19 height 10
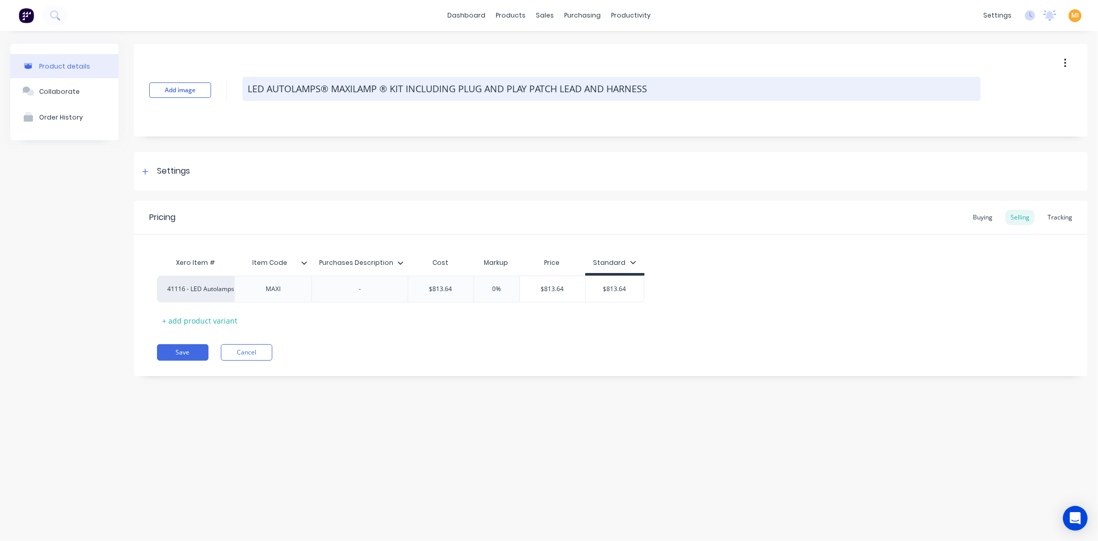
click at [397, 85] on textarea "LED AUTOLAMPS® MAXILAMP ® KIT INCLUDING PLUG AND PLAY PATCH LEAD AND HARNESS" at bounding box center [612, 89] width 738 height 24
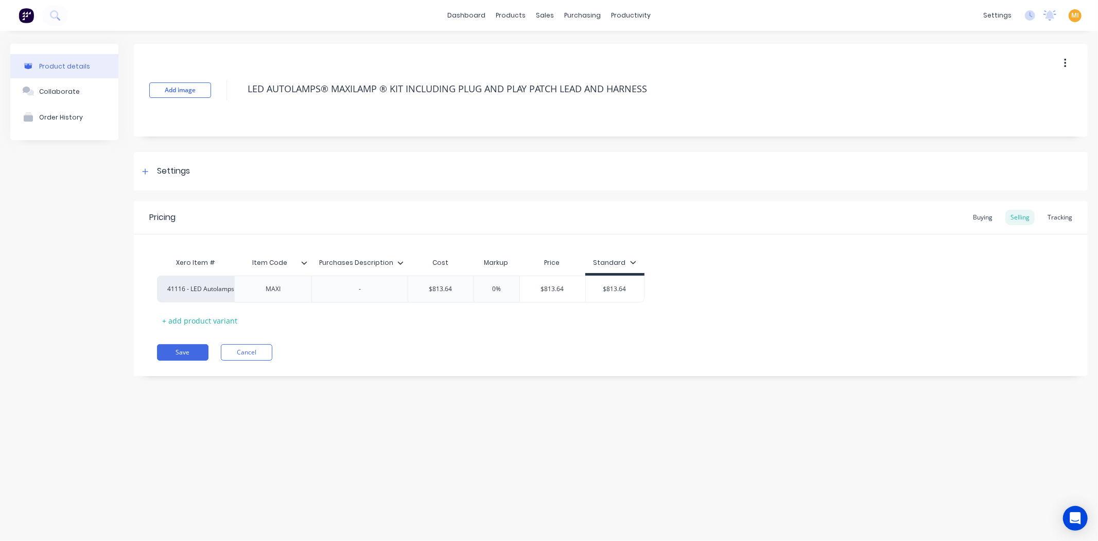
type textarea "x"
type textarea "LED AUTOLAMPS® MAXILAMP ® INCLUDING PLUG AND PLAY PATCH LEAD AND HARNESS"
type textarea "x"
type textarea "LED AUTOLAMPS® MAXILAMP ® INCLUDING PLUG AND PLAY PATCH LEAD AND HARNESS"
type textarea "x"
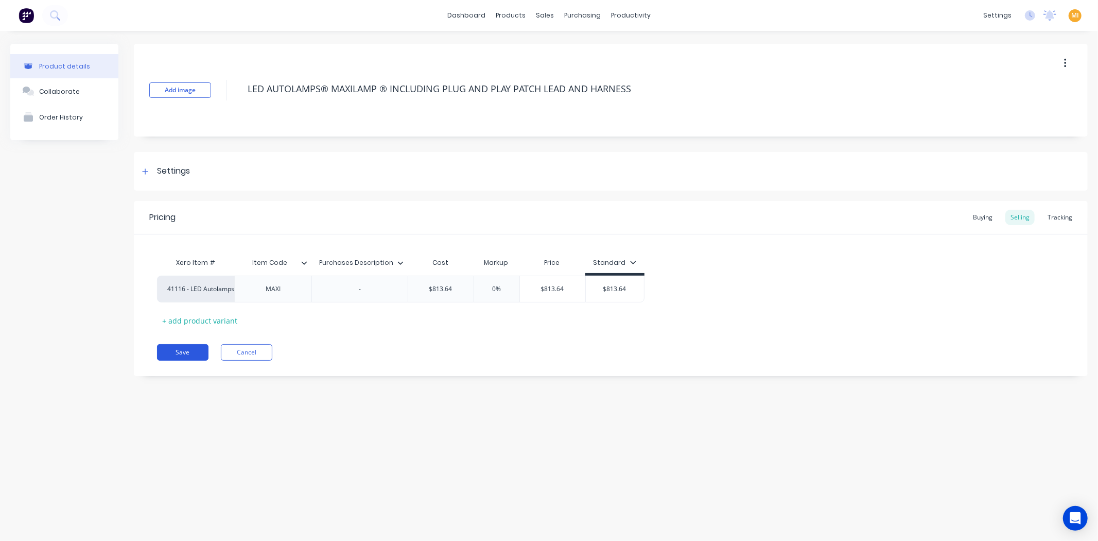
type textarea "LED AUTOLAMPS® MAXILAMP ® INCLUDING PLUG AND PLAY PATCH LEAD AND HARNESS"
click at [182, 359] on button "Save" at bounding box center [182, 352] width 51 height 16
type textarea "x"
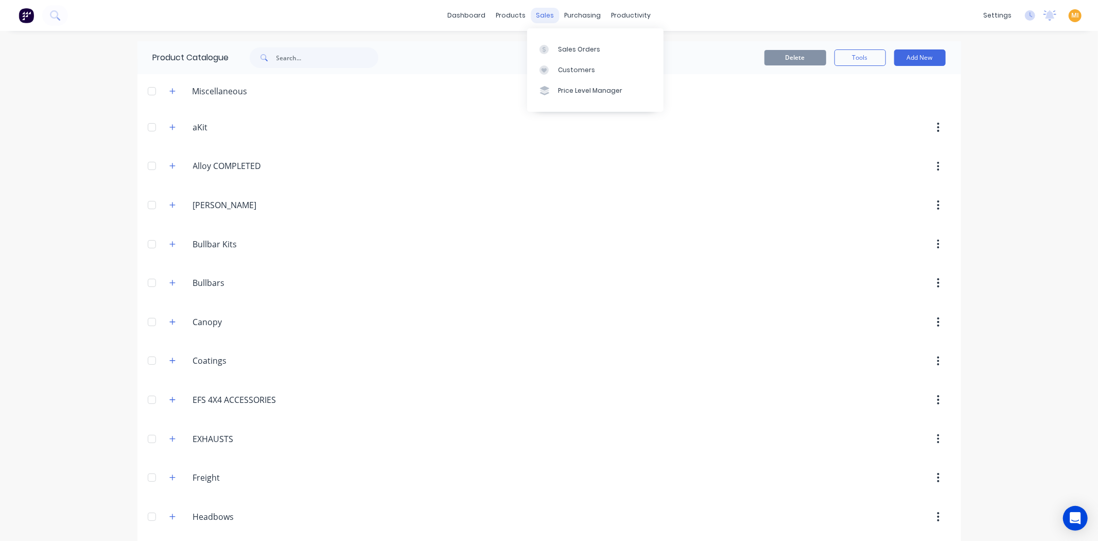
drag, startPoint x: 528, startPoint y: 0, endPoint x: 536, endPoint y: 14, distance: 16.4
click at [536, 14] on div "sales" at bounding box center [545, 15] width 28 height 15
click at [557, 44] on link "Sales Orders" at bounding box center [595, 49] width 136 height 21
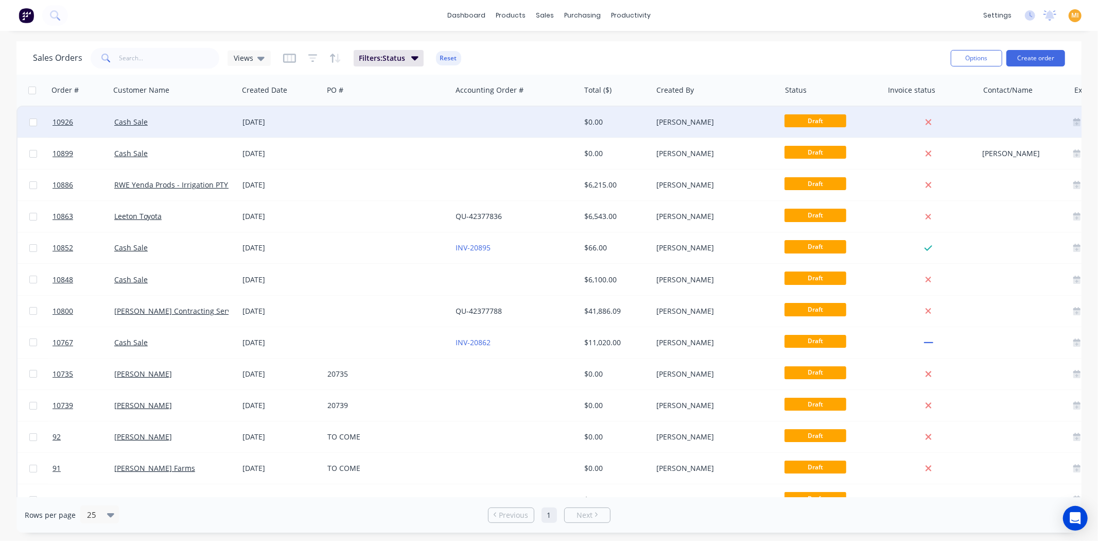
click at [328, 117] on div at bounding box center [387, 122] width 128 height 31
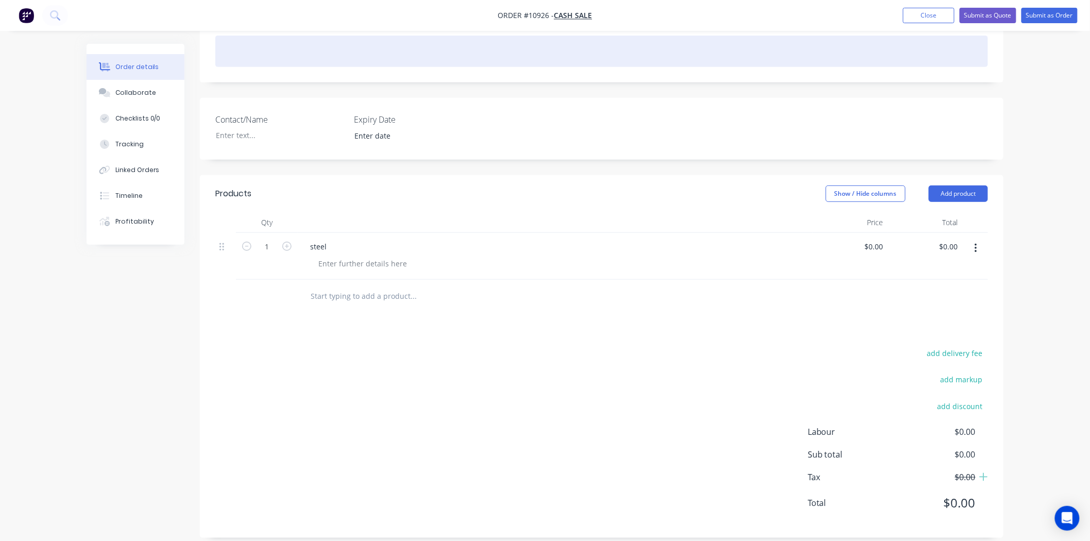
scroll to position [174, 0]
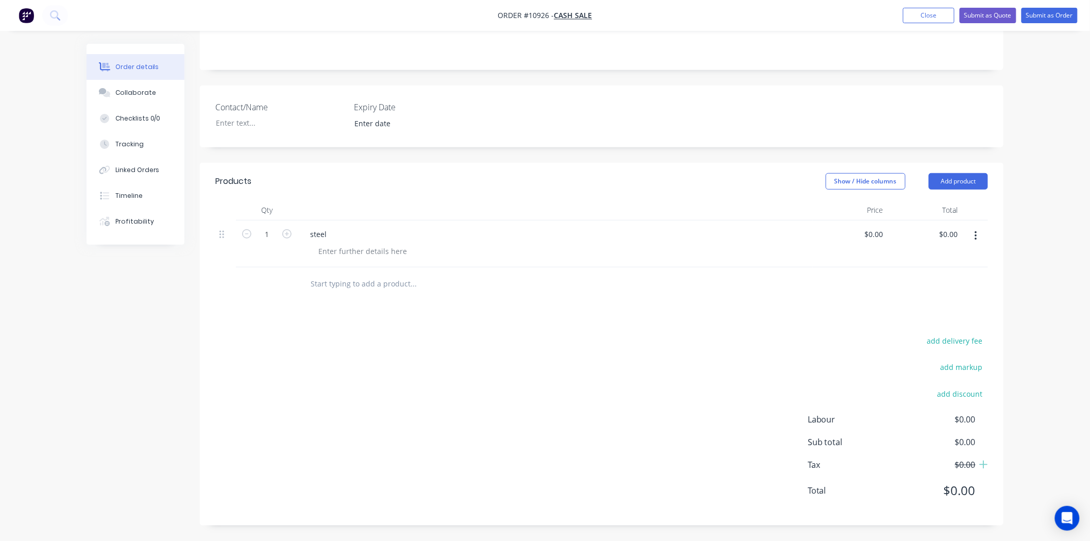
click at [313, 276] on input "text" at bounding box center [413, 283] width 206 height 21
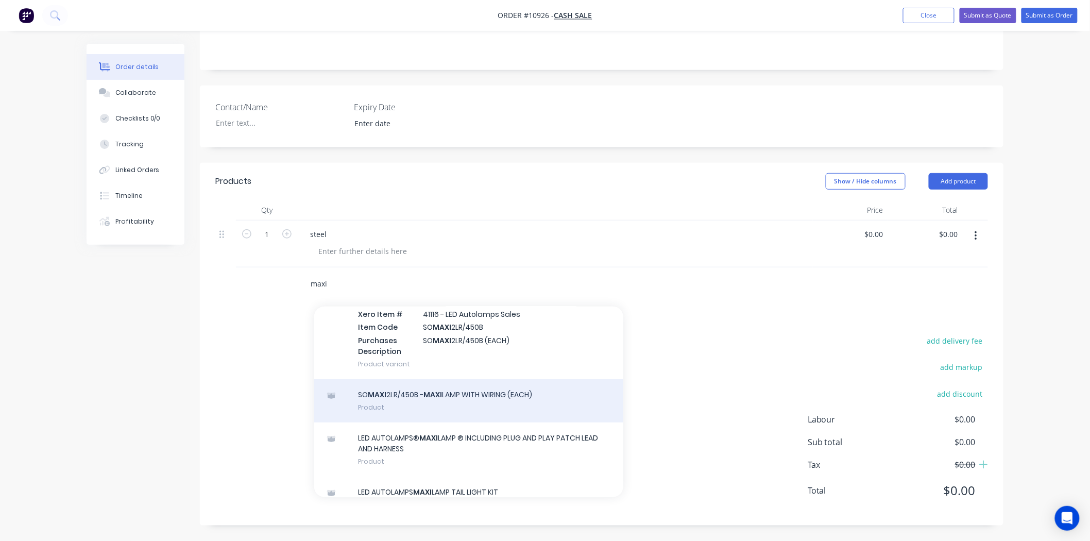
scroll to position [229, 0]
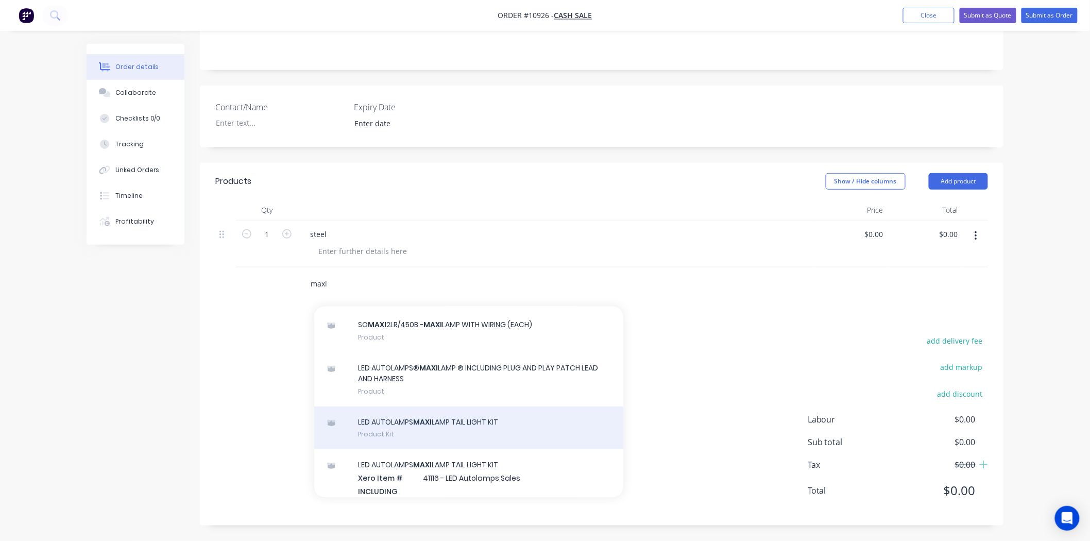
type input "maxi"
click at [441, 428] on div "LED AUTOLAMPS MAXI LAMP TAIL LIGHT KIT Product Kit" at bounding box center [468, 427] width 309 height 43
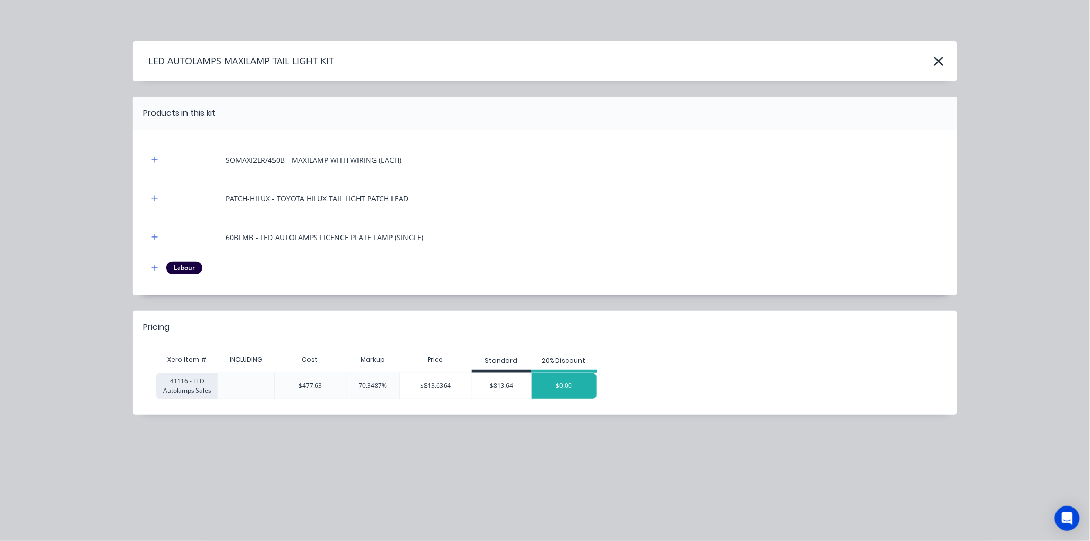
click at [560, 385] on div "$0.00" at bounding box center [563, 386] width 65 height 26
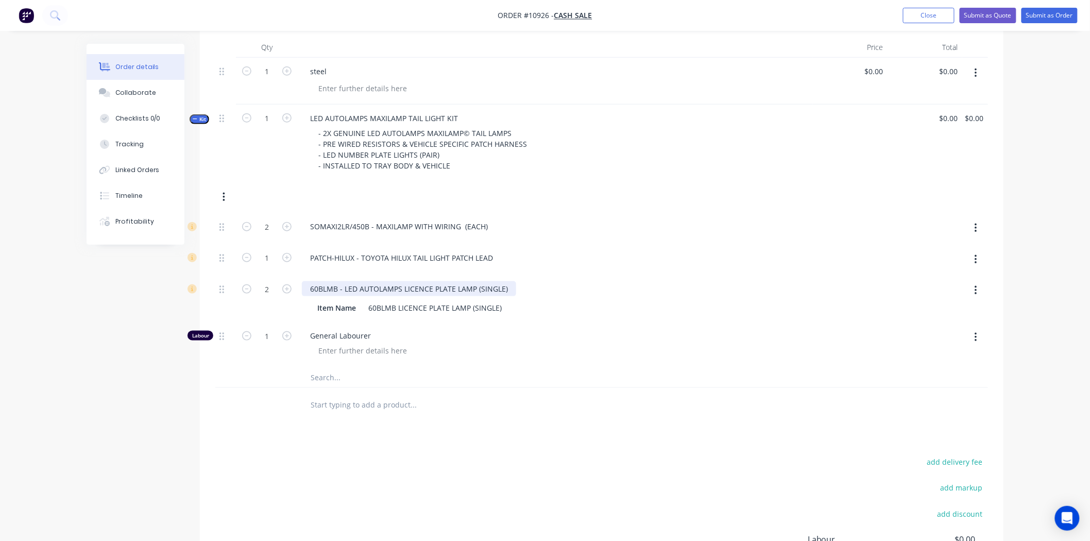
scroll to position [346, 0]
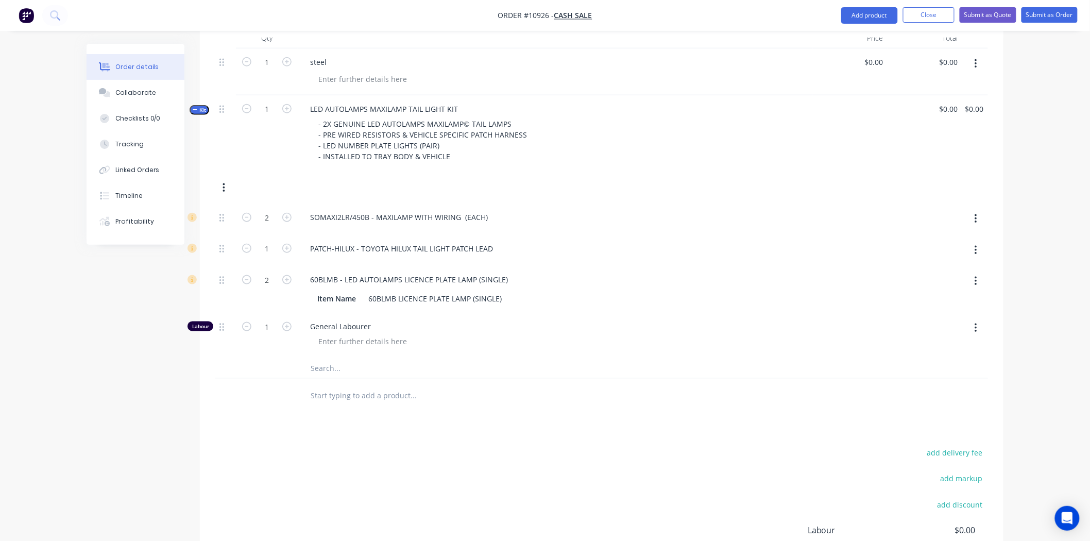
click at [338, 369] on input "text" at bounding box center [413, 367] width 206 height 21
type input "m"
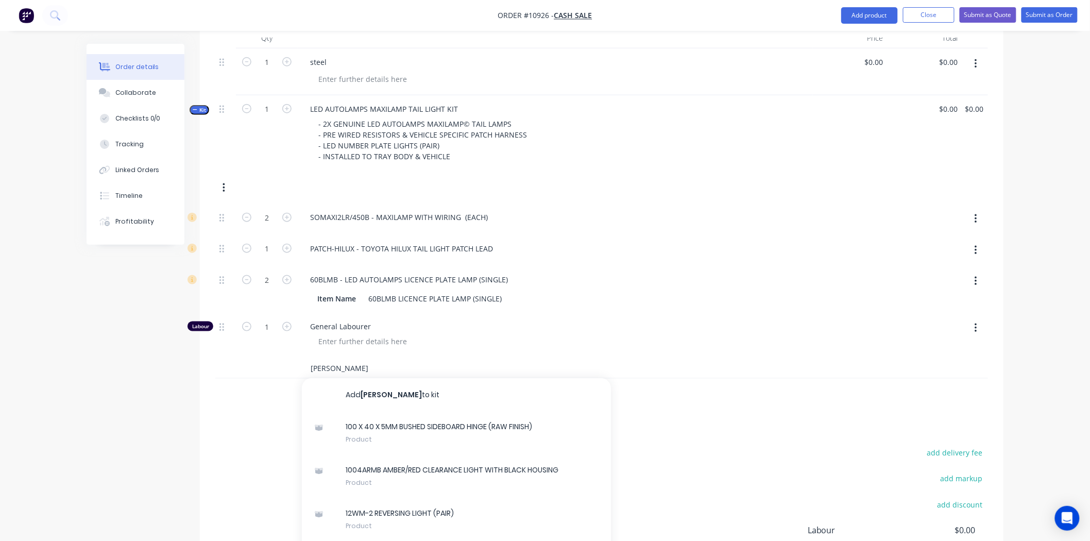
click at [329, 369] on input "auti" at bounding box center [413, 367] width 206 height 21
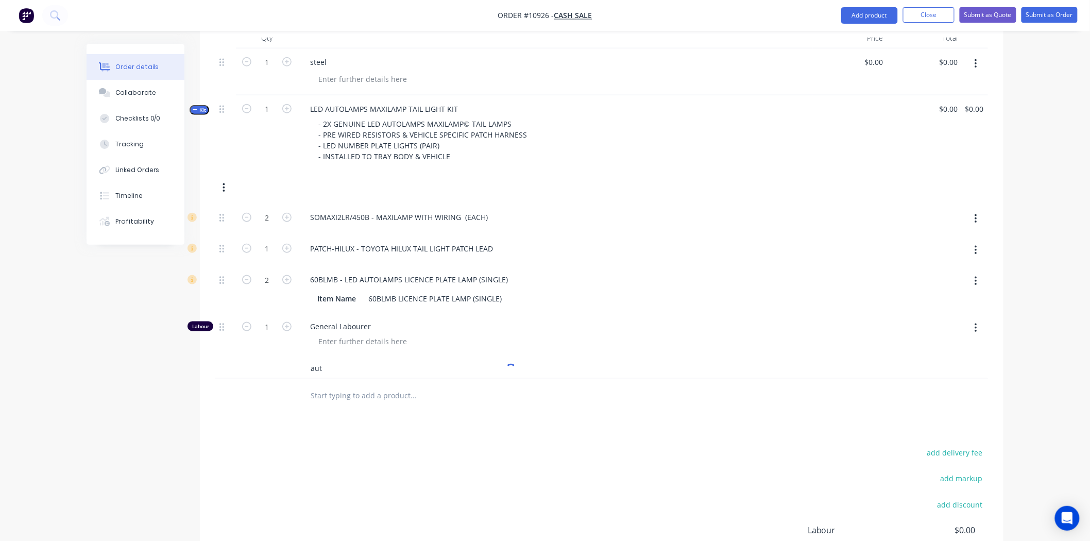
type input "auto"
drag, startPoint x: 331, startPoint y: 366, endPoint x: 272, endPoint y: 367, distance: 58.7
click at [272, 367] on div "auto Add auto to kit No results found" at bounding box center [601, 367] width 772 height 21
click at [343, 430] on div "Products Show / Hide columns Add product Qty Price Total 1 steel $0.00 $0.00 $0…" at bounding box center [601, 314] width 803 height 646
click at [934, 17] on button "Close" at bounding box center [928, 14] width 51 height 15
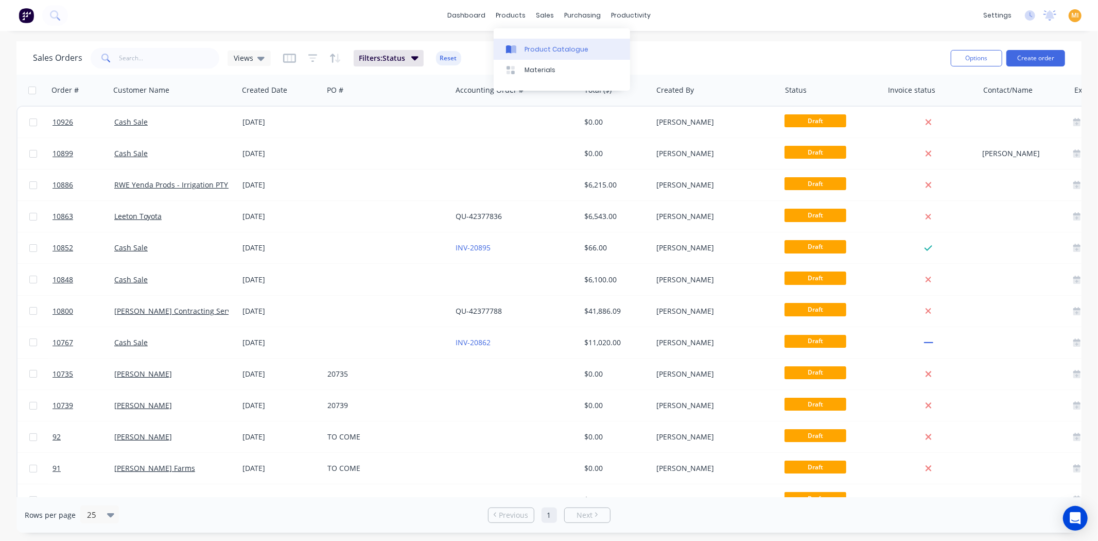
click at [525, 46] on div "Product Catalogue" at bounding box center [557, 49] width 64 height 9
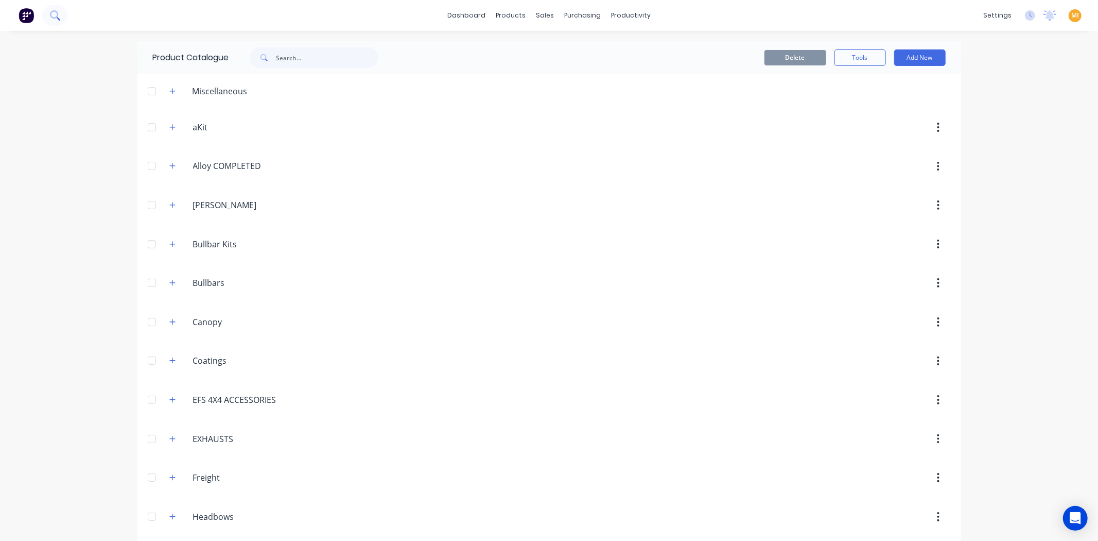
click at [59, 15] on icon at bounding box center [55, 15] width 10 height 10
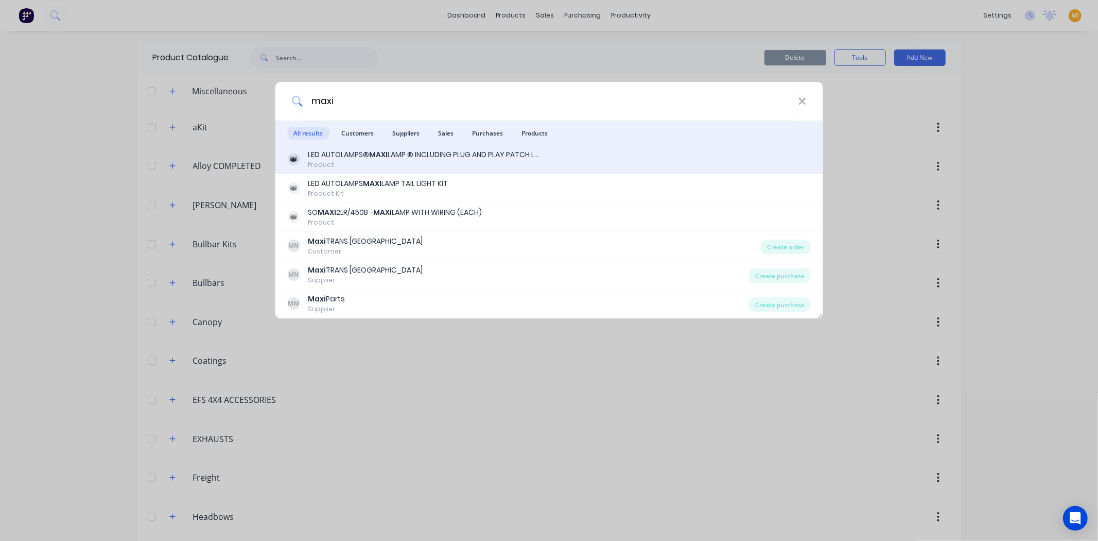
type input "maxi"
click at [385, 161] on div "Product" at bounding box center [424, 164] width 232 height 9
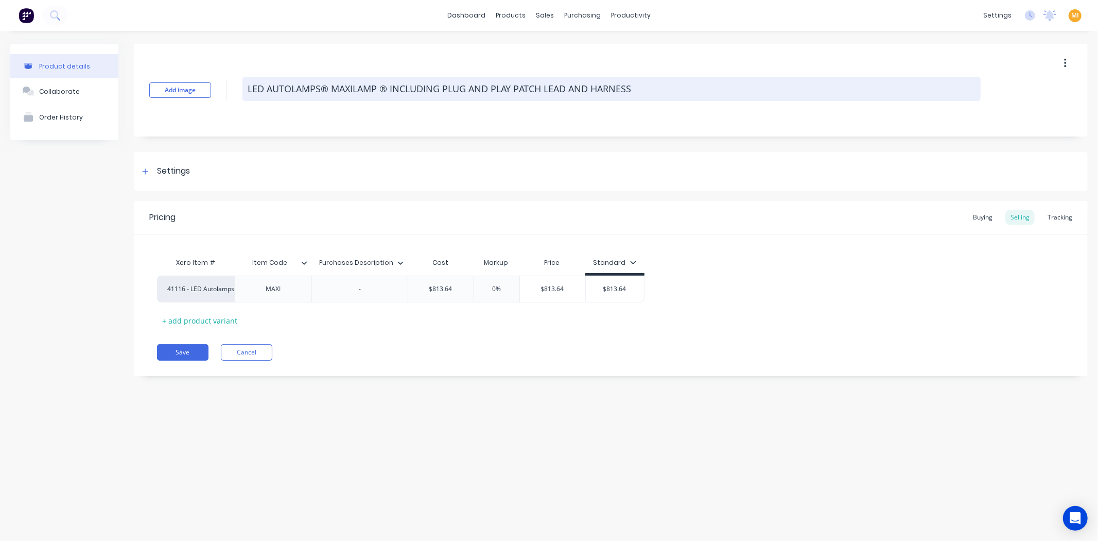
click at [381, 86] on textarea "LED AUTOLAMPS® MAXILAMP ® INCLUDING PLUG AND PLAY PATCH LEAD AND HARNESS" at bounding box center [612, 89] width 738 height 24
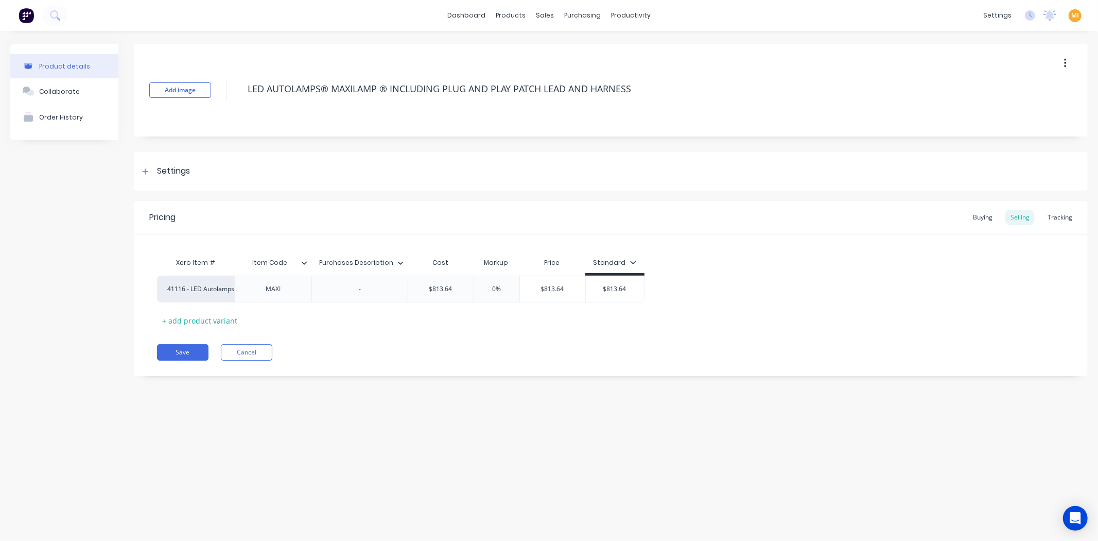
type textarea "x"
type textarea "LED AUTOLAMPS® MAXILAMP K® INCLUDING PLUG AND PLAY PATCH LEAD AND HARNESS"
type textarea "x"
type textarea "LED AUTOLAMPS® MAXILAMP Ki® INCLUDING PLUG AND PLAY PATCH LEAD AND HARNESS"
type textarea "x"
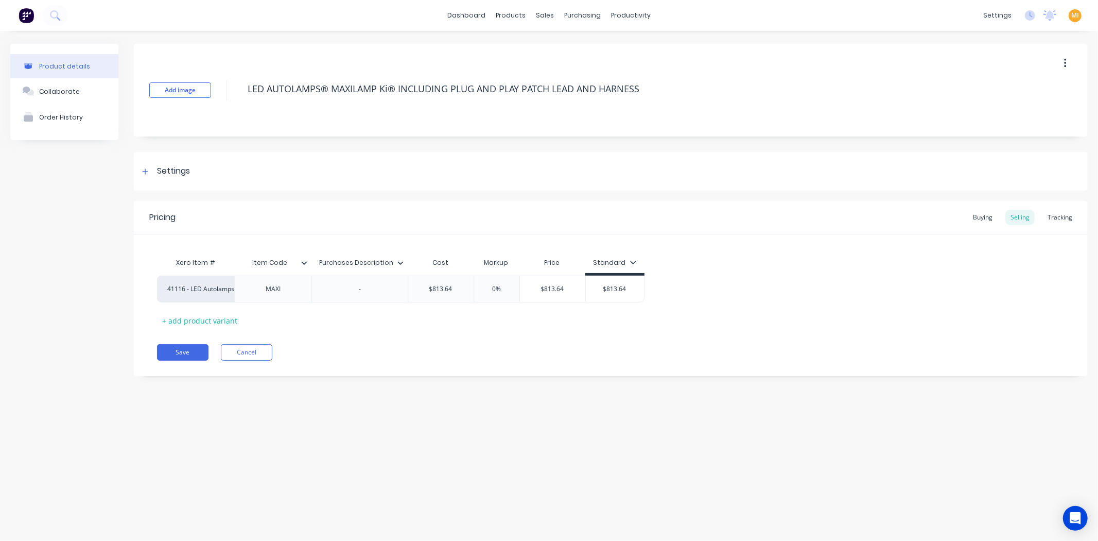
type textarea "LED AUTOLAMPS® MAXILAMP Kit® INCLUDING PLUG AND PLAY PATCH LEAD AND HARNESS"
type textarea "x"
type textarea "LED AUTOLAMPS® MAXILAMP Kit ® INCLUDING PLUG AND PLAY PATCH LEAD AND HARNESS"
type textarea "x"
type textarea "LED AUTOLAMPS® MAXILAMP Kit® INCLUDING PLUG AND PLAY PATCH LEAD AND HARNESS"
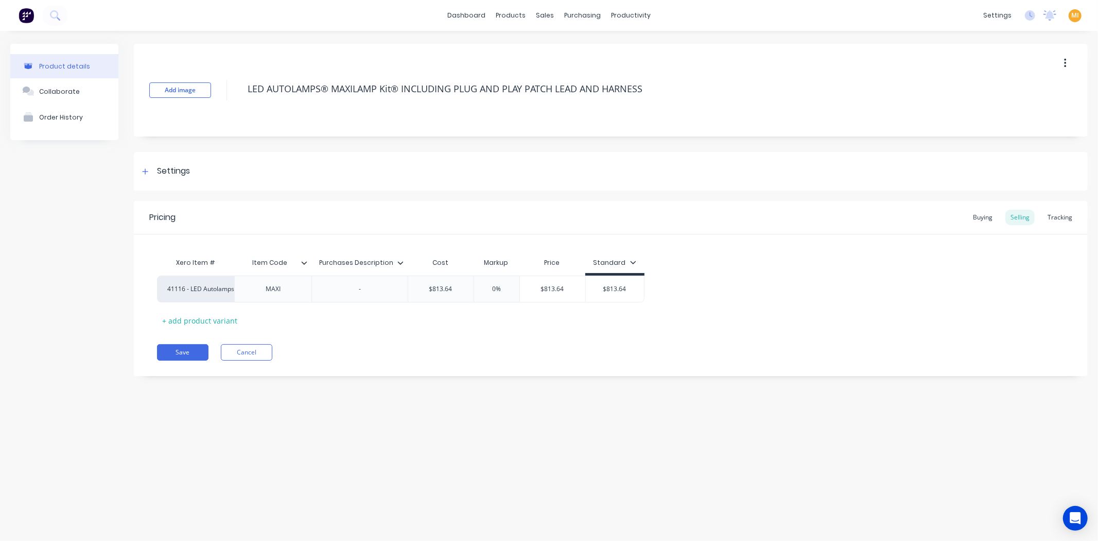
type textarea "x"
type textarea "LED AUTOLAMPS® MAXILAMP Ki® INCLUDING PLUG AND PLAY PATCH LEAD AND HARNESS"
type textarea "x"
type textarea "LED AUTOLAMPS® MAXILAMP KU® INCLUDING PLUG AND PLAY PATCH LEAD AND HARNESS"
type textarea "x"
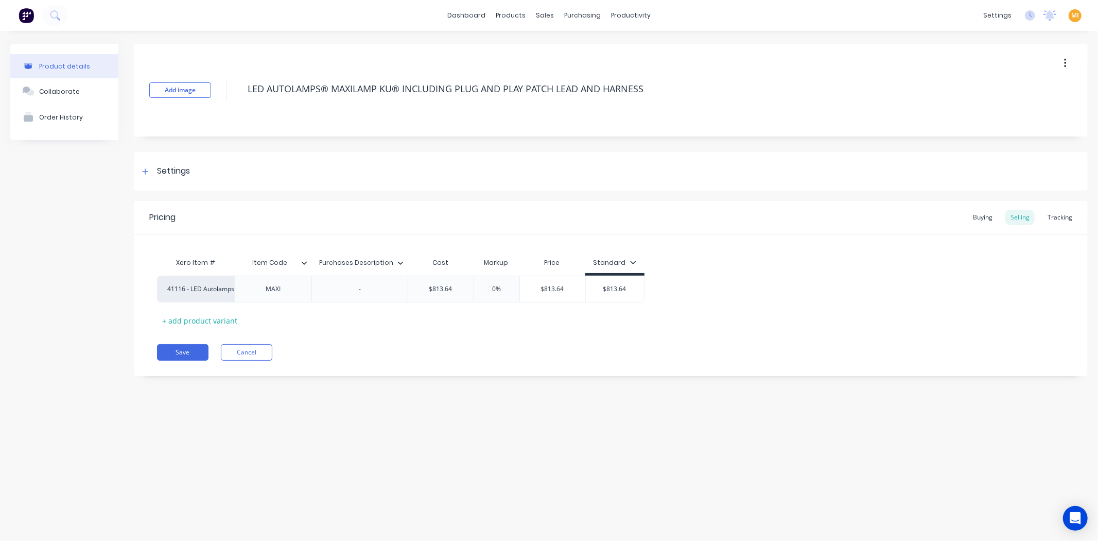
type textarea "LED AUTOLAMPS® MAXILAMP KUI® INCLUDING PLUG AND PLAY PATCH LEAD AND HARNESS"
type textarea "x"
type textarea "LED AUTOLAMPS® MAXILAMP KU® INCLUDING PLUG AND PLAY PATCH LEAD AND HARNESS"
type textarea "x"
type textarea "LED AUTOLAMPS® MAXILAMP K® INCLUDING PLUG AND PLAY PATCH LEAD AND HARNESS"
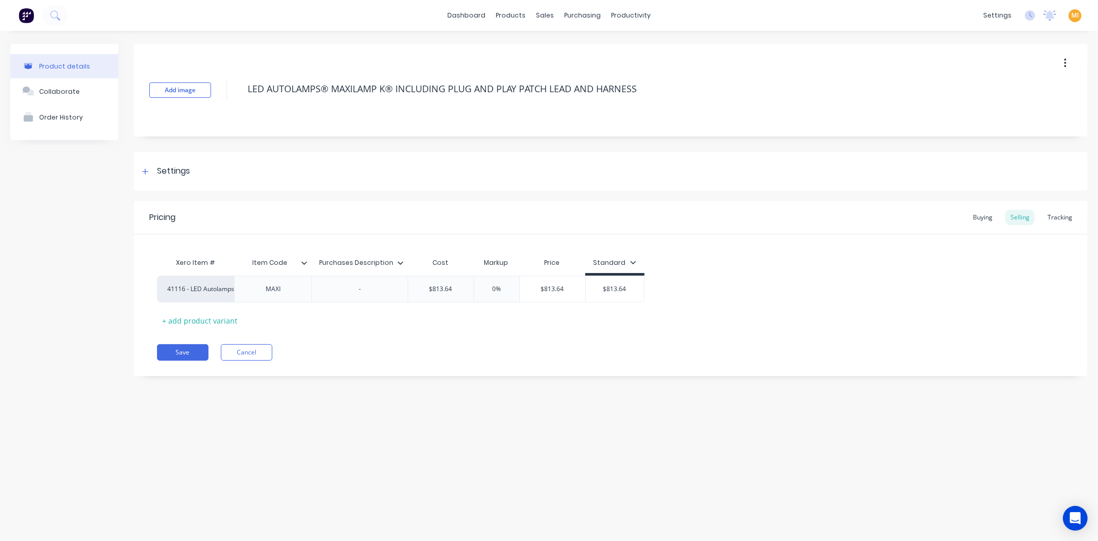
type textarea "x"
type textarea "LED AUTOLAMPS® MAXILAMP KI® INCLUDING PLUG AND PLAY PATCH LEAD AND HARNESS"
type textarea "x"
type textarea "LED AUTOLAMPS® MAXILAMP KIT® INCLUDING PLUG AND PLAY PATCH LEAD AND HARNESS"
type textarea "x"
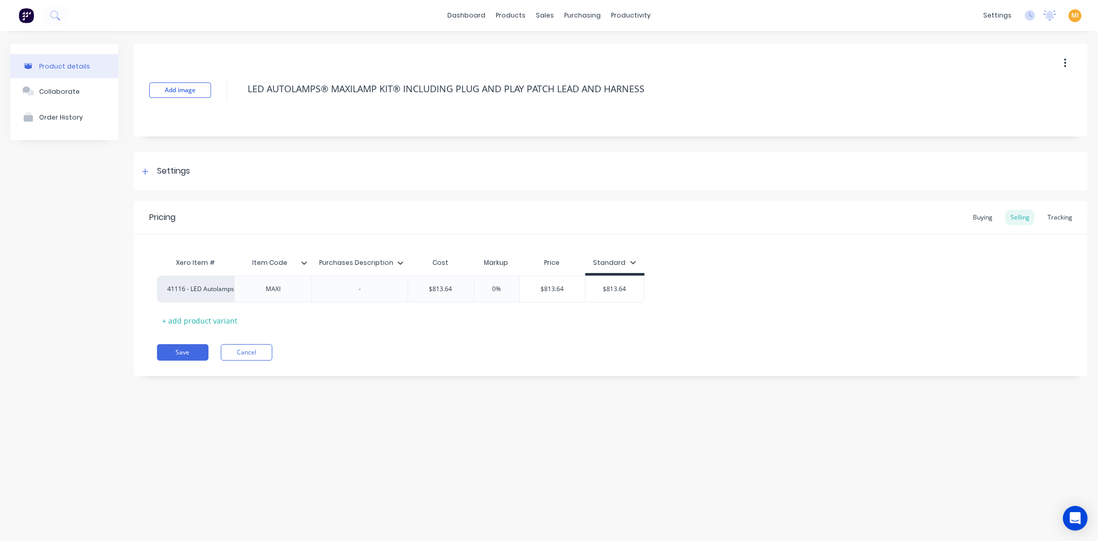
type textarea "LED AUTOLAMPS® MAXILAMP KI® INCLUDING PLUG AND PLAY PATCH LEAD AND HARNESS"
type textarea "x"
type textarea "LED AUTOLAMPS® MAXILAMP K® INCLUDING PLUG AND PLAY PATCH LEAD AND HARNESS"
type textarea "x"
type textarea "LED AUTOLAMPS® MAXILAMP ® INCLUDING PLUG AND PLAY PATCH LEAD AND HARNESS"
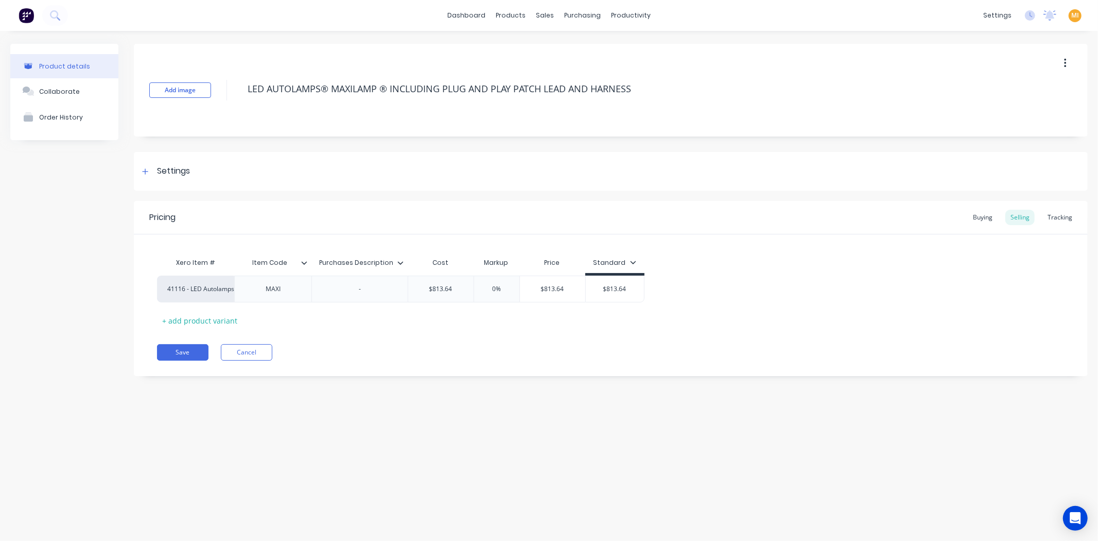
drag, startPoint x: 388, startPoint y: 92, endPoint x: 400, endPoint y: 143, distance: 53.0
click at [388, 93] on textarea "LED AUTOLAMPS® MAXILAMP ® INCLUDING PLUG AND PLAY PATCH LEAD AND HARNESS" at bounding box center [612, 89] width 738 height 24
type textarea "x"
type textarea "LED AUTOLAMPS® MAXILAMP ® INCLUDING PLUG AND PLAY PATCH LEAD AND HARNESS"
type textarea "x"
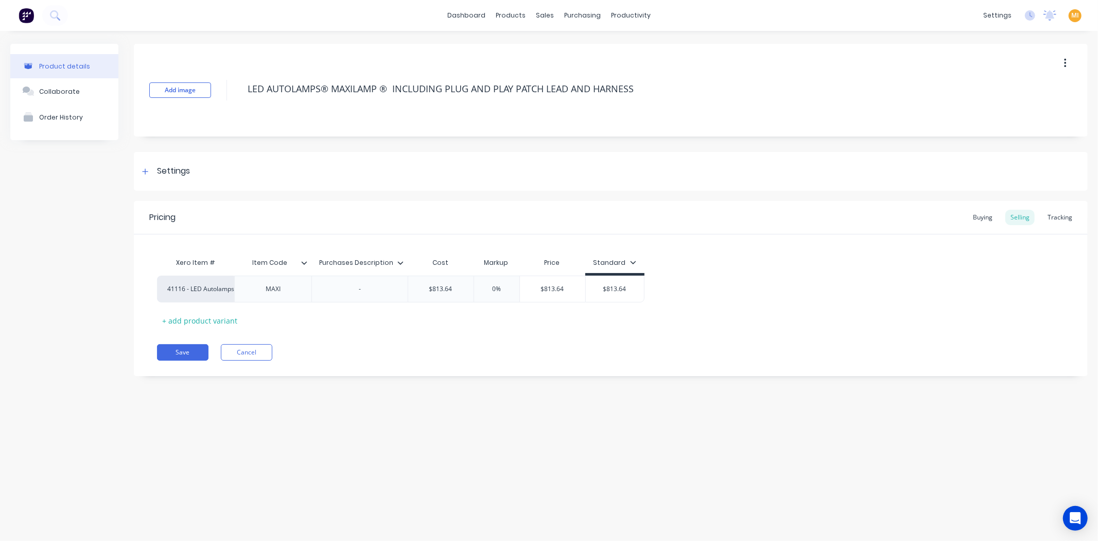
type textarea "LED AUTOLAMPS® MAXILAMP ® k INCLUDING PLUG AND PLAY PATCH LEAD AND HARNESS"
type textarea "x"
type textarea "LED AUTOLAMPS® MAXILAMP ® kI INCLUDING PLUG AND PLAY PATCH LEAD AND HARNESS"
type textarea "x"
type textarea "LED AUTOLAMPS® MAXILAMP ® k INCLUDING PLUG AND PLAY PATCH LEAD AND HARNESS"
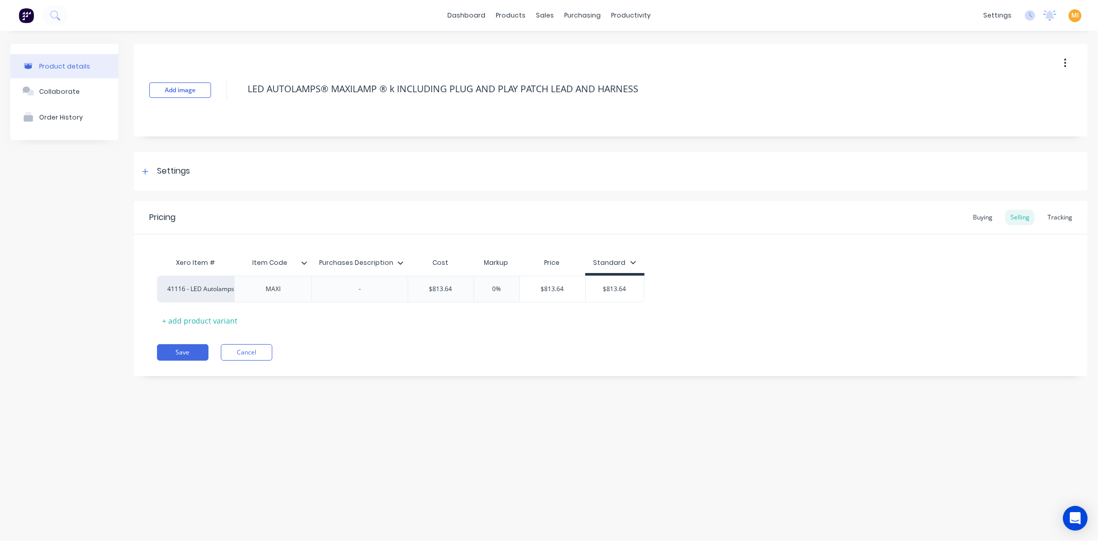
type textarea "x"
type textarea "LED AUTOLAMPS® MAXILAMP ® INCLUDING PLUG AND PLAY PATCH LEAD AND HARNESS"
type textarea "x"
type textarea "LED AUTOLAMPS® MAXILAMP ® K INCLUDING PLUG AND PLAY PATCH LEAD AND HARNESS"
type textarea "x"
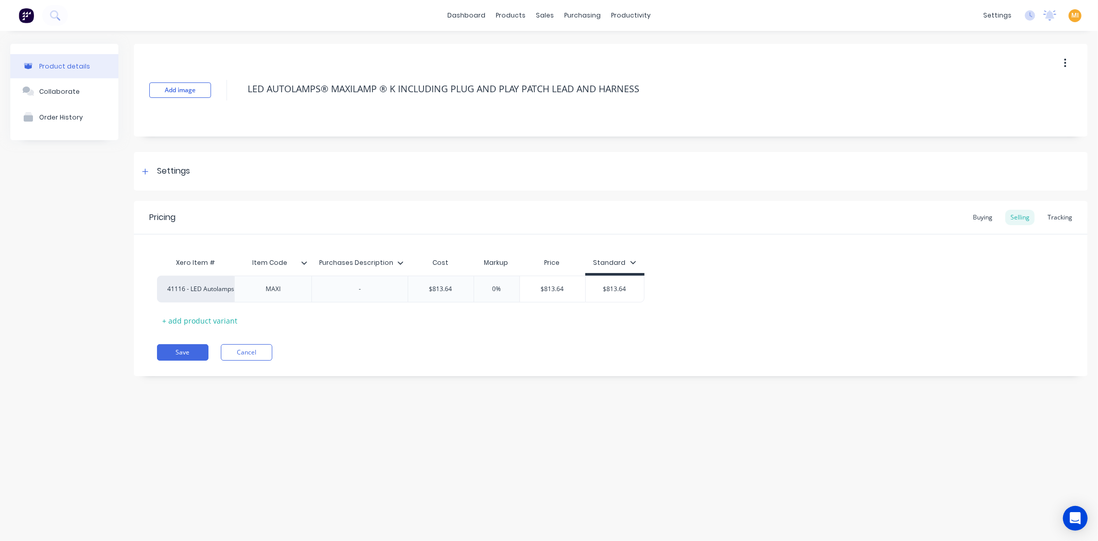
type textarea "LED AUTOLAMPS® MAXILAMP ® KI INCLUDING PLUG AND PLAY PATCH LEAD AND HARNESS"
type textarea "x"
type textarea "LED AUTOLAMPS® MAXILAMP ® KIT INCLUDING PLUG AND PLAY PATCH LEAD AND HARNESS"
type textarea "x"
type textarea "LED AUTOLAMPS® MAXILAMP ® KIT INCLUDING PLUG AND PLAY PATCH LEAD AND HARNESS"
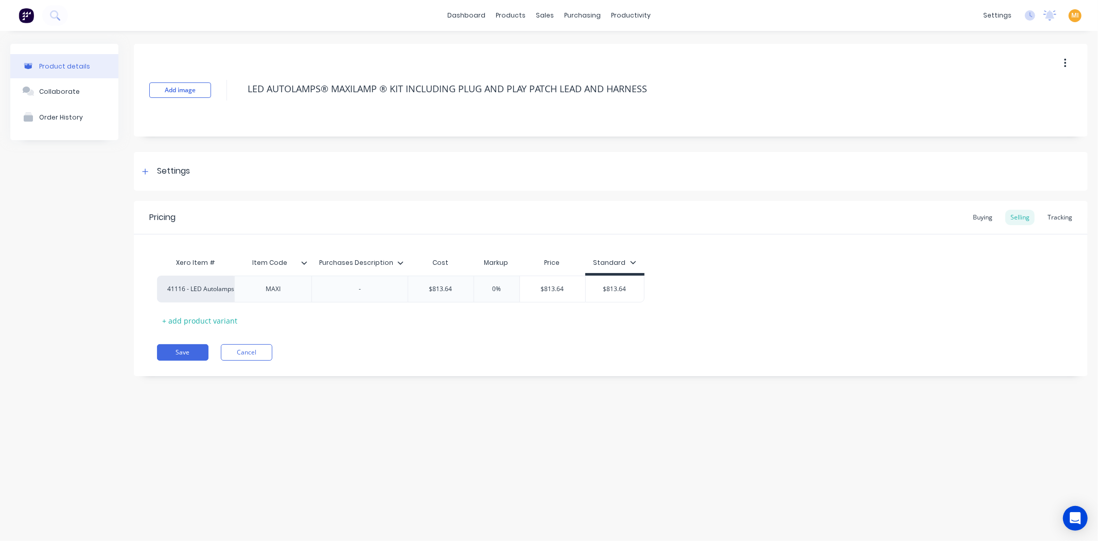
click at [330, 431] on div "Product details Collaborate Order History Add image LED AUTOLAMPS® MAXILAMP ® K…" at bounding box center [549, 275] width 1098 height 489
click at [181, 353] on button "Save" at bounding box center [182, 352] width 51 height 16
type textarea "x"
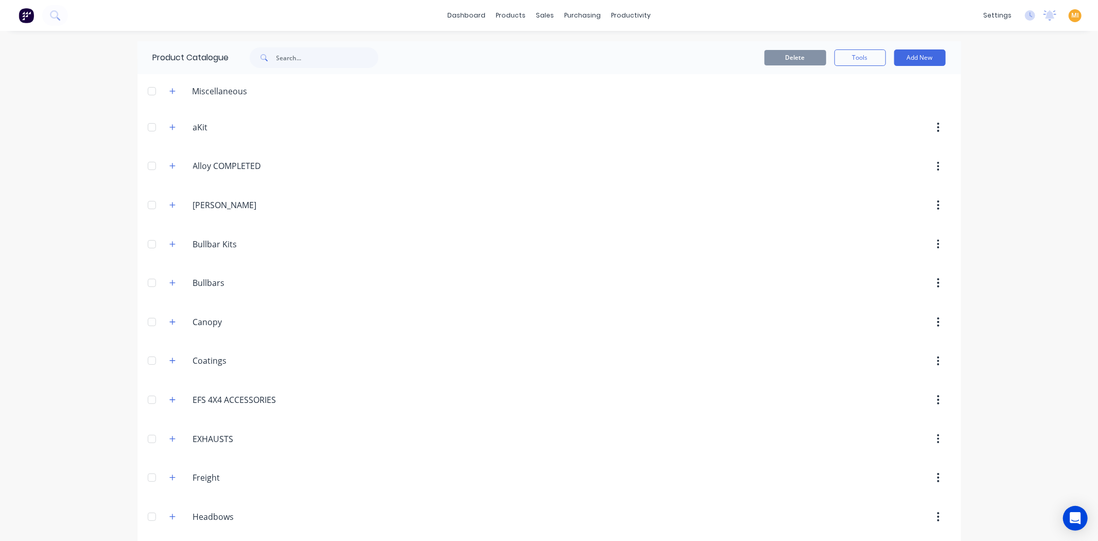
click at [23, 14] on img at bounding box center [26, 15] width 15 height 15
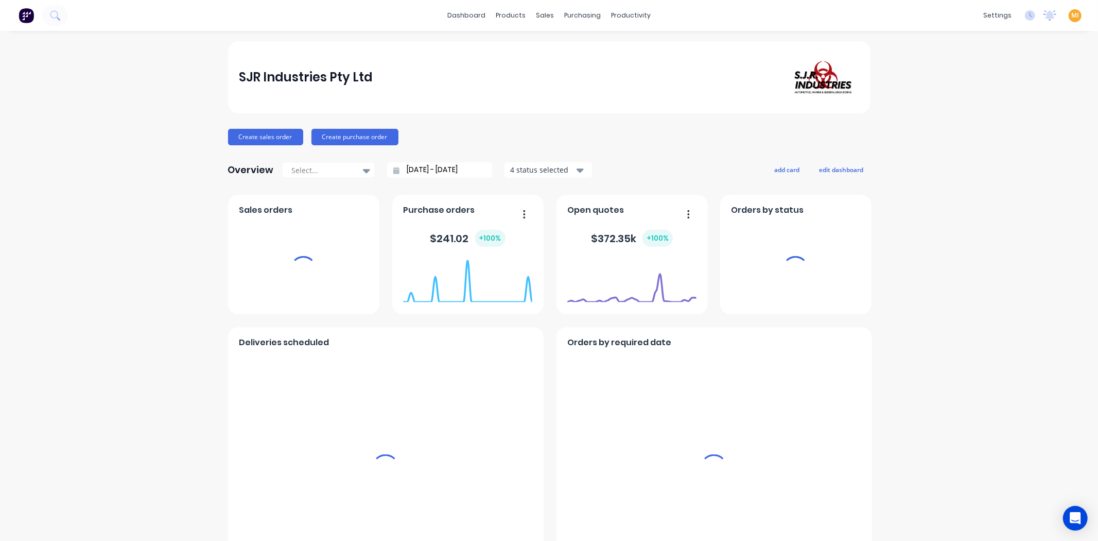
click at [1072, 13] on span "MI" at bounding box center [1076, 15] width 8 height 9
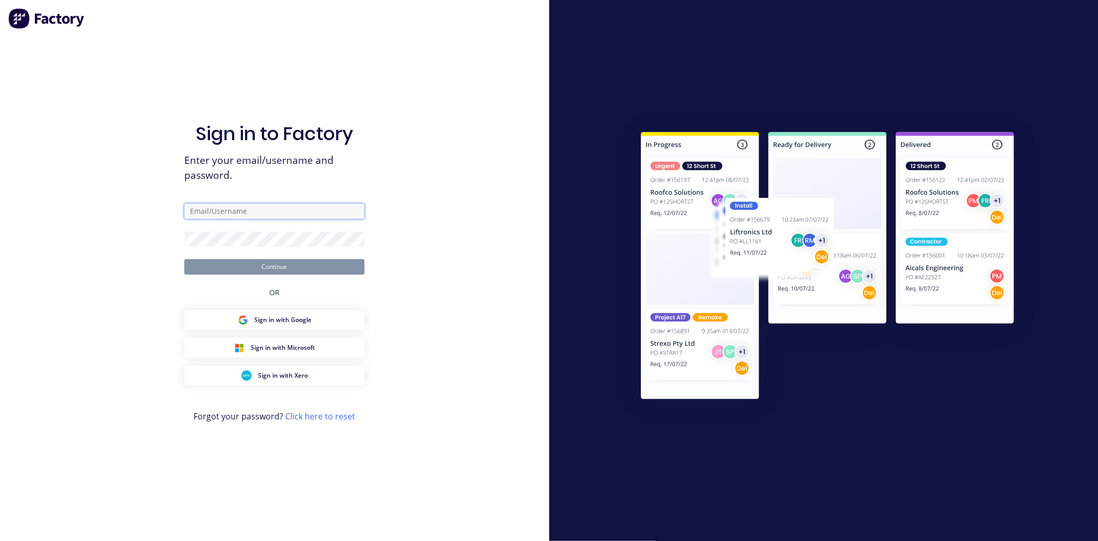
click at [245, 212] on input "text" at bounding box center [274, 210] width 180 height 15
click at [0, 540] on com-1password-button at bounding box center [0, 541] width 0 height 0
type input "[EMAIL_ADDRESS][DOMAIN_NAME]"
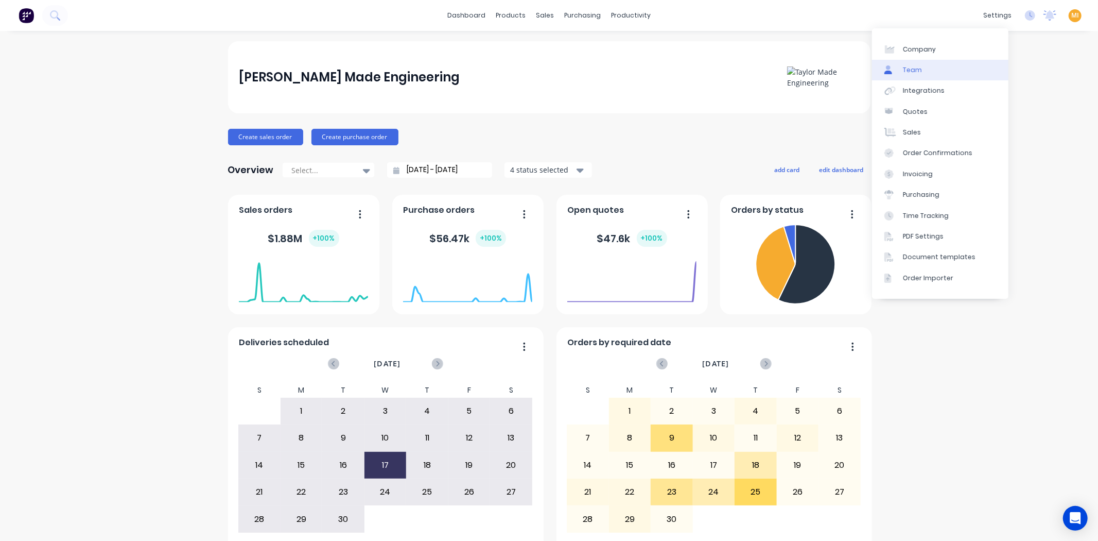
click at [942, 70] on link "Team" at bounding box center [940, 70] width 136 height 21
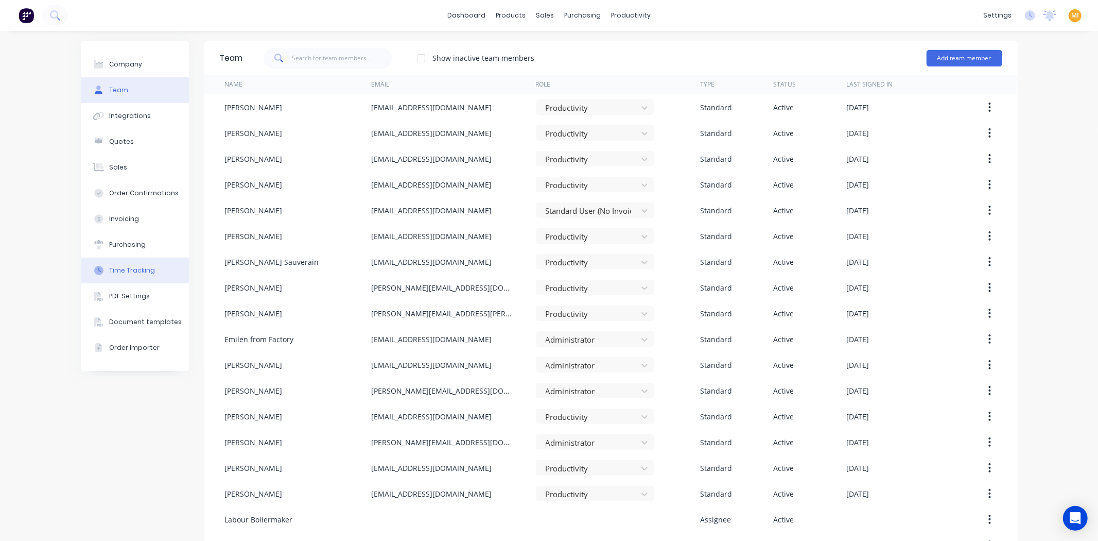
click at [131, 263] on button "Time Tracking" at bounding box center [135, 270] width 108 height 26
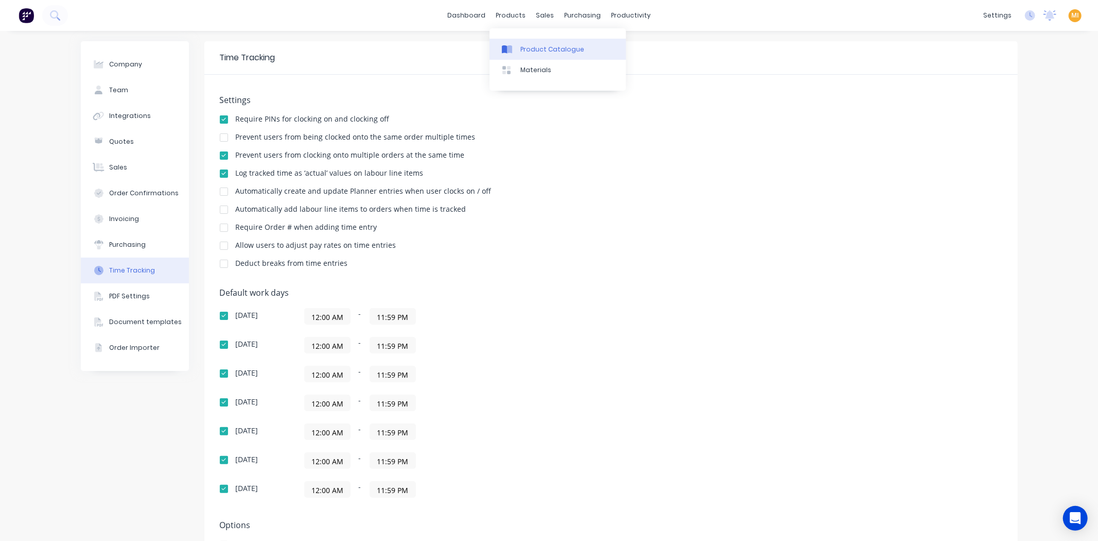
drag, startPoint x: 521, startPoint y: 45, endPoint x: 490, endPoint y: 48, distance: 30.5
click at [521, 45] on div "Product Catalogue" at bounding box center [553, 49] width 64 height 9
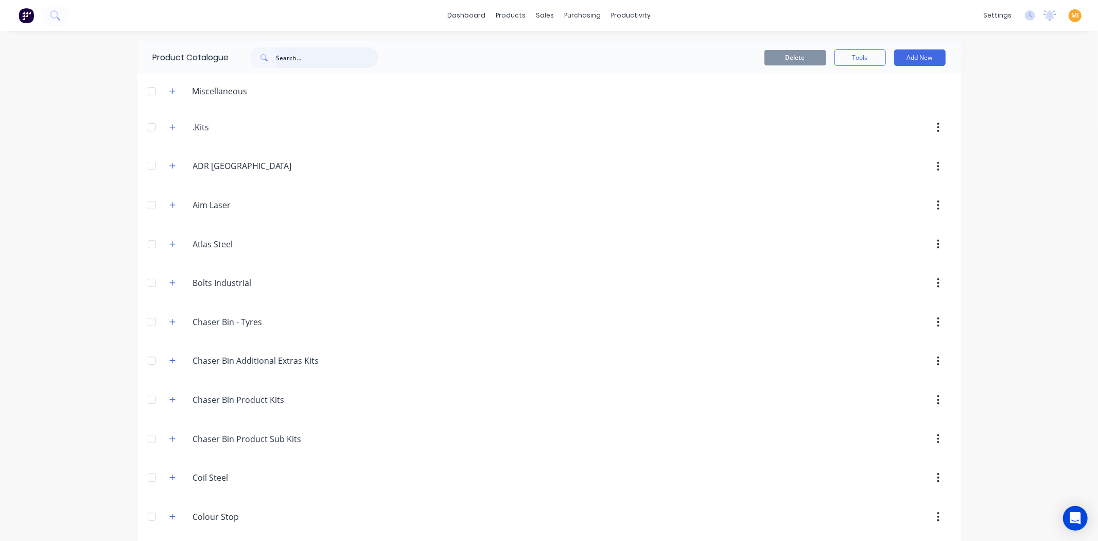
click at [281, 55] on input "text" at bounding box center [328, 57] width 102 height 21
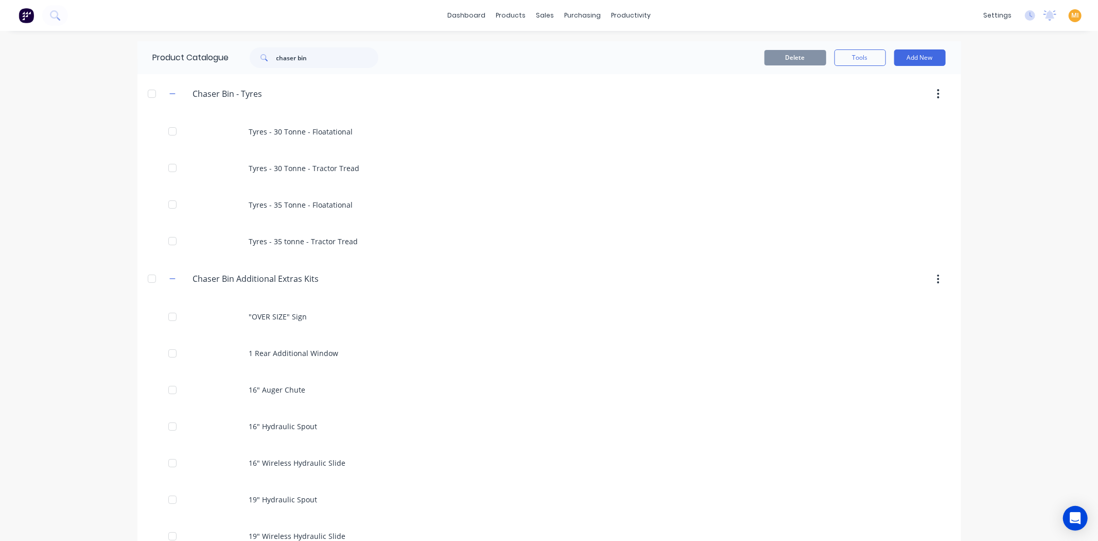
drag, startPoint x: 267, startPoint y: 93, endPoint x: 67, endPoint y: 100, distance: 199.4
click at [67, 100] on div "dashboard products sales purchasing productivity dashboard products Product Cat…" at bounding box center [549, 270] width 1098 height 541
drag, startPoint x: 315, startPoint y: 59, endPoint x: 186, endPoint y: 60, distance: 128.8
click at [186, 60] on div "Product Catalogue chaser bin" at bounding box center [270, 57] width 267 height 33
paste input "Chaser Bin - Tyres"
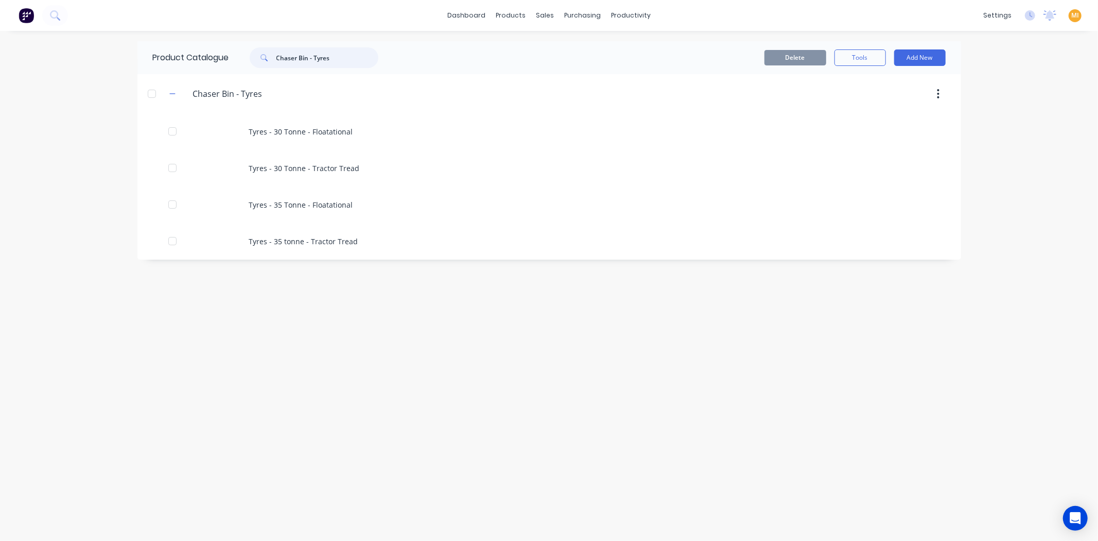
drag, startPoint x: 299, startPoint y: 63, endPoint x: 311, endPoint y: 63, distance: 11.9
click at [311, 63] on input "Chaser Bin - Tyres" at bounding box center [328, 57] width 102 height 21
drag, startPoint x: 317, startPoint y: 282, endPoint x: 178, endPoint y: 285, distance: 139.1
click at [178, 285] on div "Chaser.Bin.Additional.Extras.Kits Chaser Bin Additional Extras Kits" at bounding box center [243, 279] width 165 height 19
copy div "Chaser.Bin.Additional.Extras.Kits"
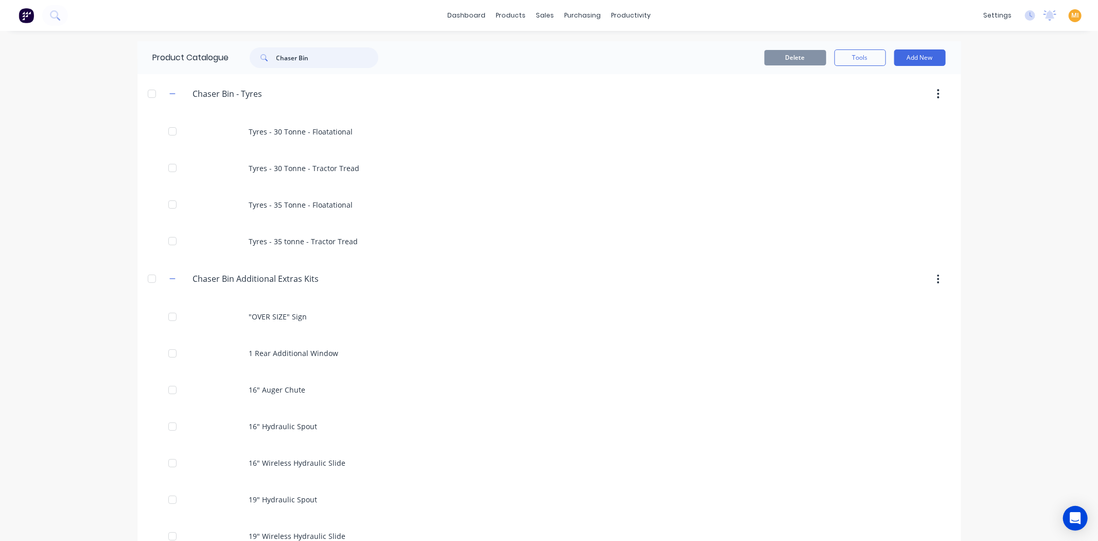
drag, startPoint x: 313, startPoint y: 55, endPoint x: 126, endPoint y: 53, distance: 186.9
click at [126, 53] on div "dashboard products sales purchasing productivity dashboard products Product Cat…" at bounding box center [549, 270] width 1098 height 541
paste input "Chaser Bin Additional Extras Kits"
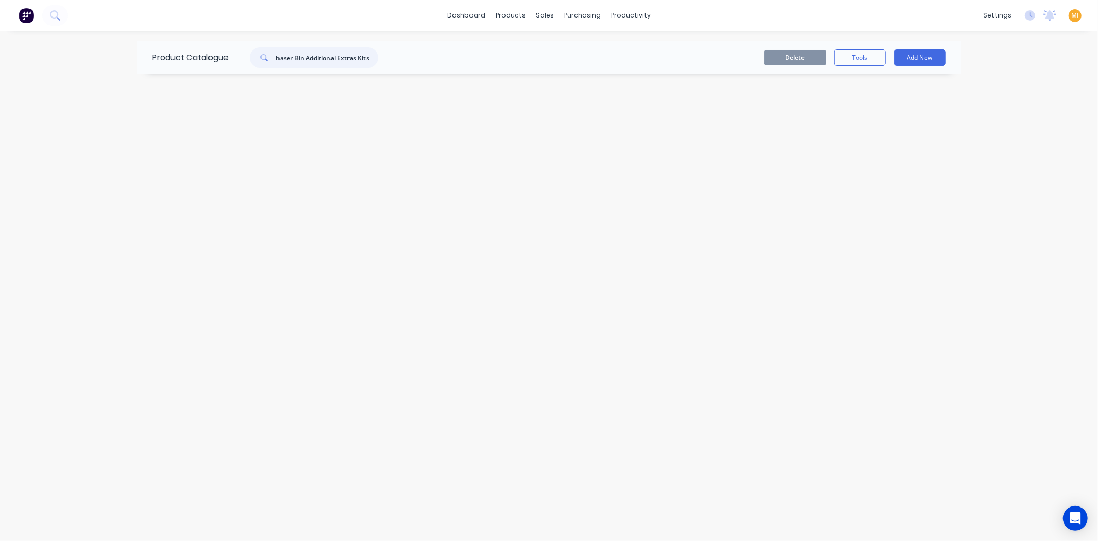
click at [280, 54] on input "Chaser Bin Additional Extras Kits" at bounding box center [328, 57] width 102 height 21
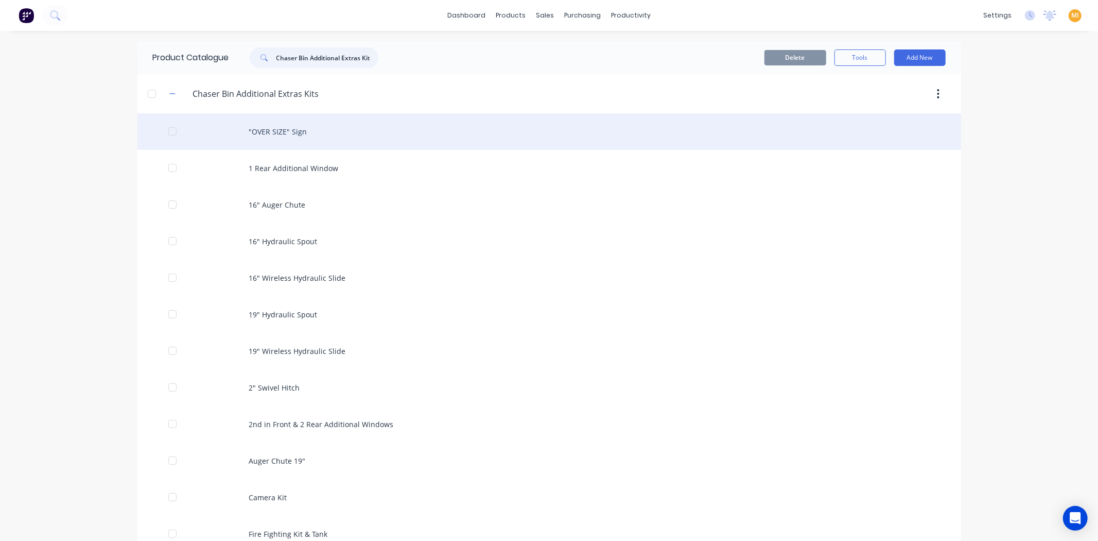
type input "Chaser Bin Additional Extras Kits"
click at [277, 133] on div ""OVER SIZE" Sign" at bounding box center [549, 131] width 824 height 37
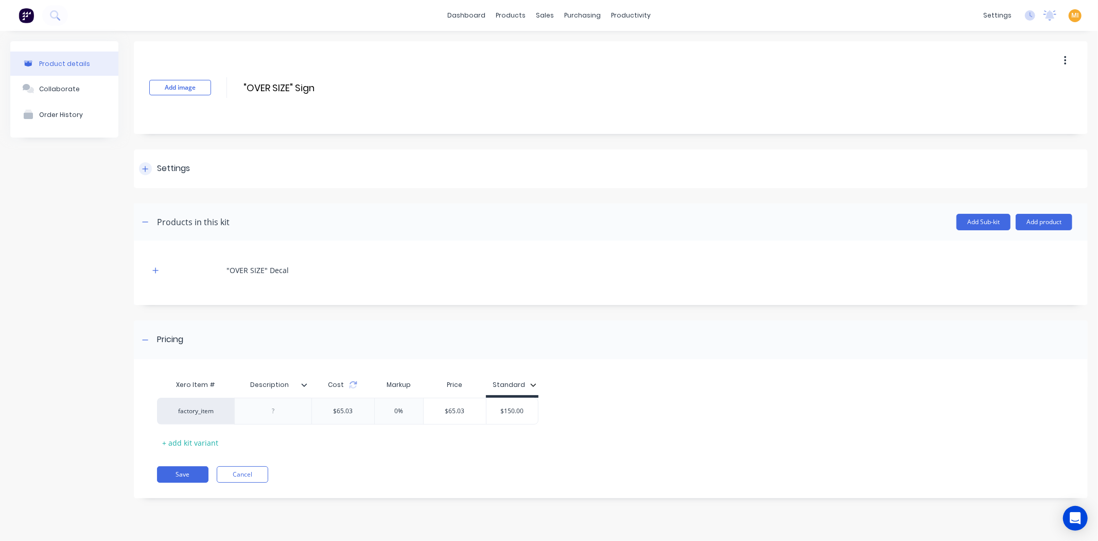
click at [152, 167] on div "Settings" at bounding box center [164, 168] width 51 height 13
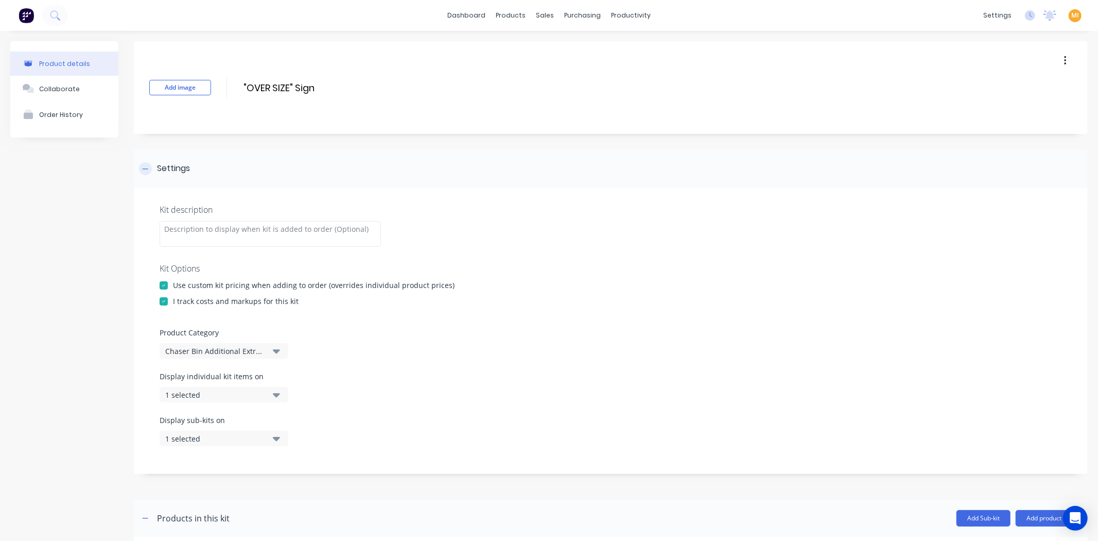
click at [152, 167] on div "Settings" at bounding box center [164, 168] width 51 height 13
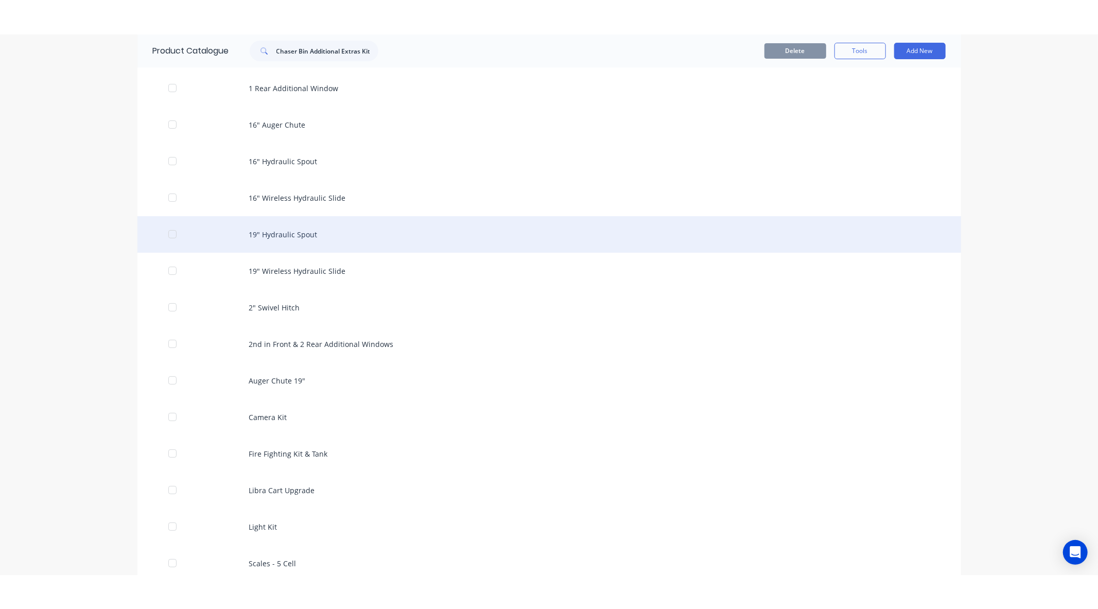
scroll to position [167, 0]
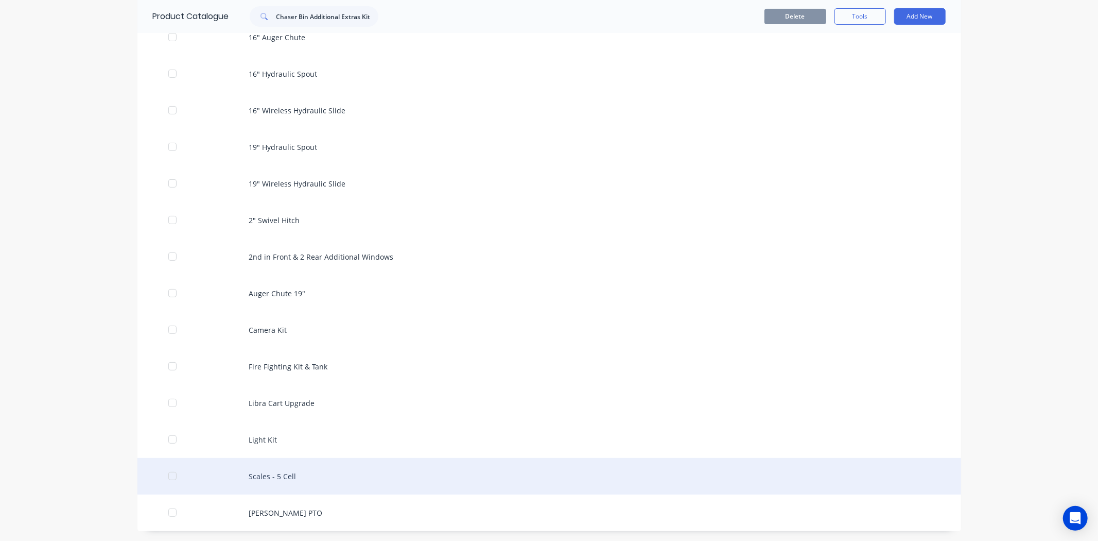
click at [276, 467] on div "Scales - 5 Cell" at bounding box center [549, 476] width 824 height 37
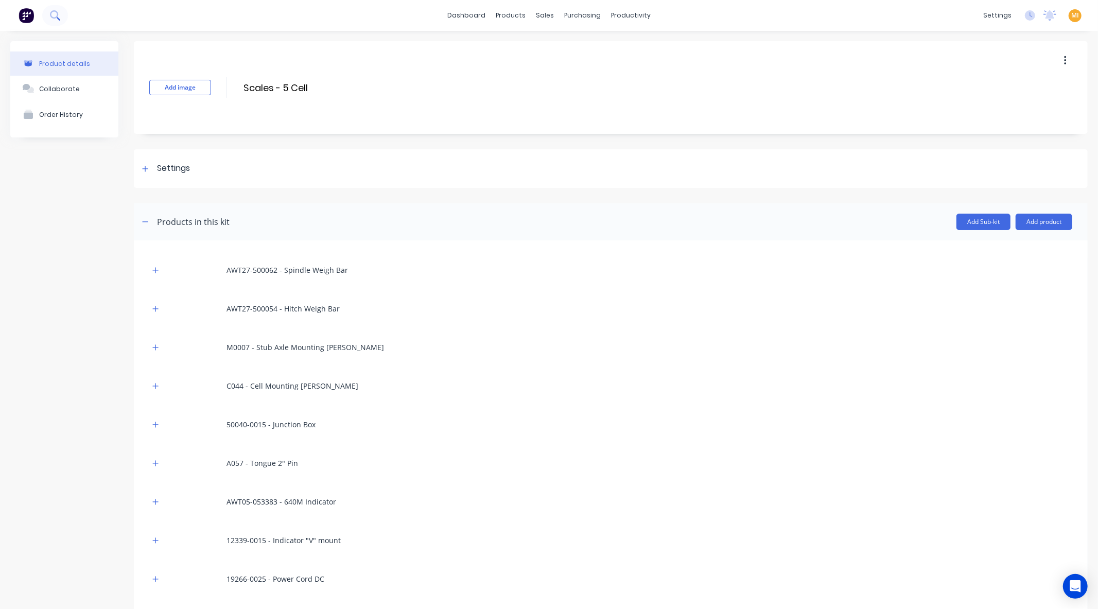
click at [55, 14] on icon at bounding box center [55, 15] width 10 height 10
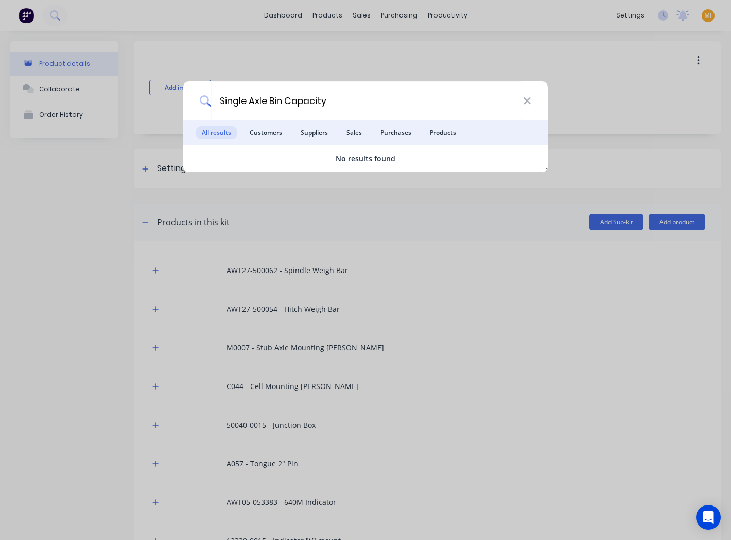
type input "Single Axle Bin Capacity"
drag, startPoint x: 343, startPoint y: 105, endPoint x: 196, endPoint y: 105, distance: 147.3
click at [196, 105] on div "Single Axle Bin Capacity" at bounding box center [365, 100] width 365 height 39
click at [357, 114] on input "Single Axle Bin Capacity" at bounding box center [367, 100] width 312 height 39
click at [534, 100] on div "Single Axle Bin Capacity" at bounding box center [365, 100] width 365 height 39
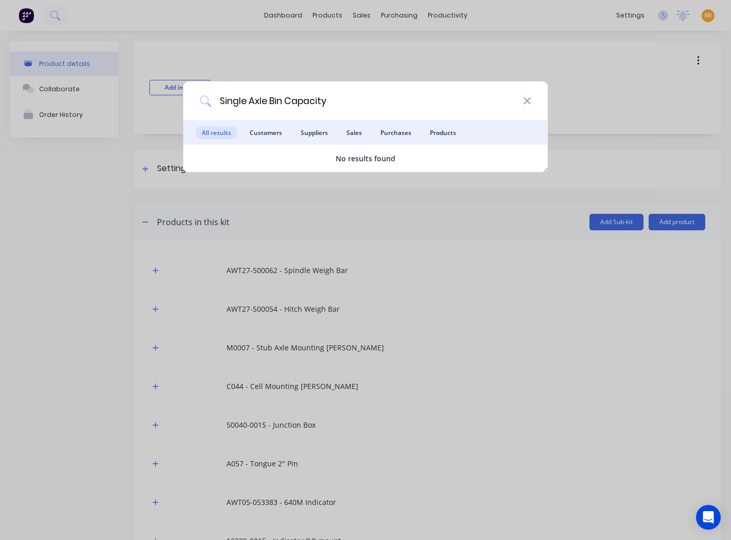
click at [532, 99] on div "Single Axle Bin Capacity" at bounding box center [365, 100] width 365 height 39
click at [524, 106] on icon at bounding box center [527, 100] width 8 height 11
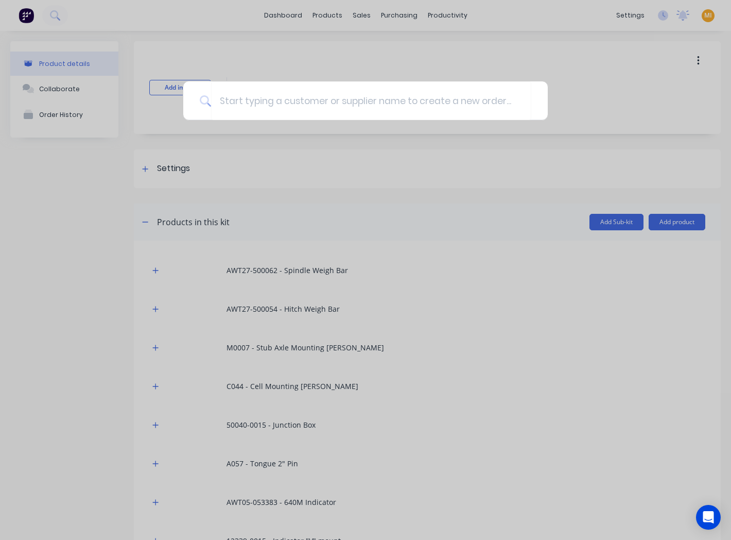
click at [332, 193] on div at bounding box center [365, 270] width 731 height 540
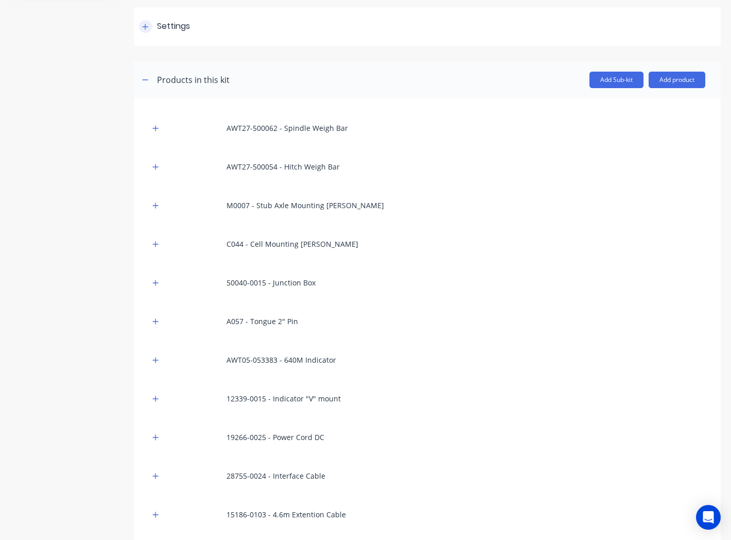
scroll to position [114, 0]
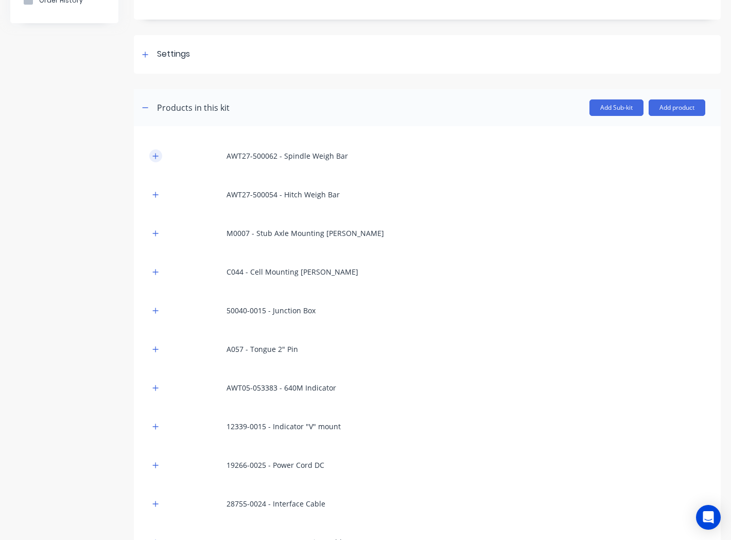
click at [151, 151] on button "button" at bounding box center [155, 155] width 13 height 13
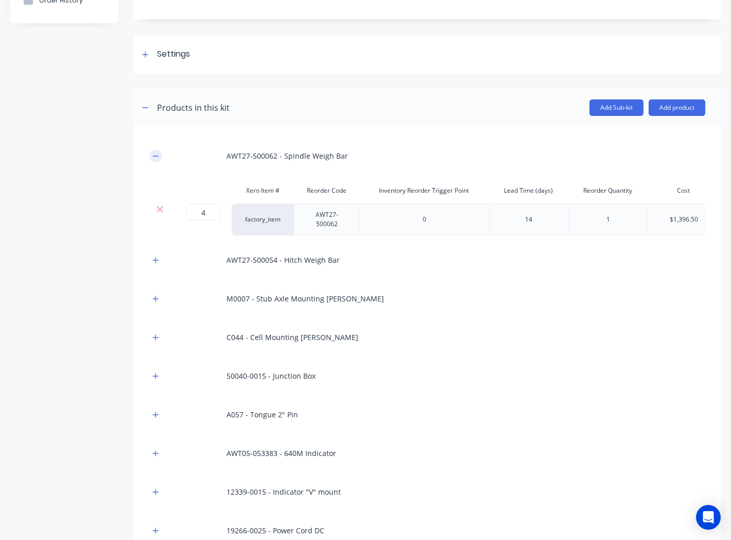
click at [151, 151] on button "button" at bounding box center [155, 155] width 13 height 13
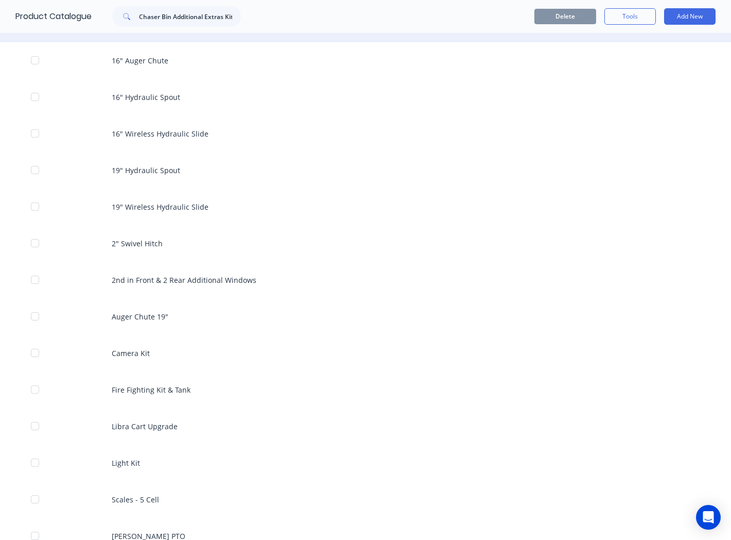
scroll to position [168, 0]
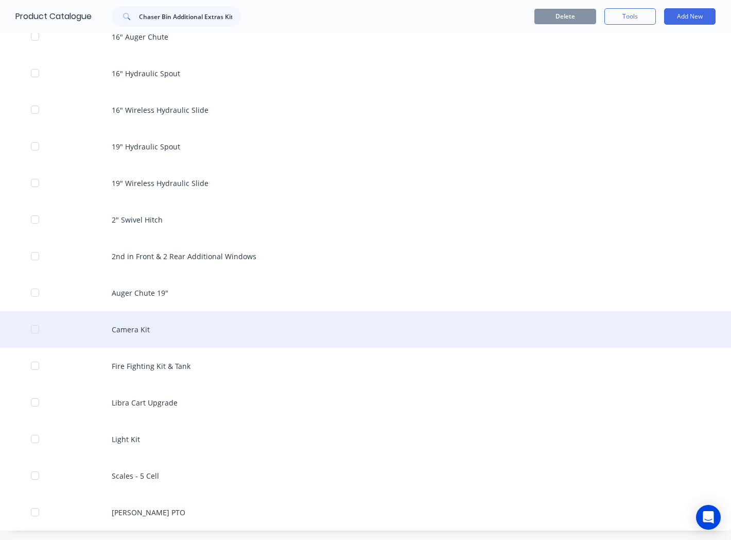
click at [175, 332] on div "Camera Kit" at bounding box center [365, 329] width 731 height 37
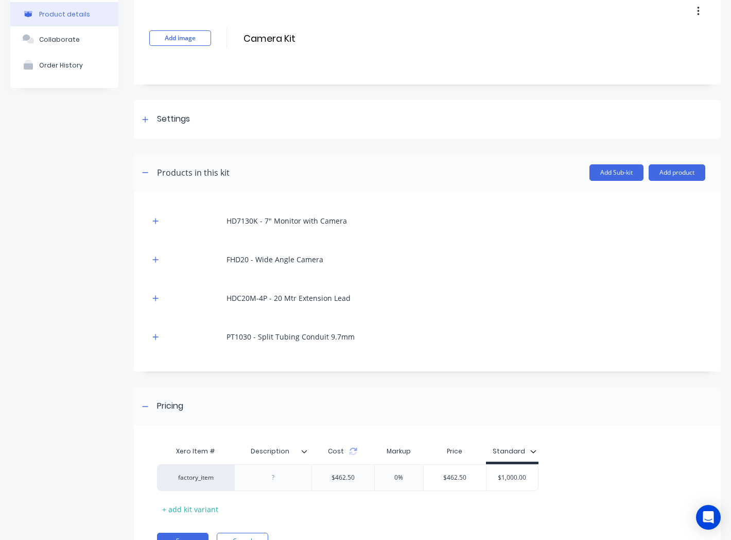
scroll to position [99, 0]
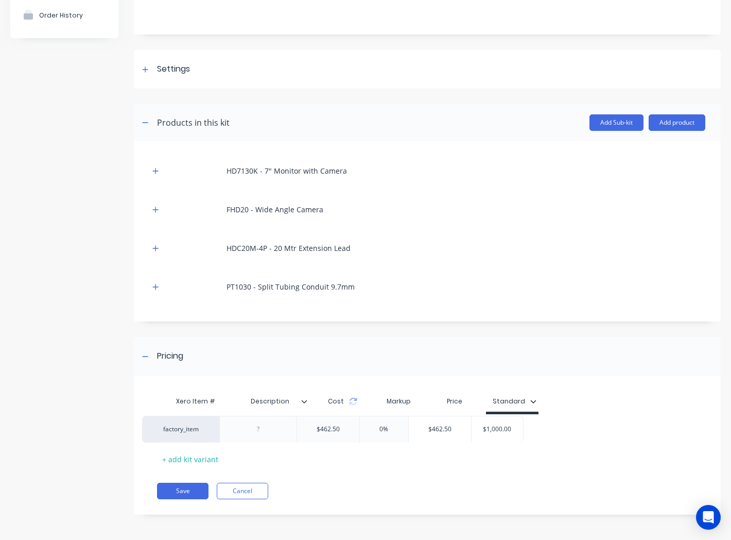
drag, startPoint x: 465, startPoint y: 419, endPoint x: 445, endPoint y: 419, distance: 19.6
click at [445, 419] on div "factory_item $462.50 0% $462.50 $1,000.00" at bounding box center [424, 427] width 535 height 27
type input "$462.50"
drag, startPoint x: 469, startPoint y: 432, endPoint x: 439, endPoint y: 430, distance: 29.9
click at [439, 430] on input "$462.50" at bounding box center [455, 427] width 62 height 9
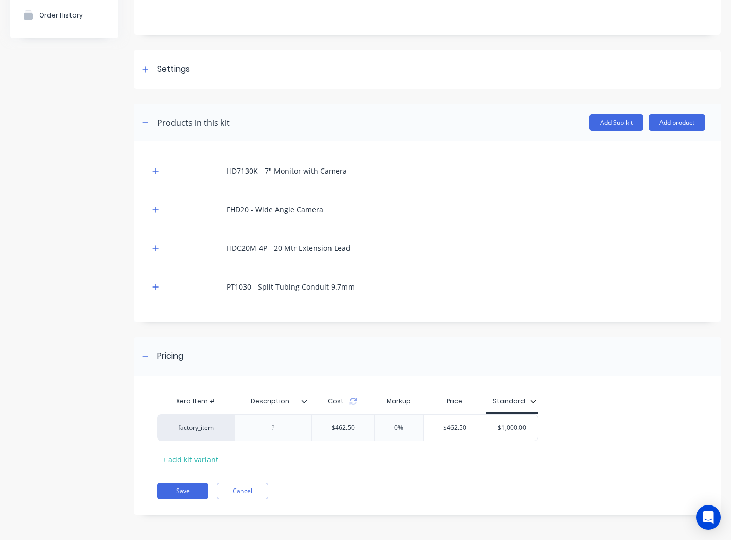
click at [429, 456] on div "Xero Item # Description Cost Markup Price Standard factory_item $462.50 0% $462…" at bounding box center [424, 429] width 535 height 76
click at [560, 401] on div "Xero Item # Description Cost Markup Price Standard factory_item $462.50 0% $462…" at bounding box center [424, 429] width 535 height 76
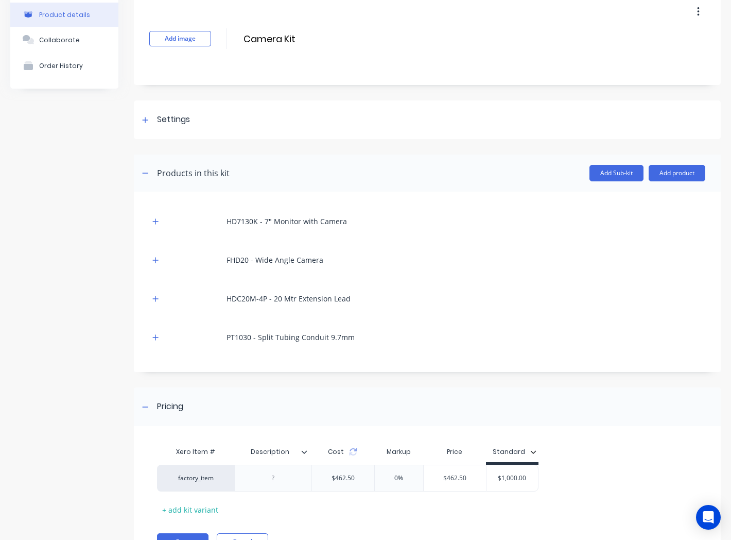
scroll to position [0, 0]
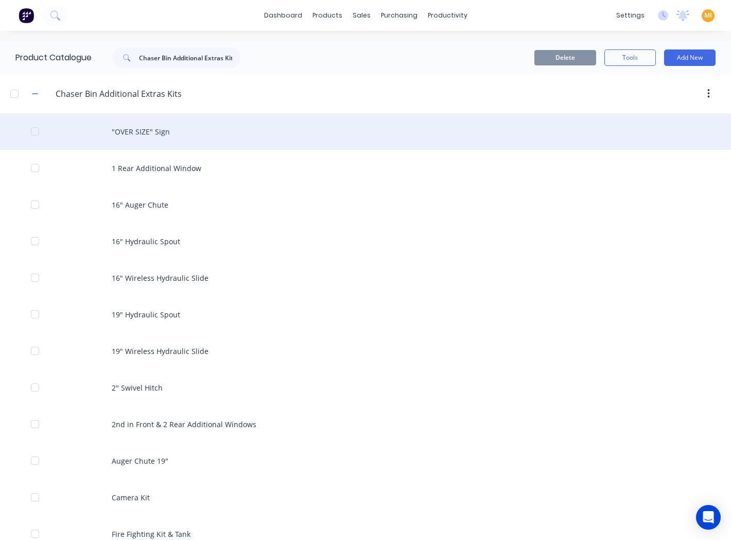
click at [160, 134] on div ""OVER SIZE" Sign" at bounding box center [365, 131] width 731 height 37
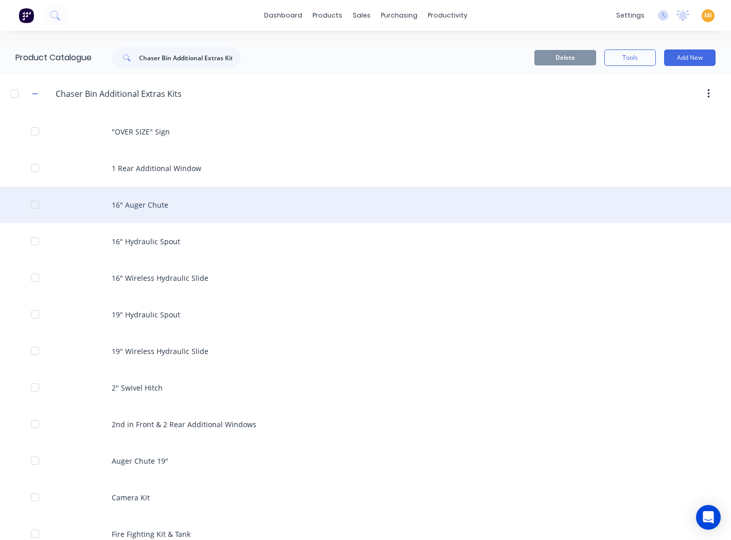
click at [179, 206] on div "16" Auger Chute" at bounding box center [365, 204] width 731 height 37
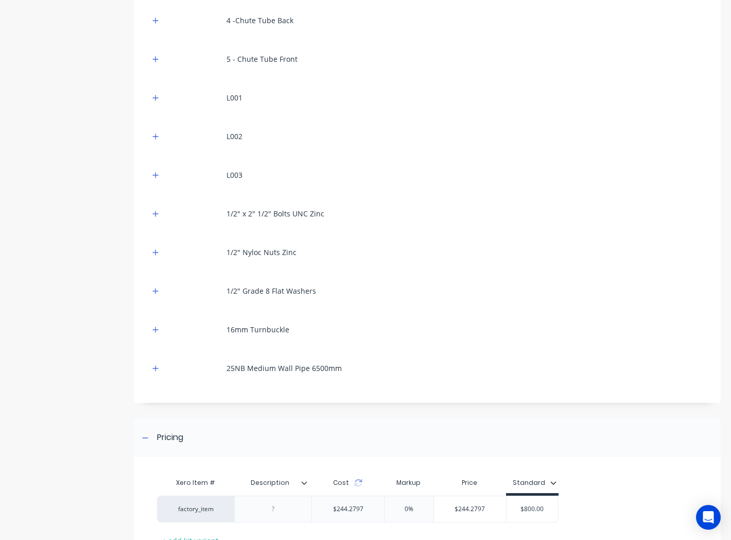
scroll to position [447, 0]
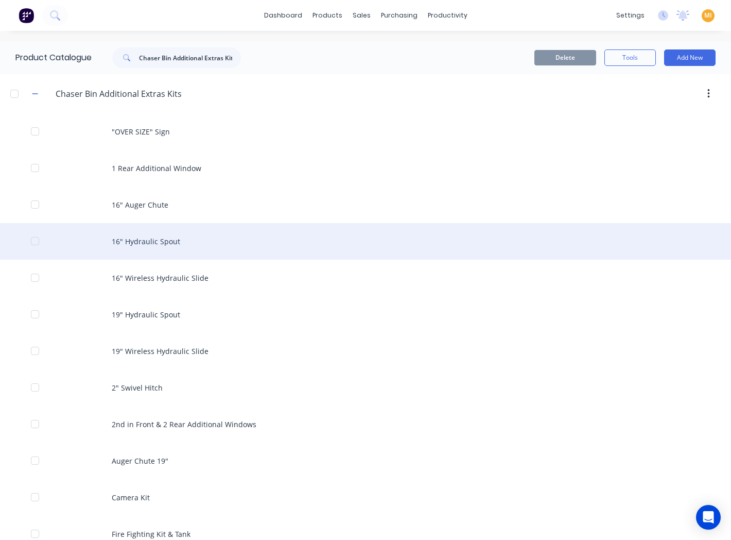
click at [214, 235] on div "16" Hydraulic Spout" at bounding box center [365, 241] width 731 height 37
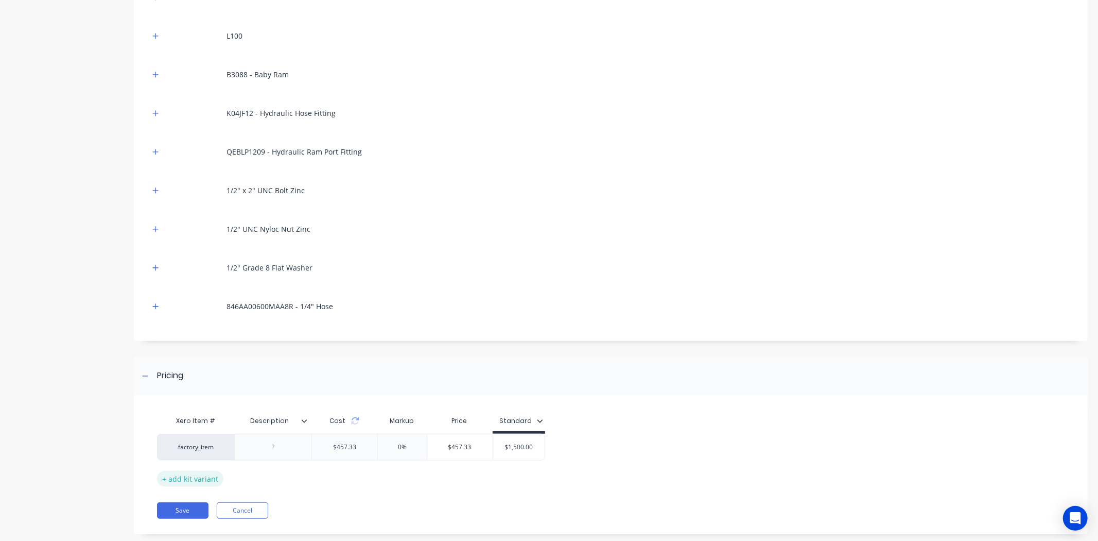
scroll to position [485, 0]
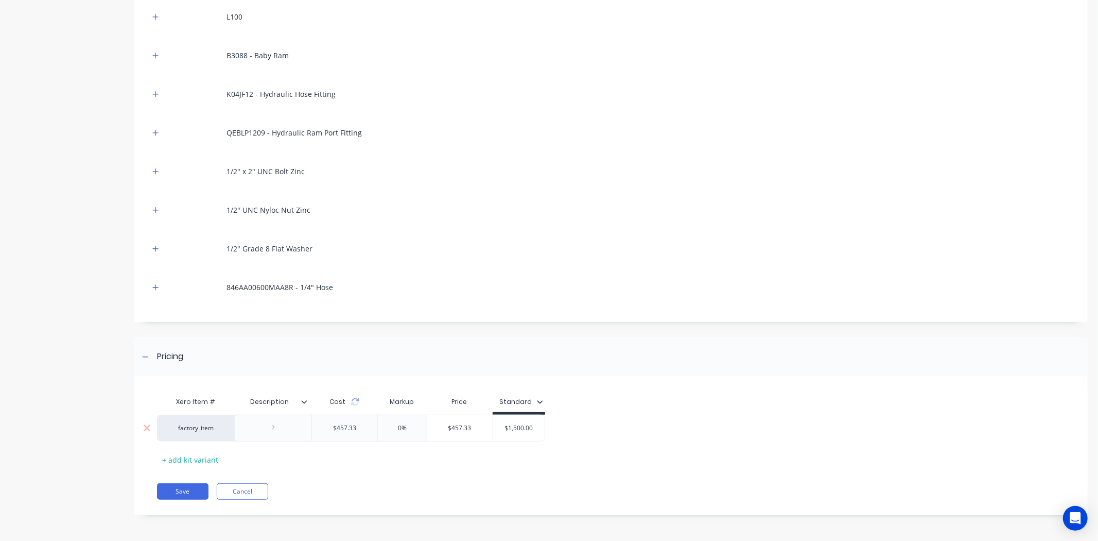
click at [200, 426] on div "factory_item" at bounding box center [196, 427] width 57 height 9
click at [63, 437] on div "Product details Collaborate Order History" at bounding box center [64, 43] width 108 height 974
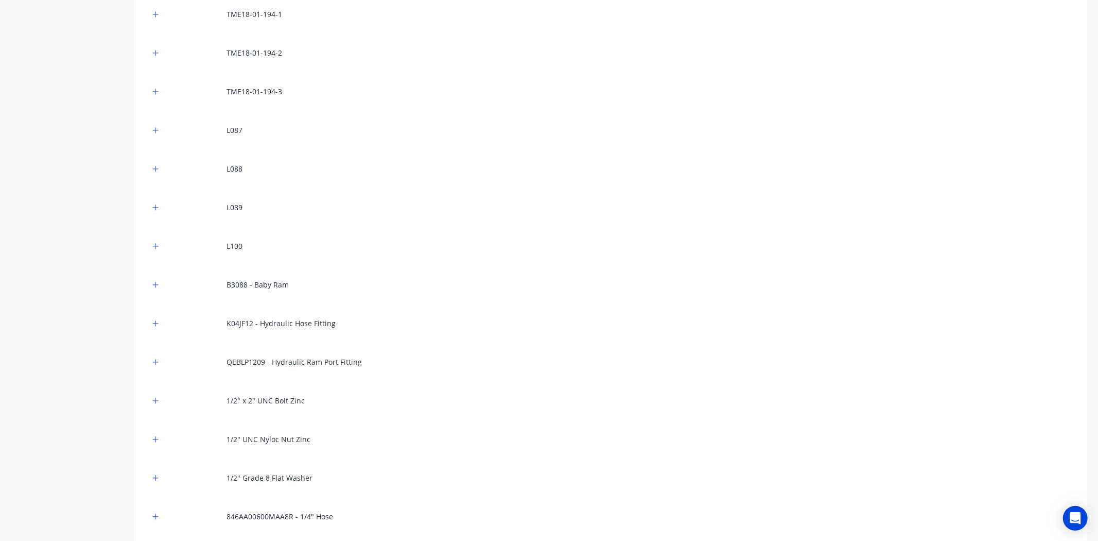
scroll to position [0, 0]
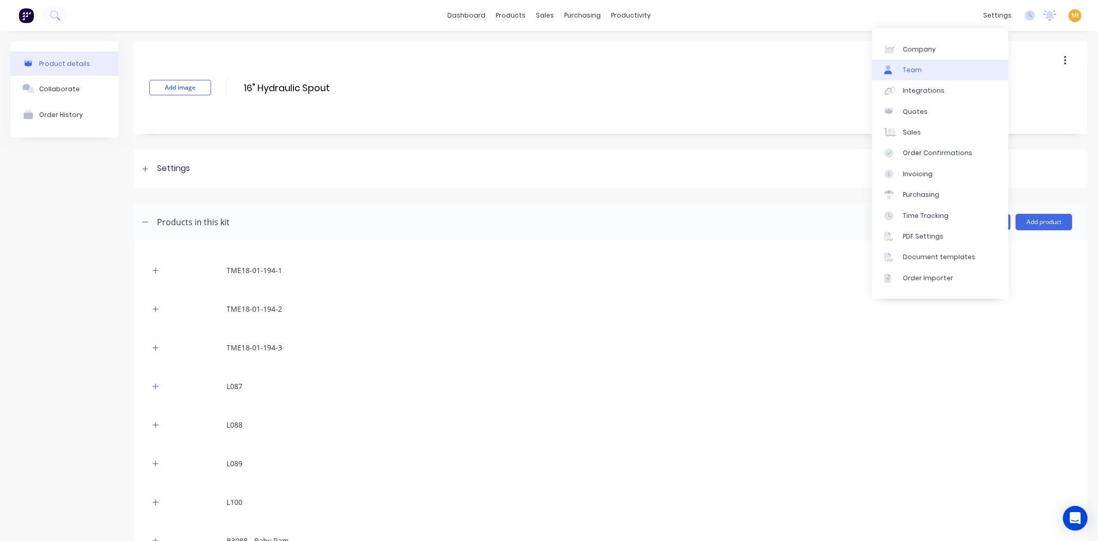
click at [955, 70] on link "Team" at bounding box center [940, 70] width 136 height 21
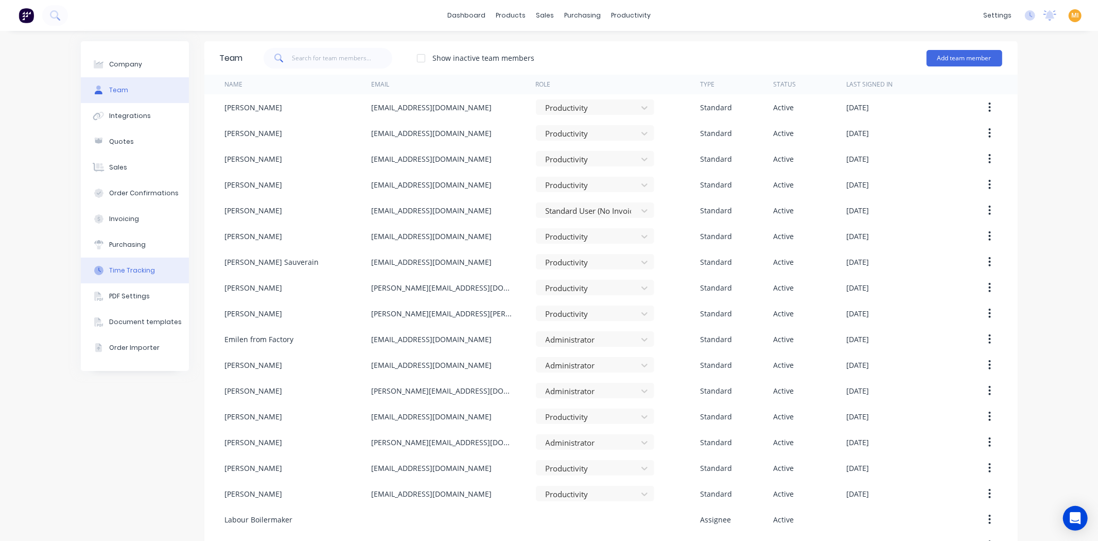
click at [124, 264] on button "Time Tracking" at bounding box center [135, 270] width 108 height 26
